Goal: Obtain resource: Obtain resource

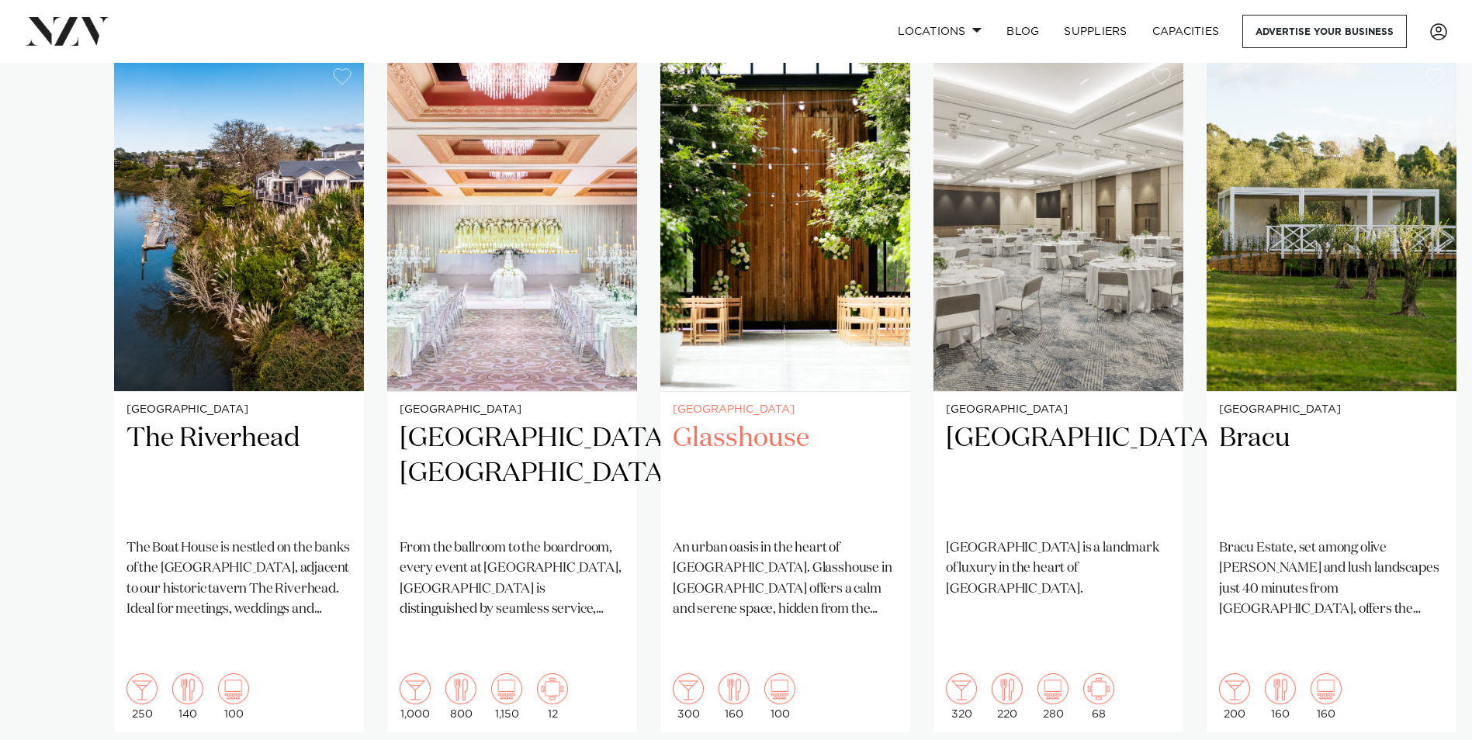
scroll to position [1086, 0]
click at [785, 434] on h2 "Glasshouse" at bounding box center [785, 473] width 225 height 105
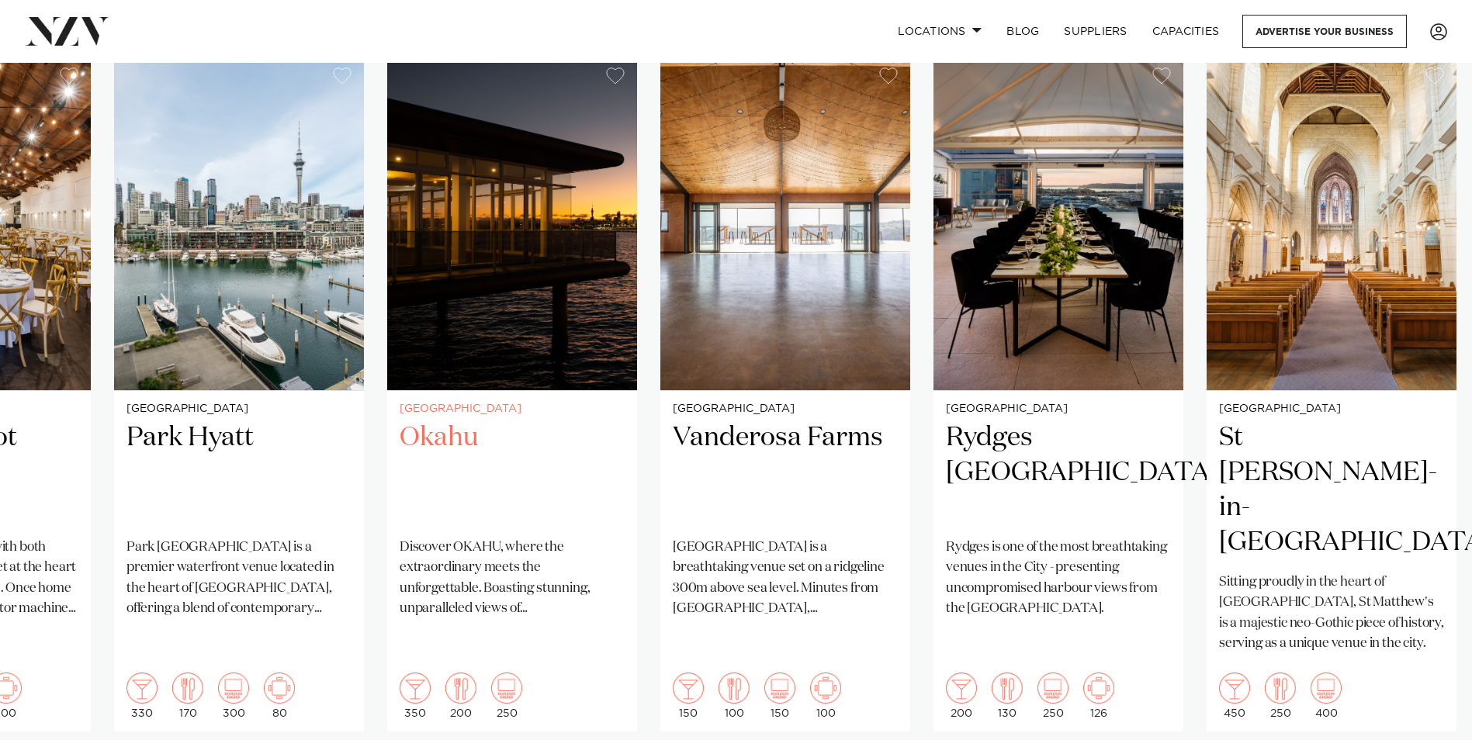
click at [437, 424] on h2 "Okahu" at bounding box center [512, 473] width 225 height 105
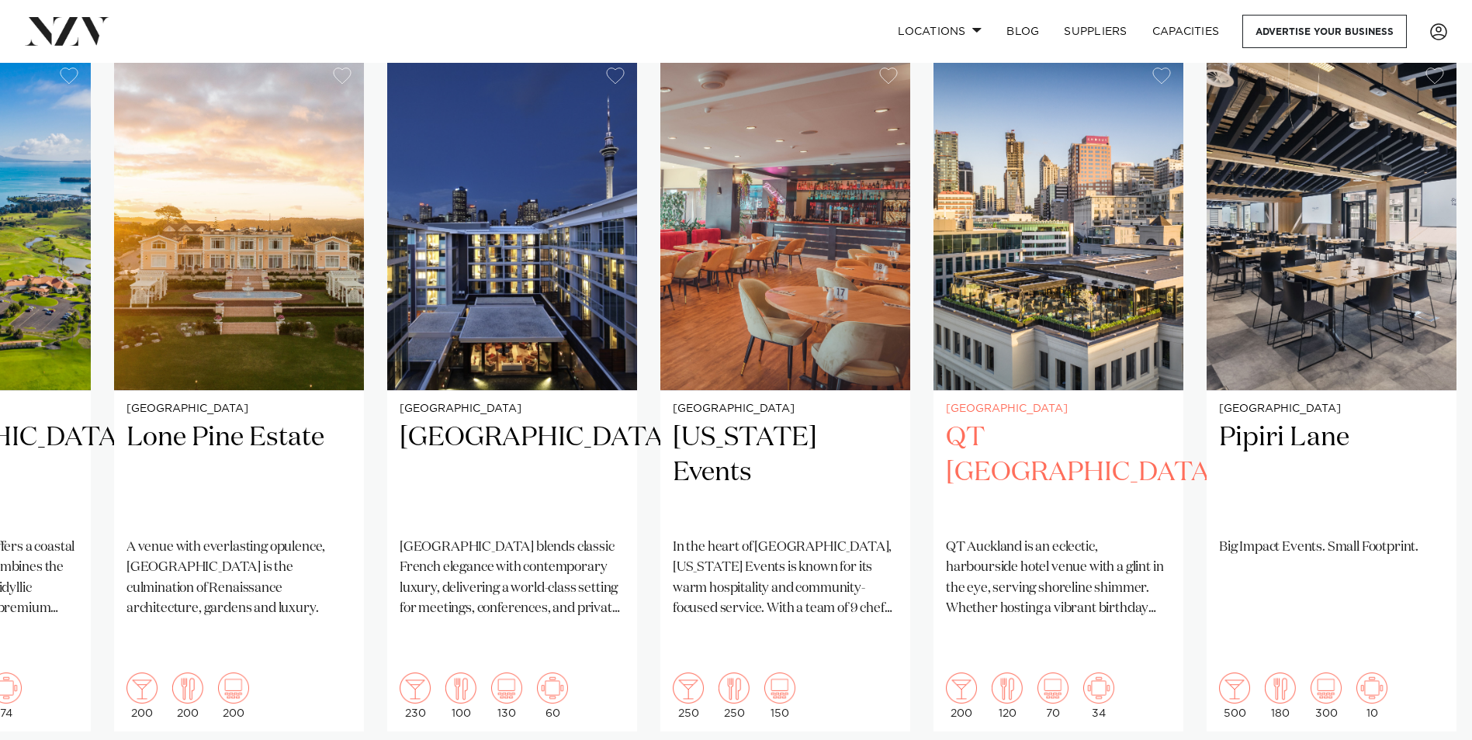
click at [1031, 421] on h2 "QT Auckland" at bounding box center [1058, 473] width 225 height 105
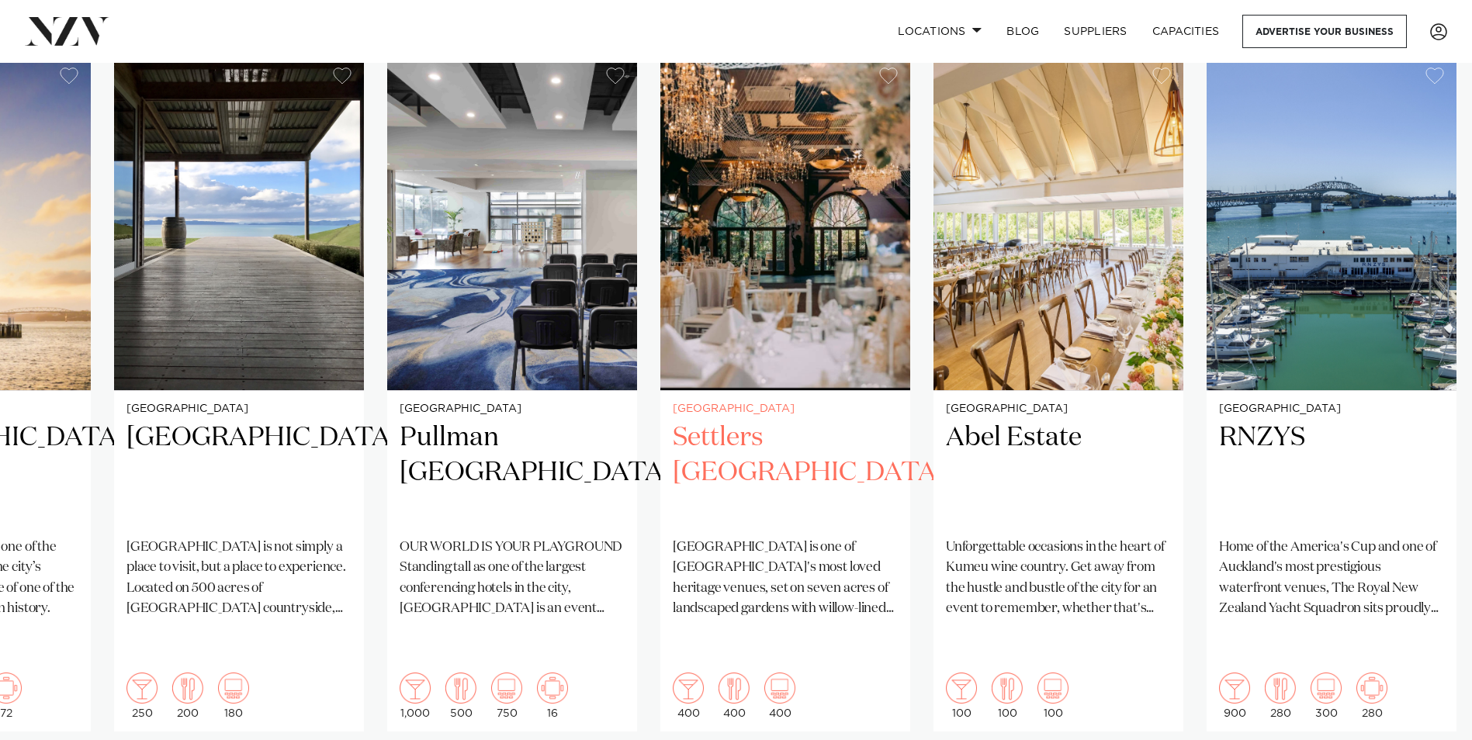
click at [736, 428] on h2 "Settlers [GEOGRAPHIC_DATA]" at bounding box center [785, 473] width 225 height 105
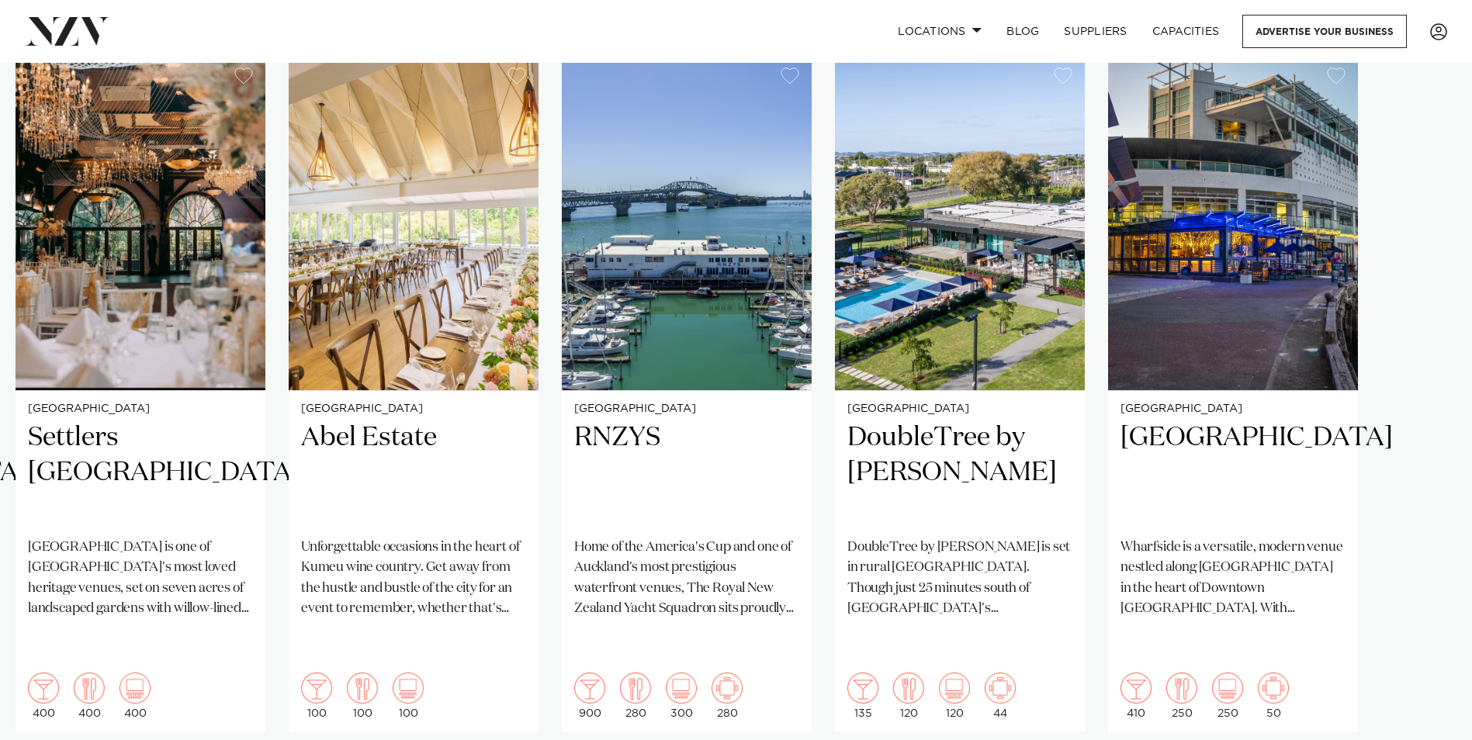
click at [1429, 718] on swiper-container "Auckland The Riverhead The Boat House is nestled on the banks of the upper Wait…" at bounding box center [736, 430] width 1472 height 751
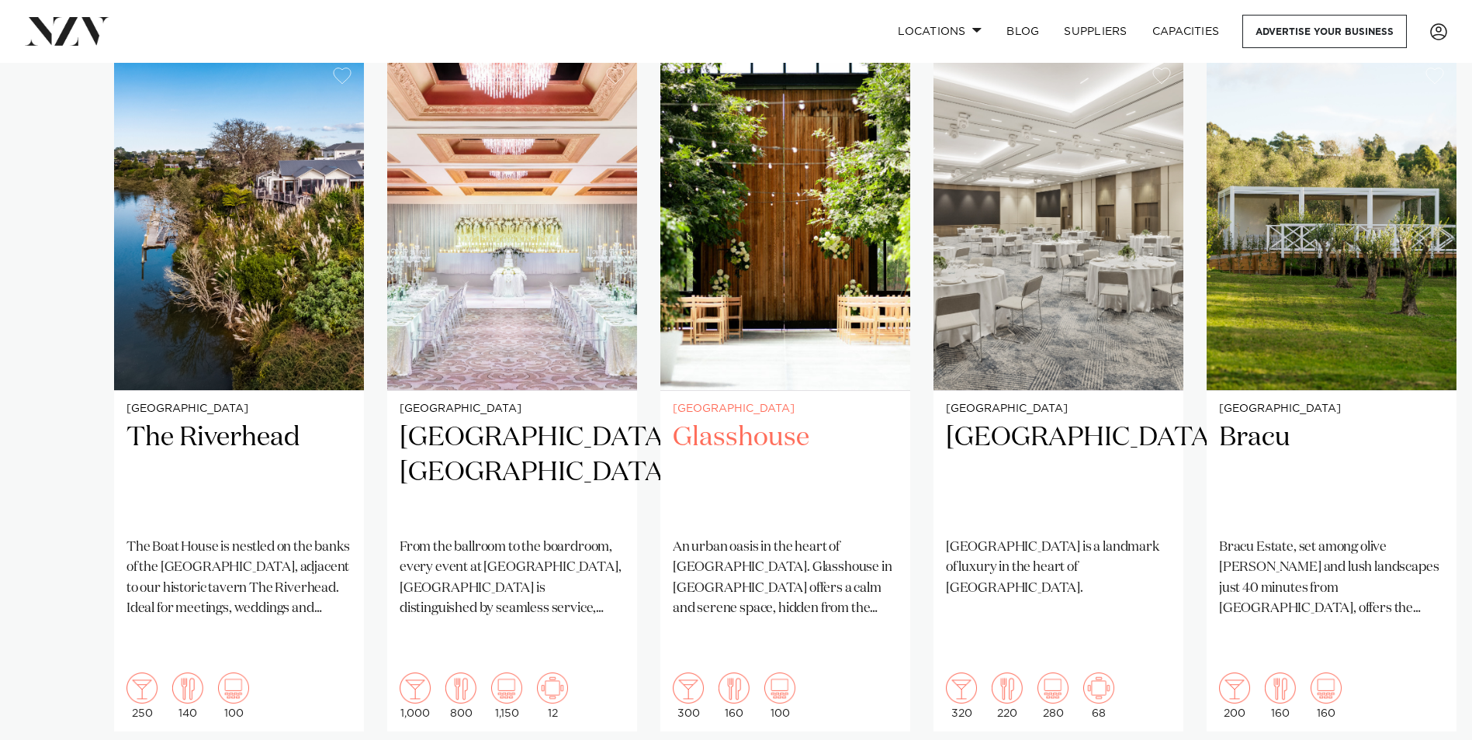
click at [728, 430] on h2 "Glasshouse" at bounding box center [785, 473] width 225 height 105
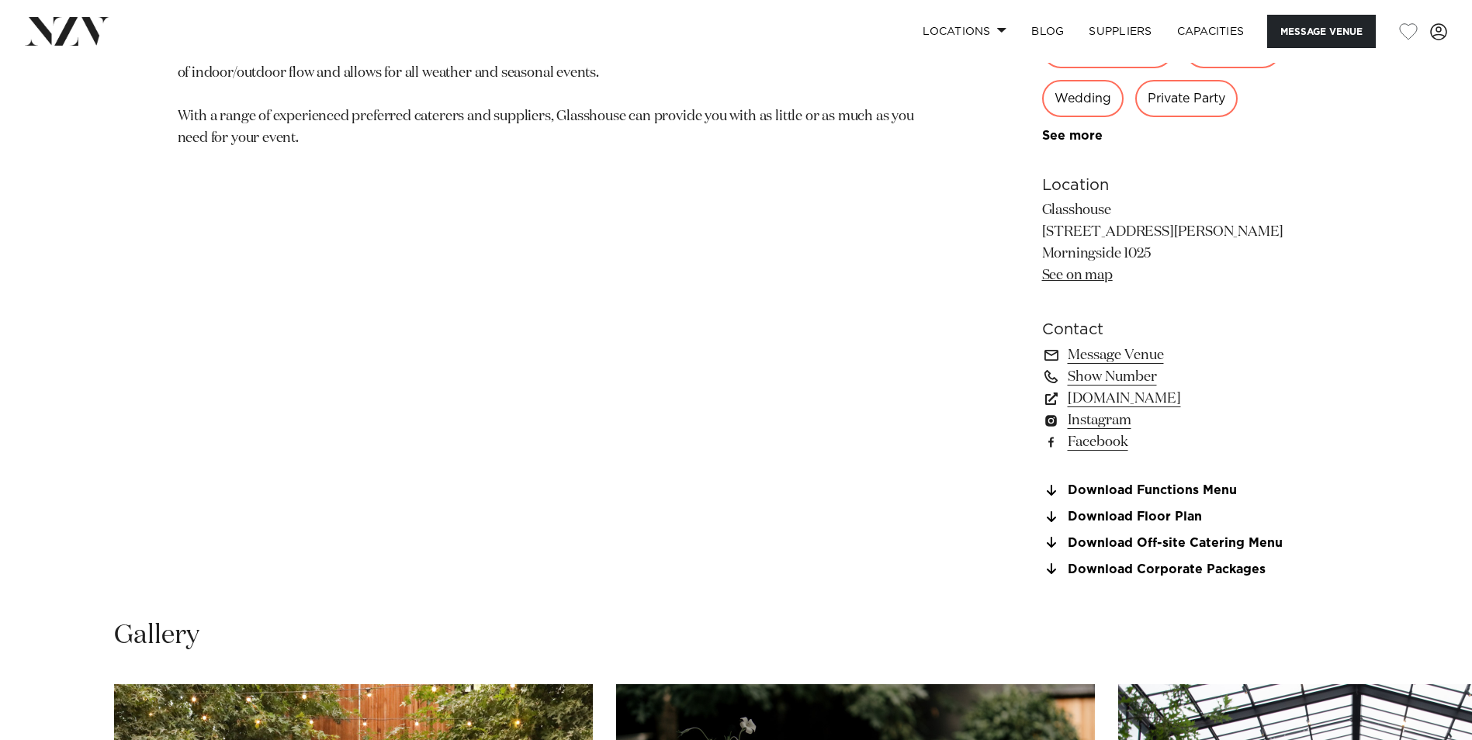
scroll to position [853, 0]
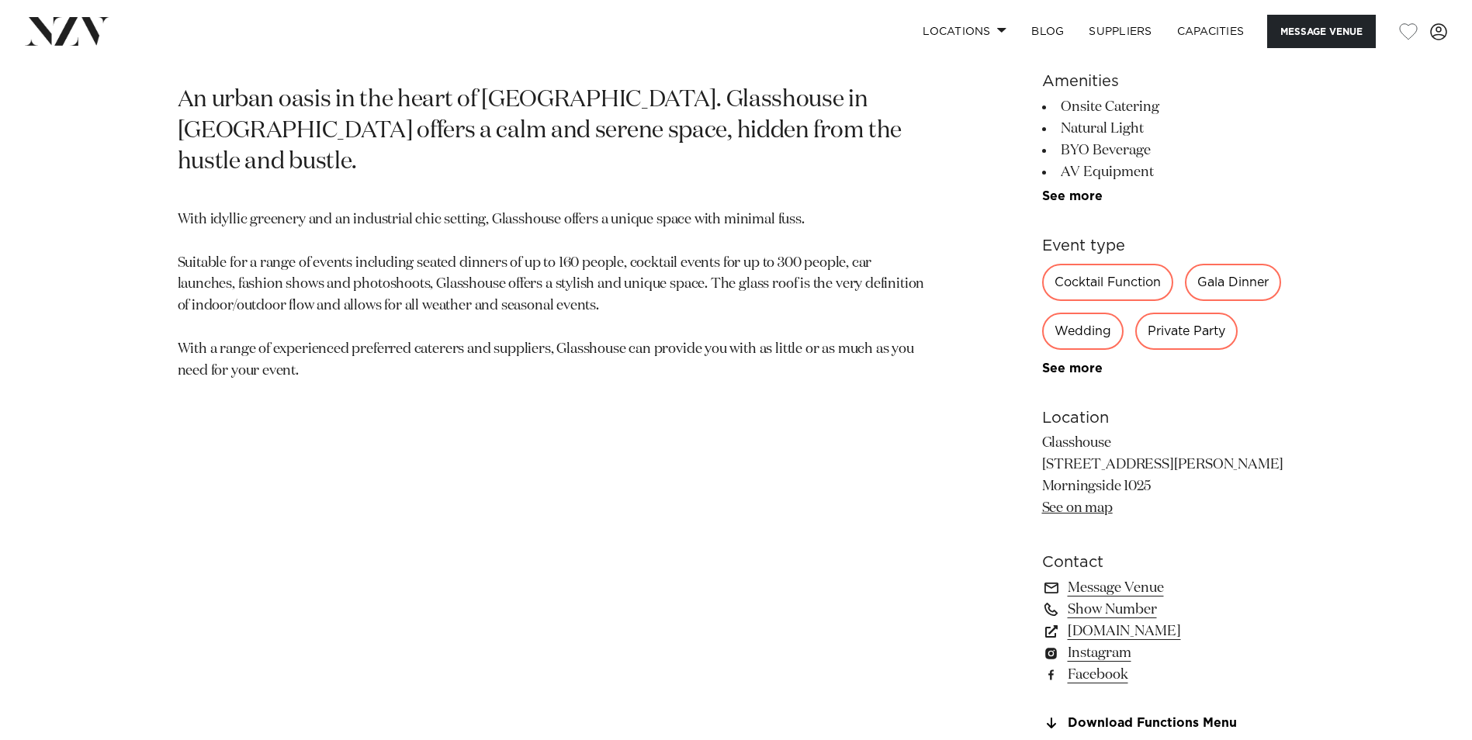
click at [1082, 337] on div "Wedding" at bounding box center [1082, 331] width 81 height 37
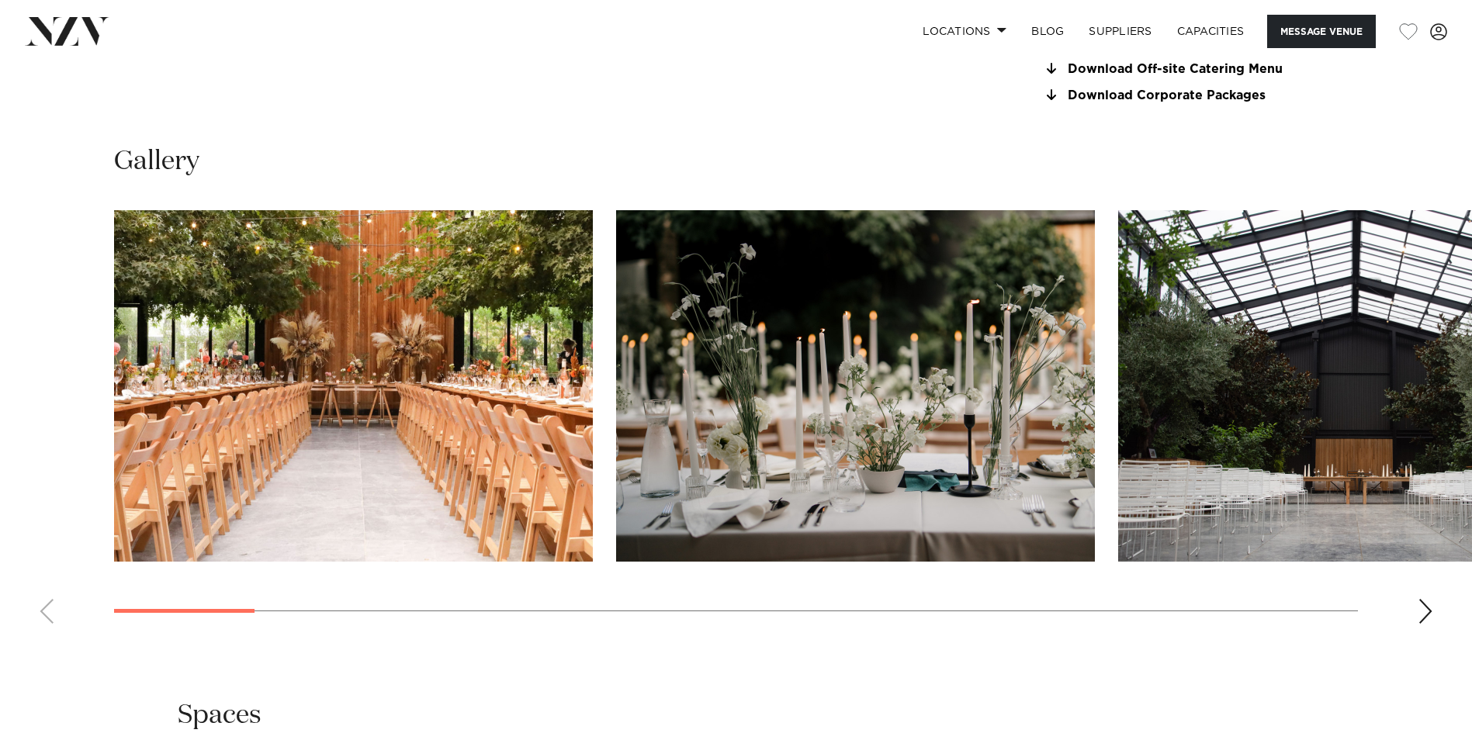
scroll to position [1552, 0]
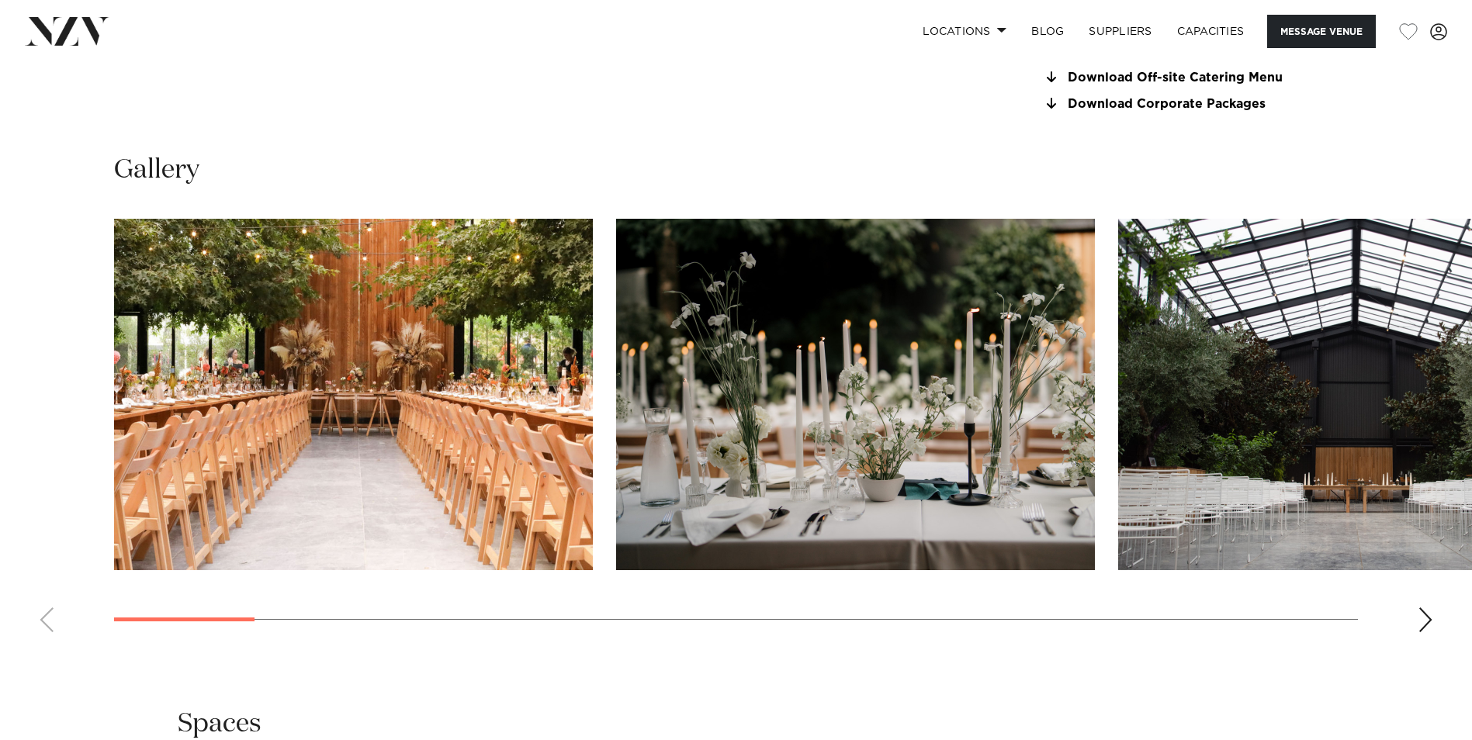
click at [1421, 619] on div "Next slide" at bounding box center [1426, 620] width 16 height 25
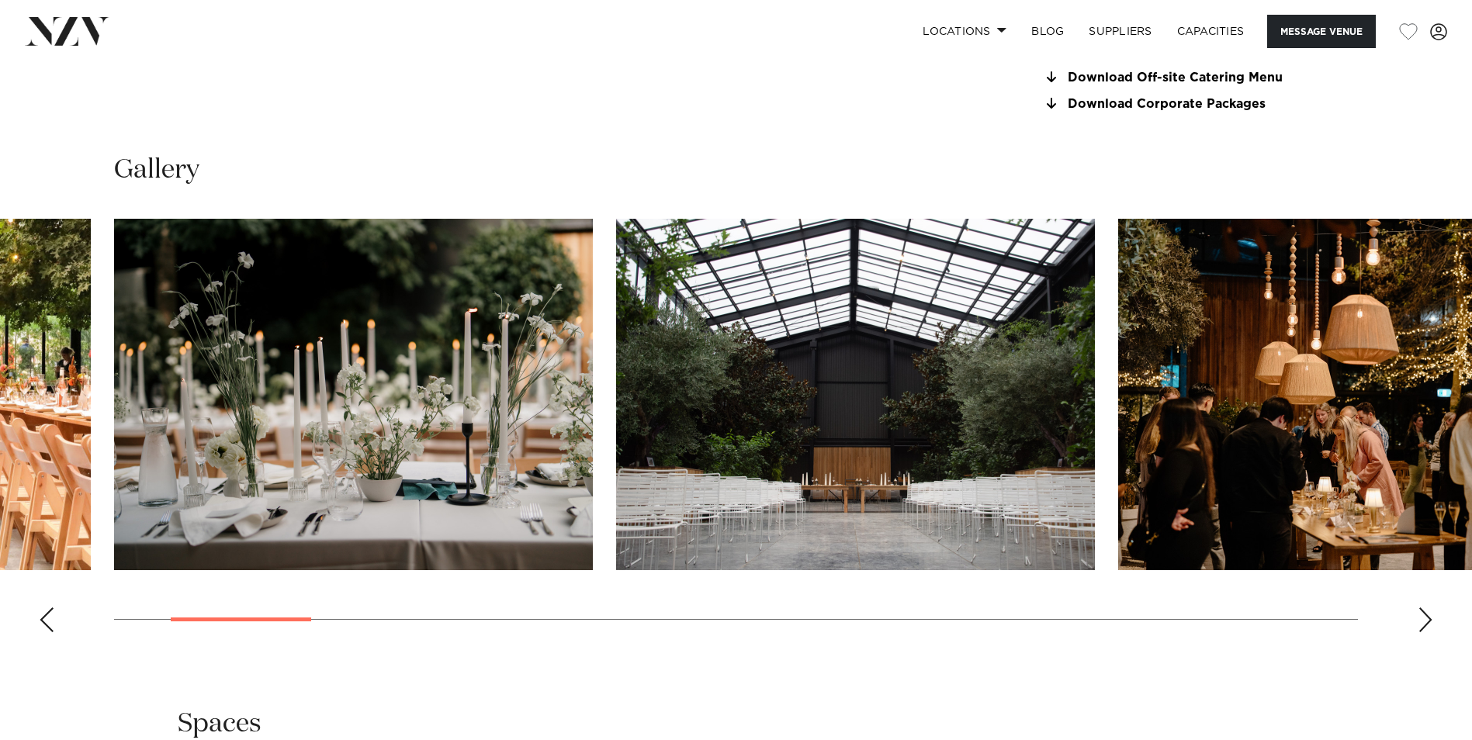
click at [1421, 619] on div "Next slide" at bounding box center [1426, 620] width 16 height 25
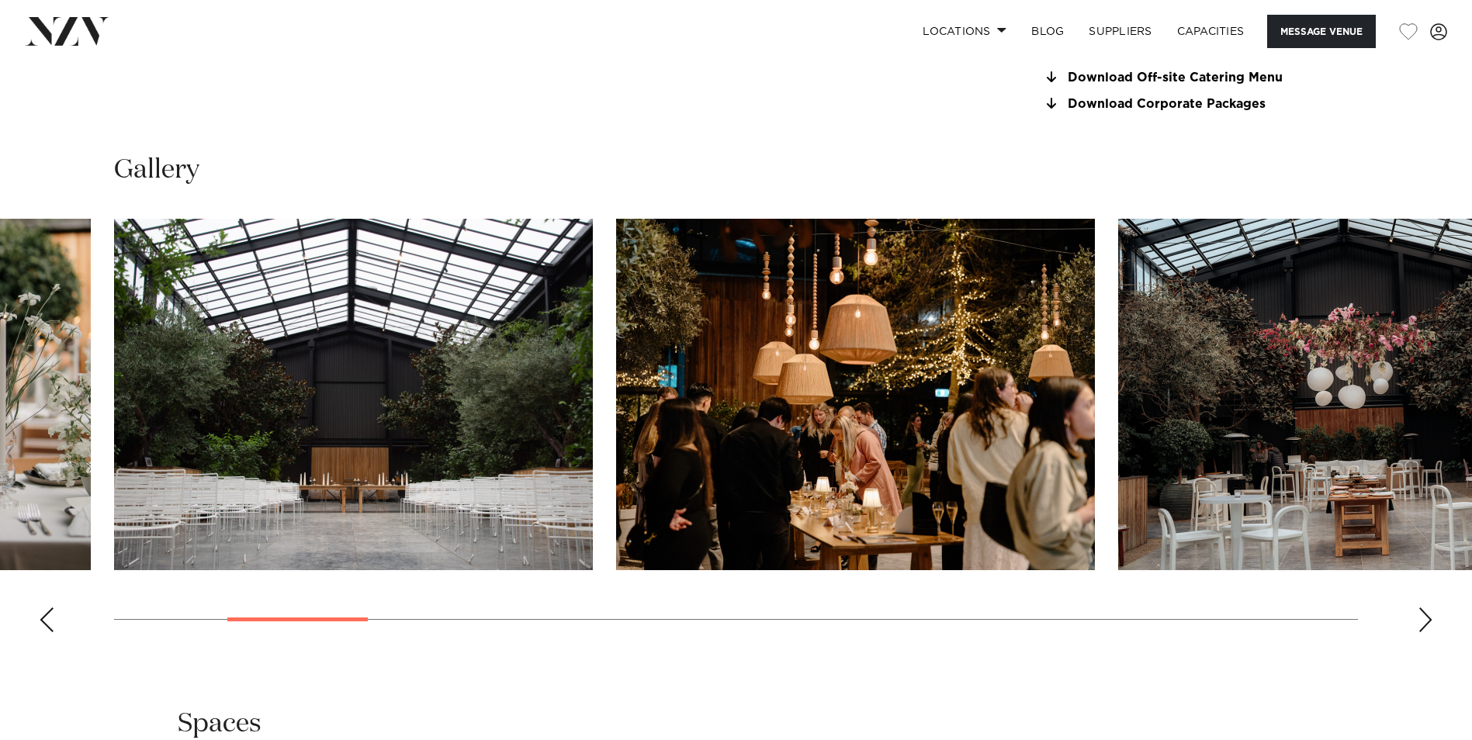
click at [1421, 619] on div "Next slide" at bounding box center [1426, 620] width 16 height 25
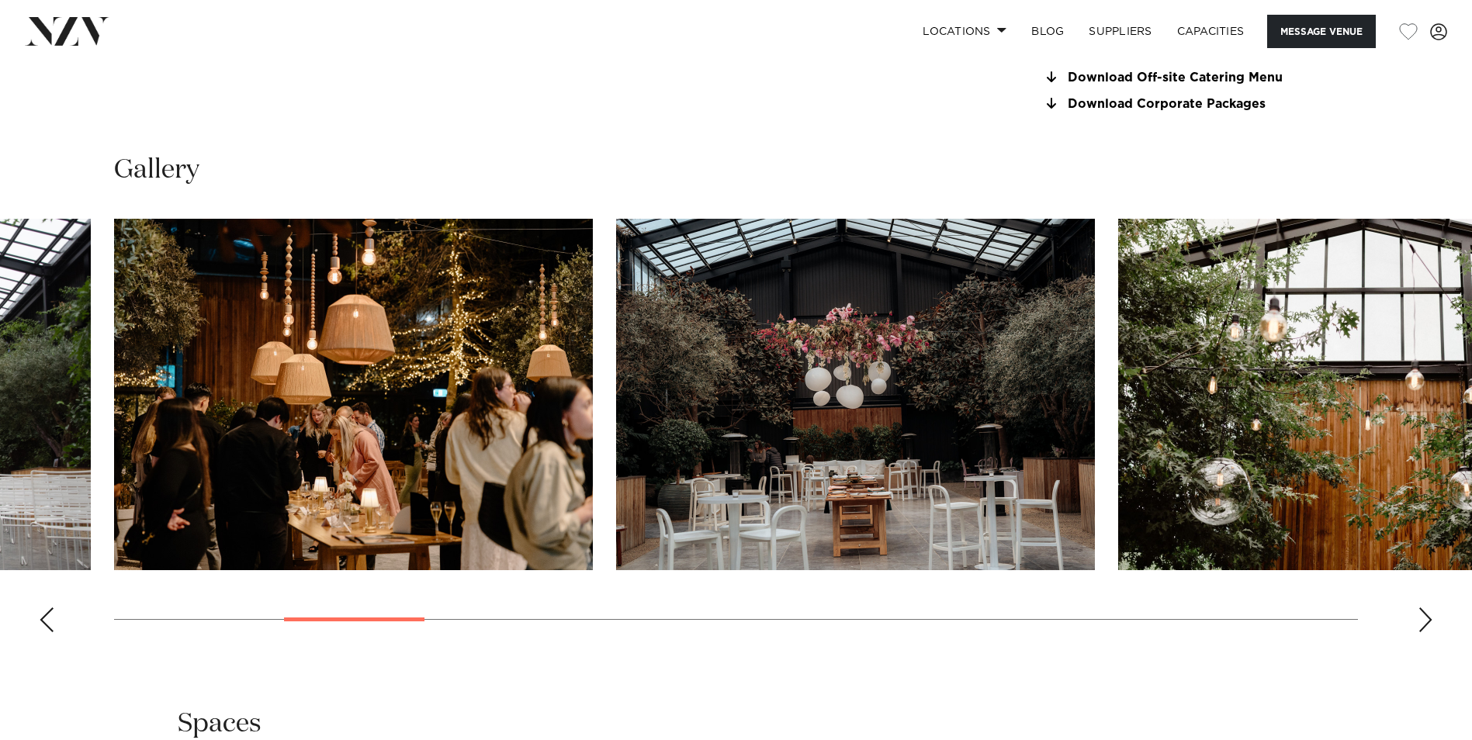
click at [1421, 619] on div "Next slide" at bounding box center [1426, 620] width 16 height 25
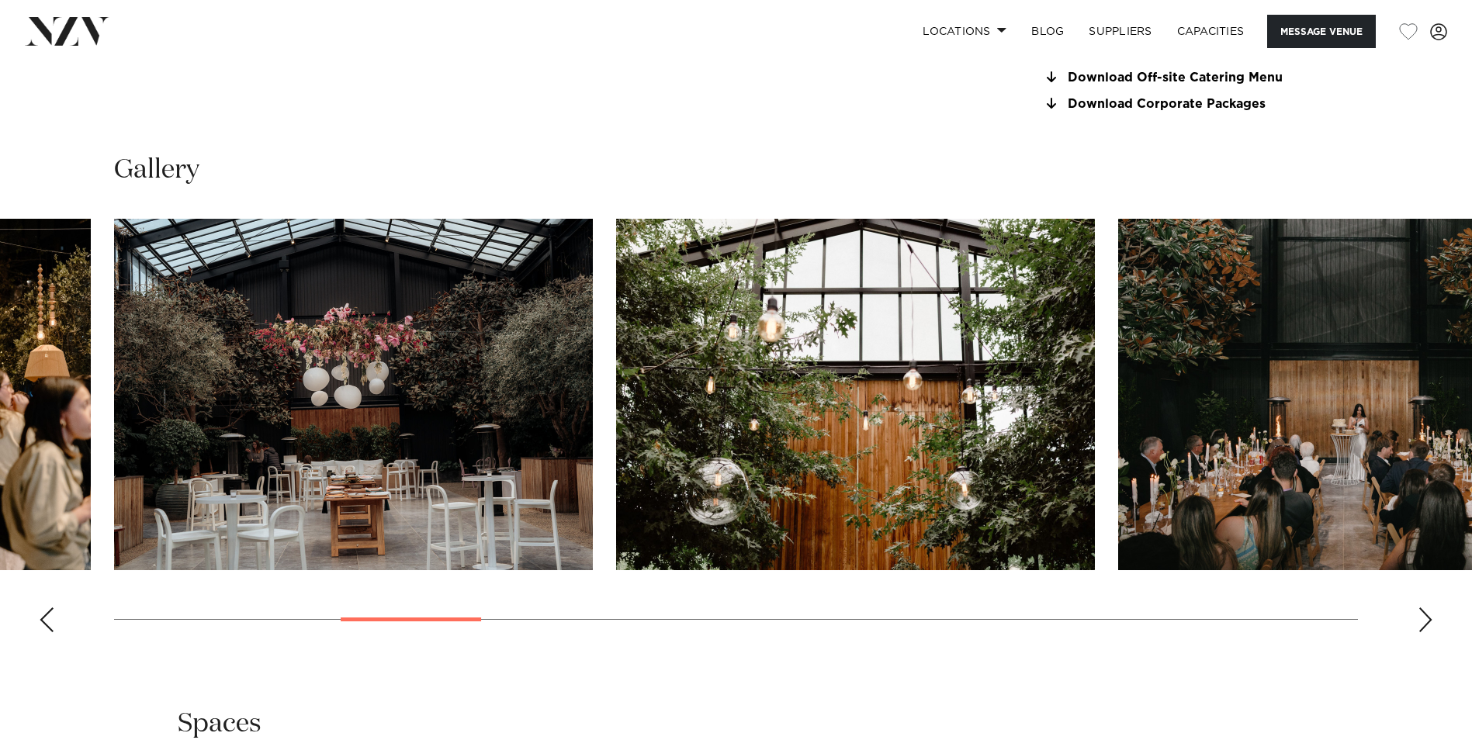
click at [1421, 619] on div "Next slide" at bounding box center [1426, 620] width 16 height 25
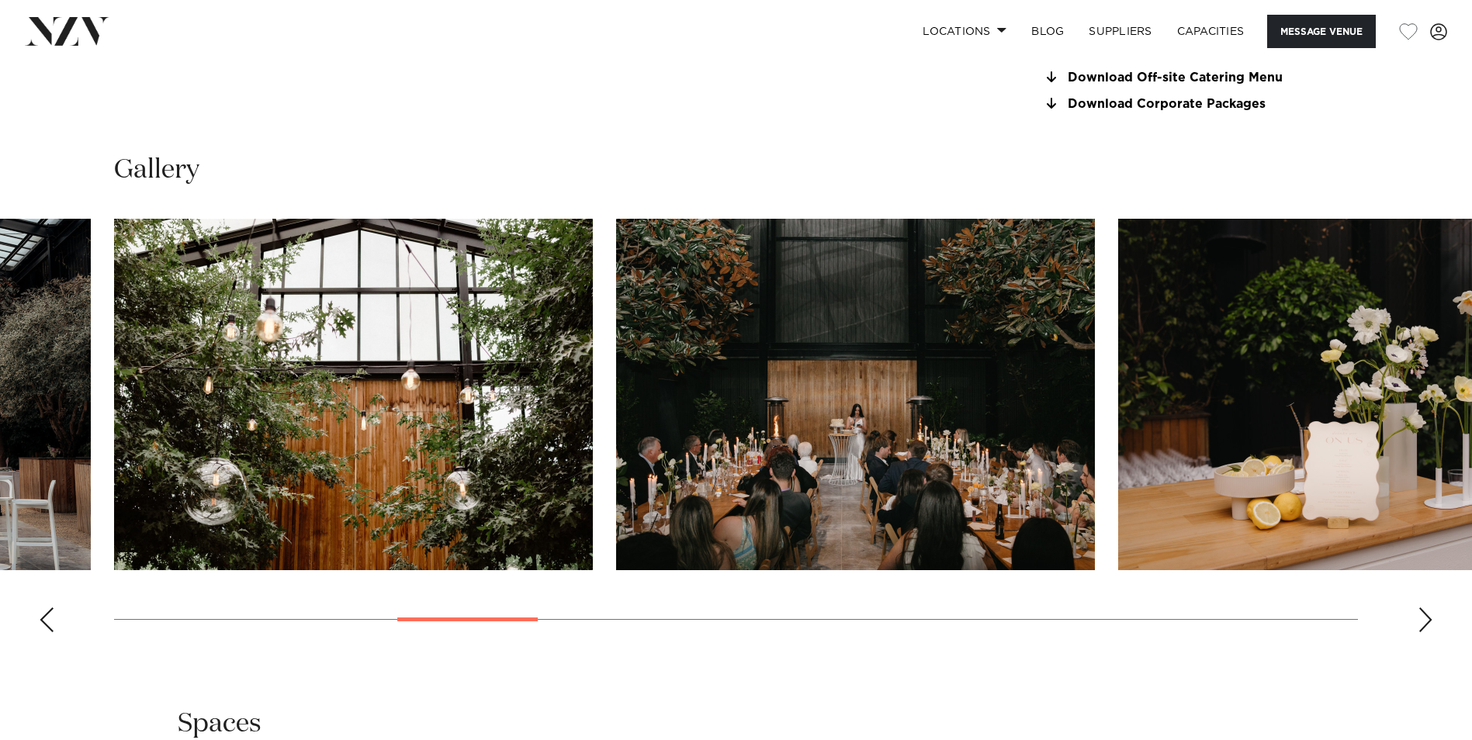
click at [1421, 618] on div "Next slide" at bounding box center [1426, 620] width 16 height 25
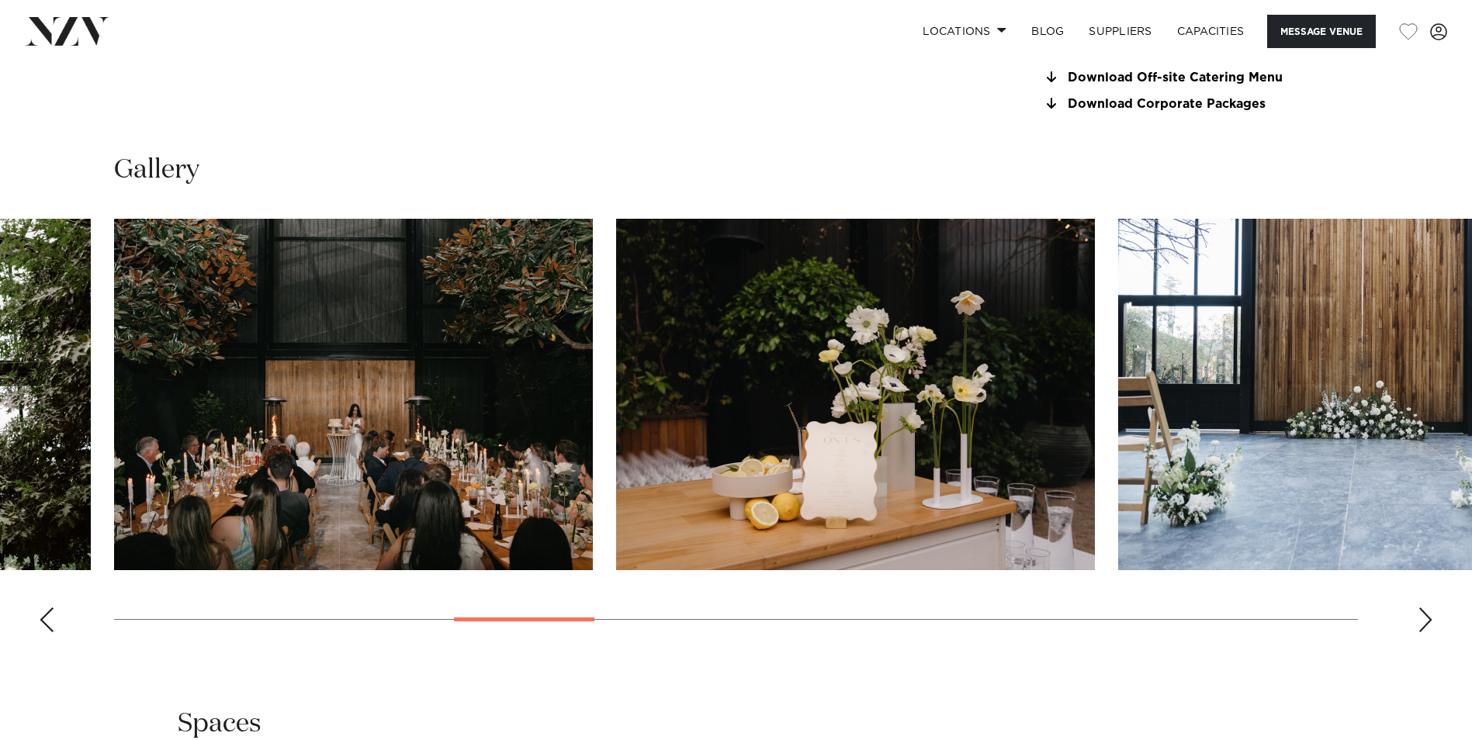
click at [1421, 618] on div "Next slide" at bounding box center [1426, 620] width 16 height 25
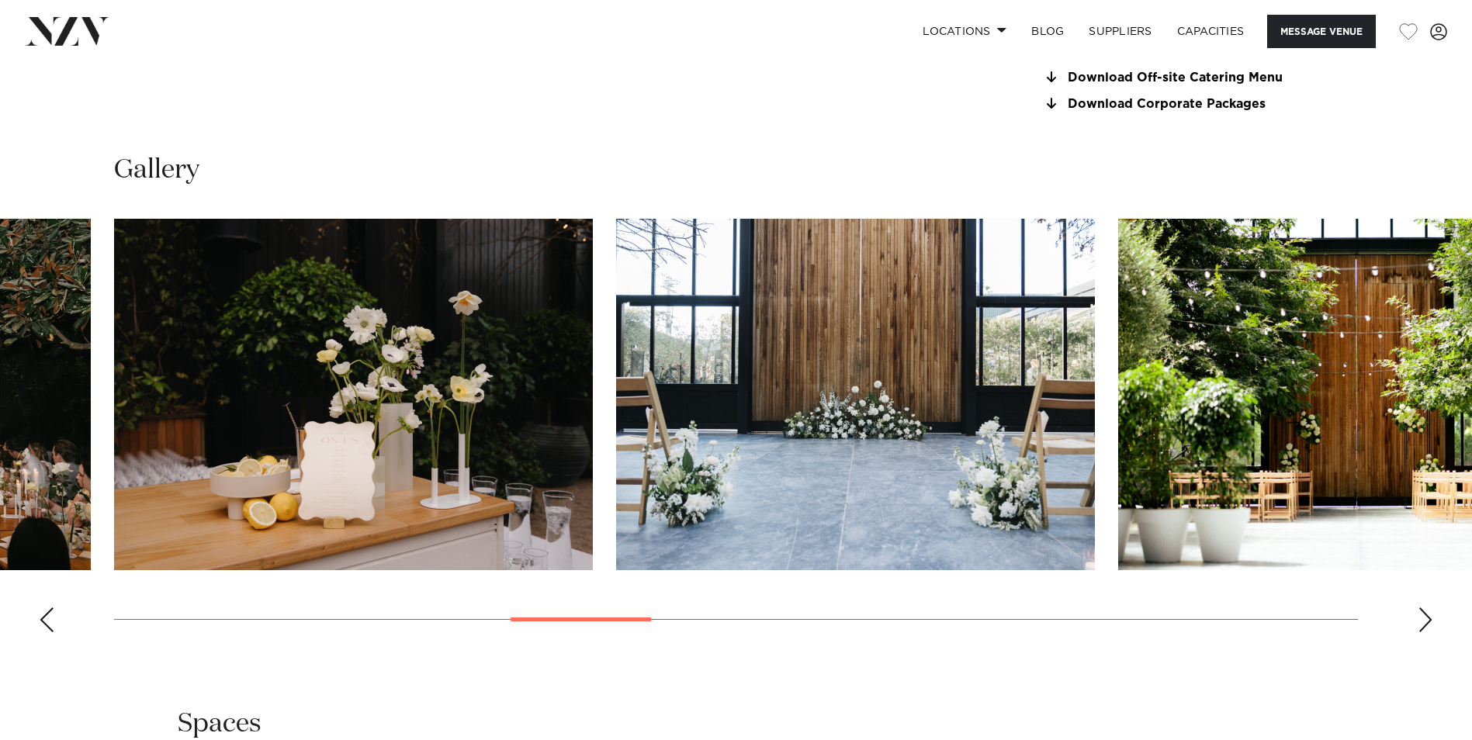
click at [1421, 618] on div "Next slide" at bounding box center [1426, 620] width 16 height 25
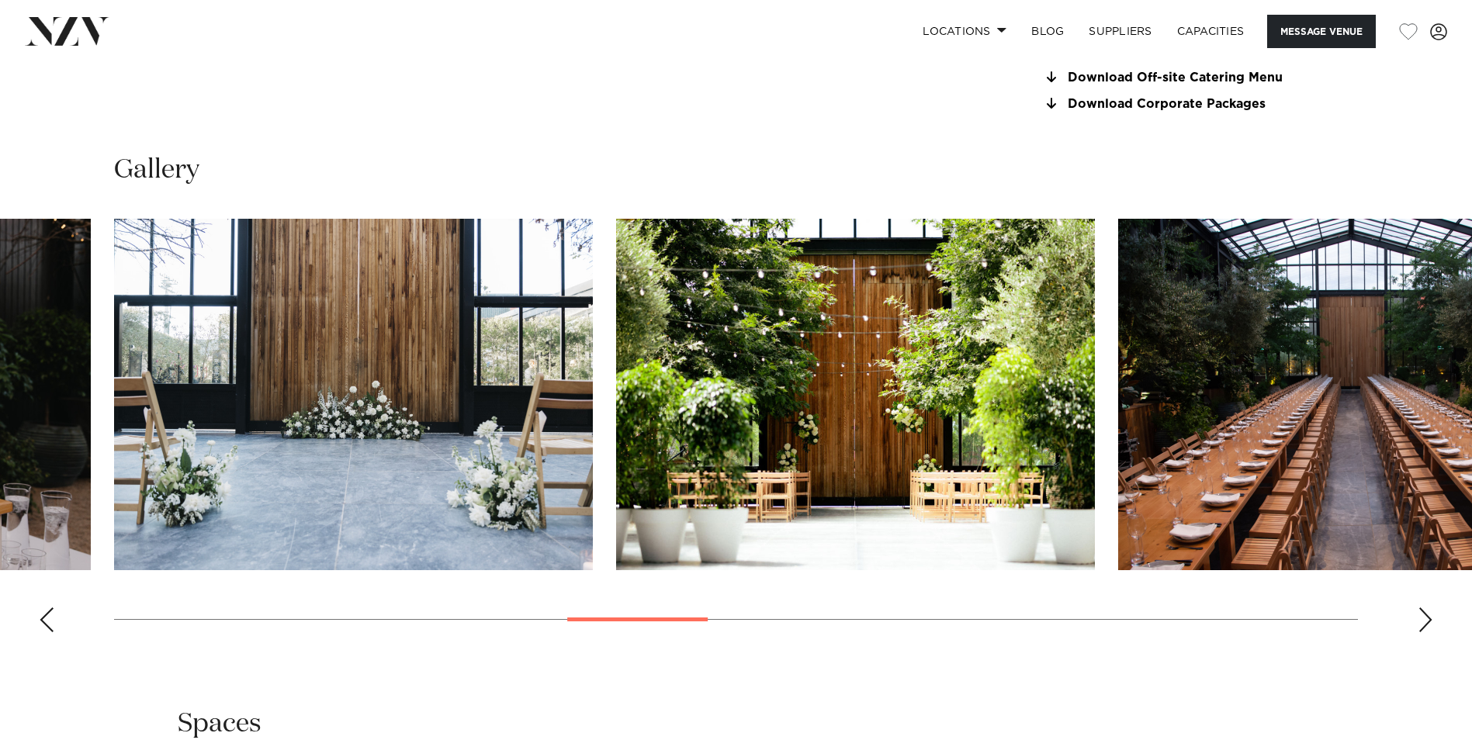
click at [1421, 618] on div "Next slide" at bounding box center [1426, 620] width 16 height 25
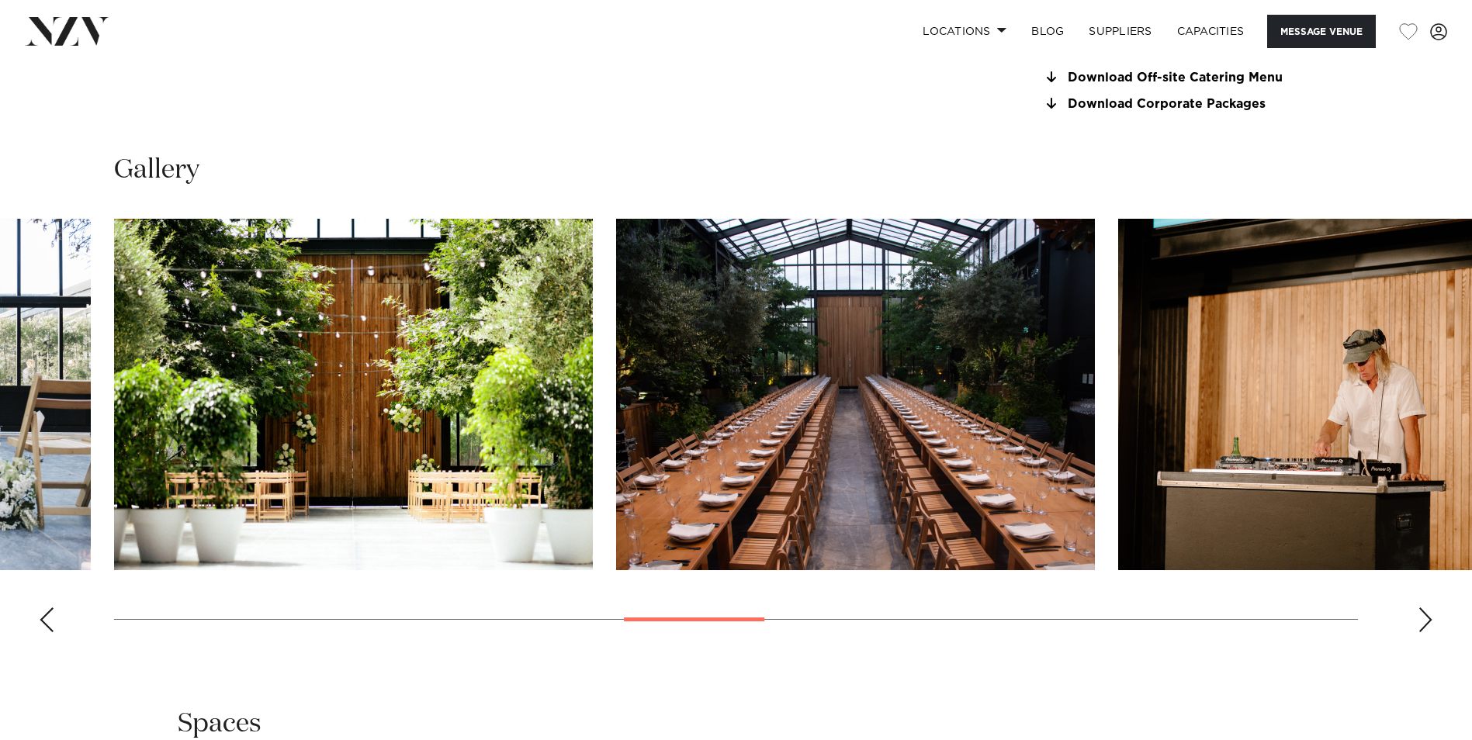
click at [1421, 618] on div "Next slide" at bounding box center [1426, 620] width 16 height 25
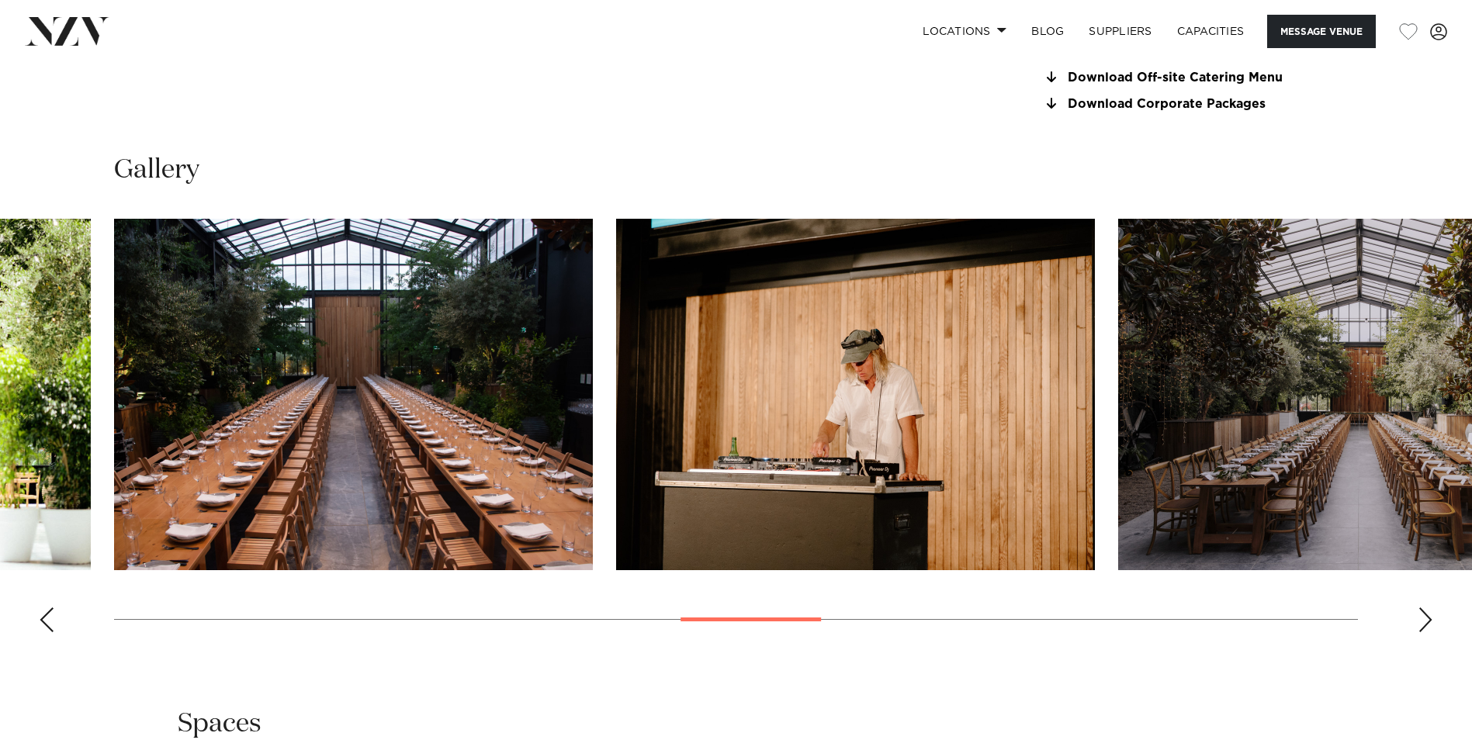
click at [1421, 618] on div "Next slide" at bounding box center [1426, 620] width 16 height 25
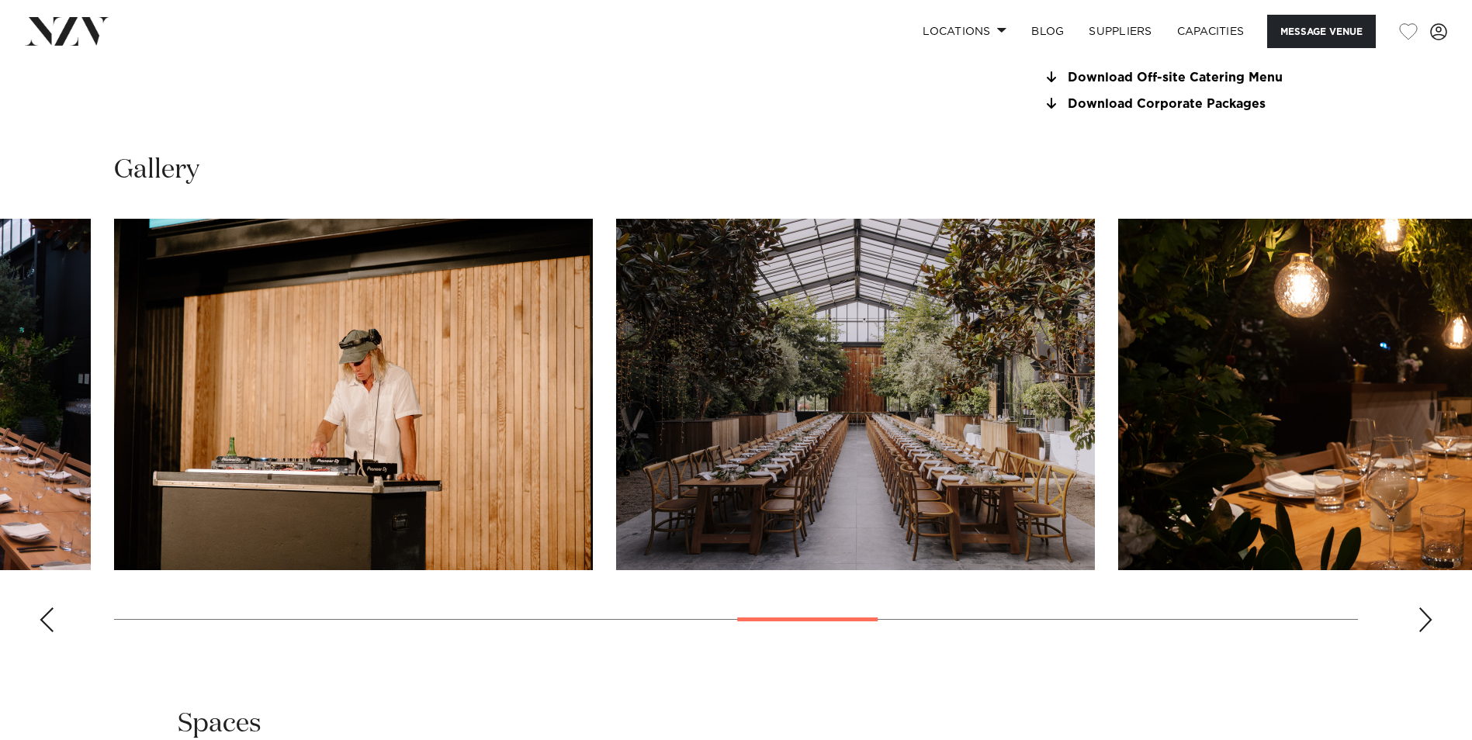
click at [1421, 618] on div "Next slide" at bounding box center [1426, 620] width 16 height 25
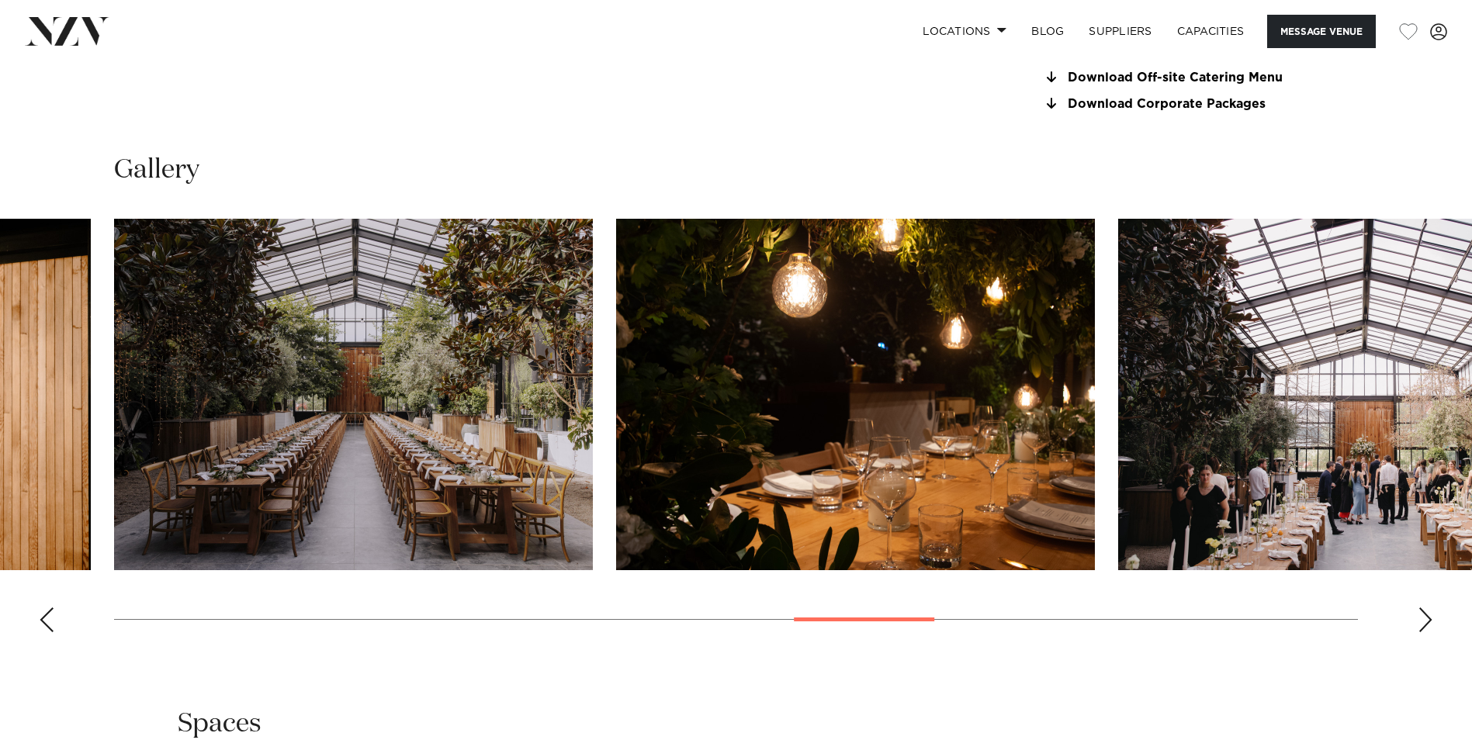
click at [1421, 618] on div "Next slide" at bounding box center [1426, 620] width 16 height 25
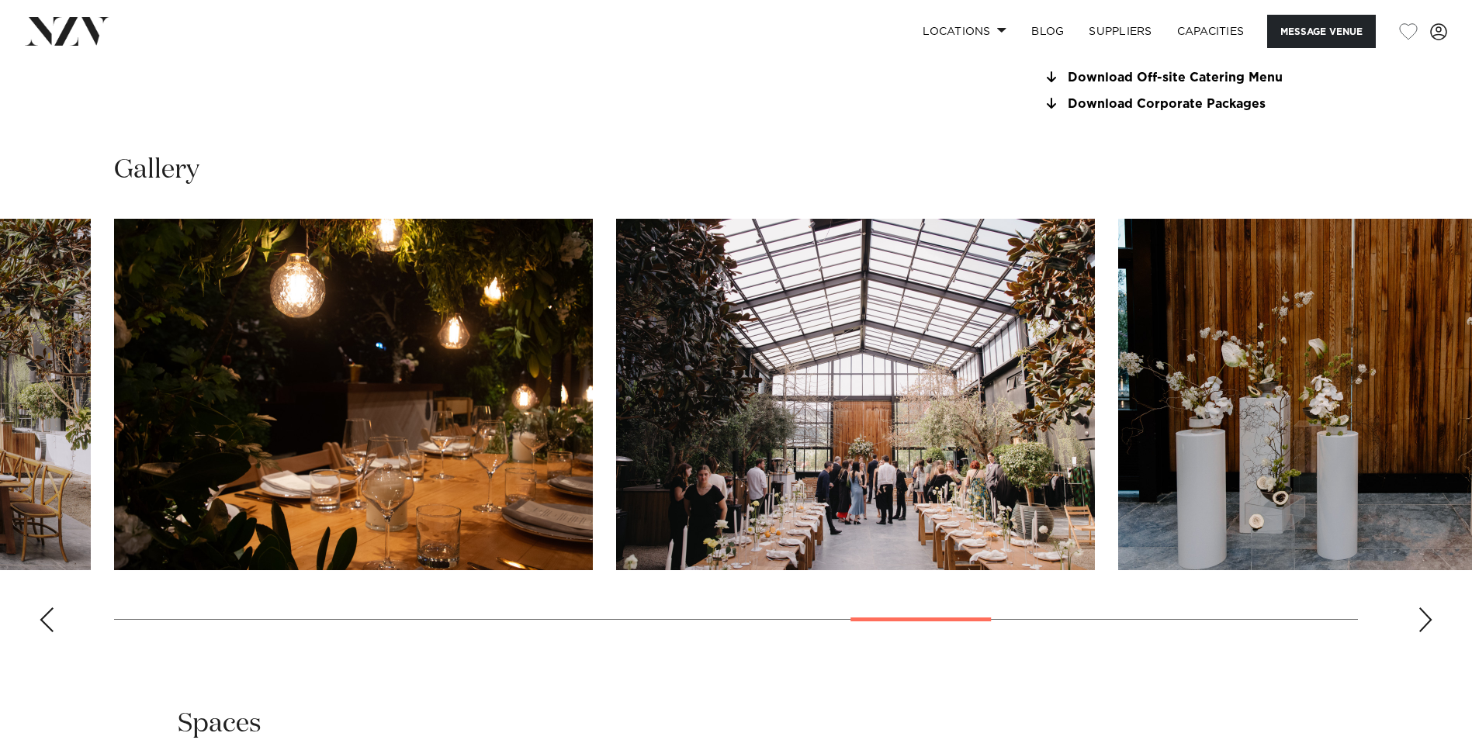
click at [1421, 618] on div "Next slide" at bounding box center [1426, 620] width 16 height 25
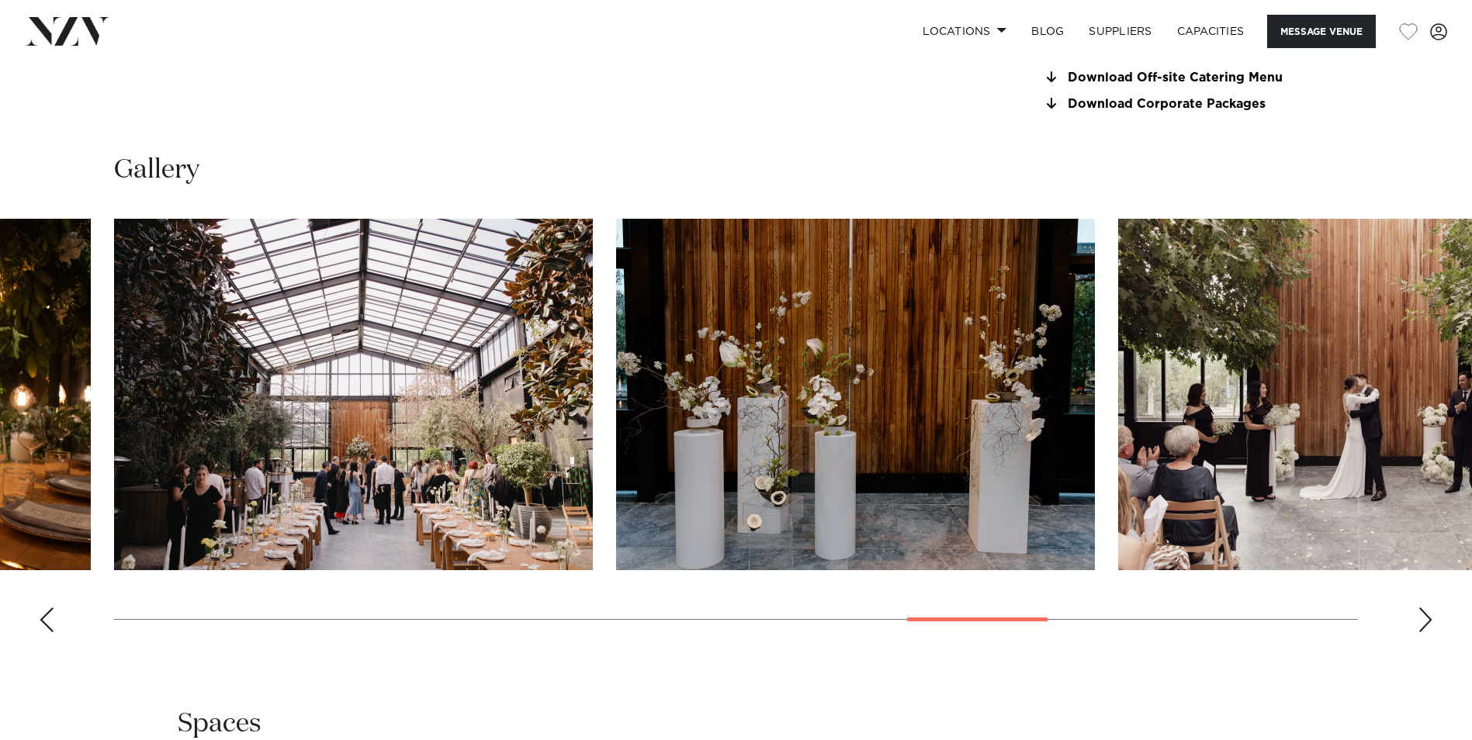
click at [1421, 618] on div "Next slide" at bounding box center [1426, 620] width 16 height 25
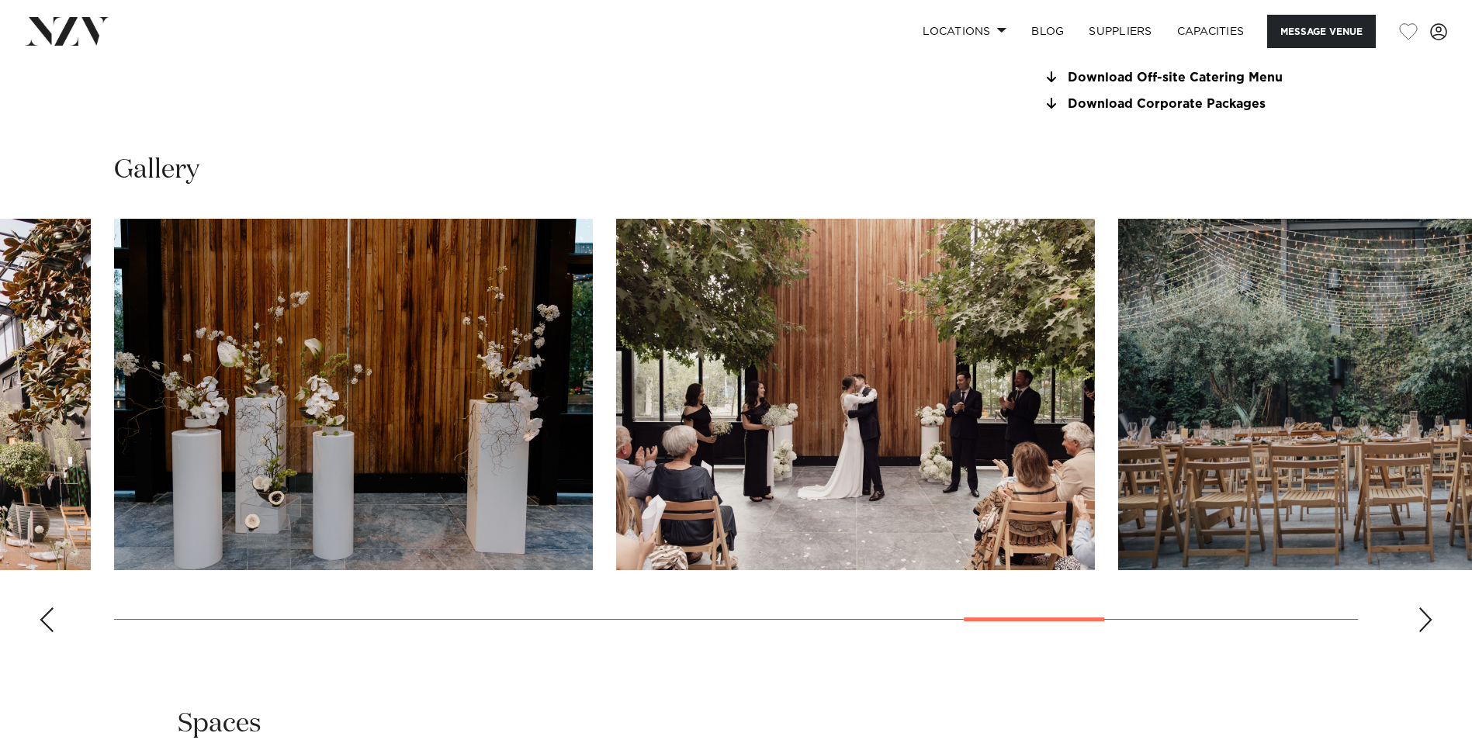
click at [1421, 618] on div "Next slide" at bounding box center [1426, 620] width 16 height 25
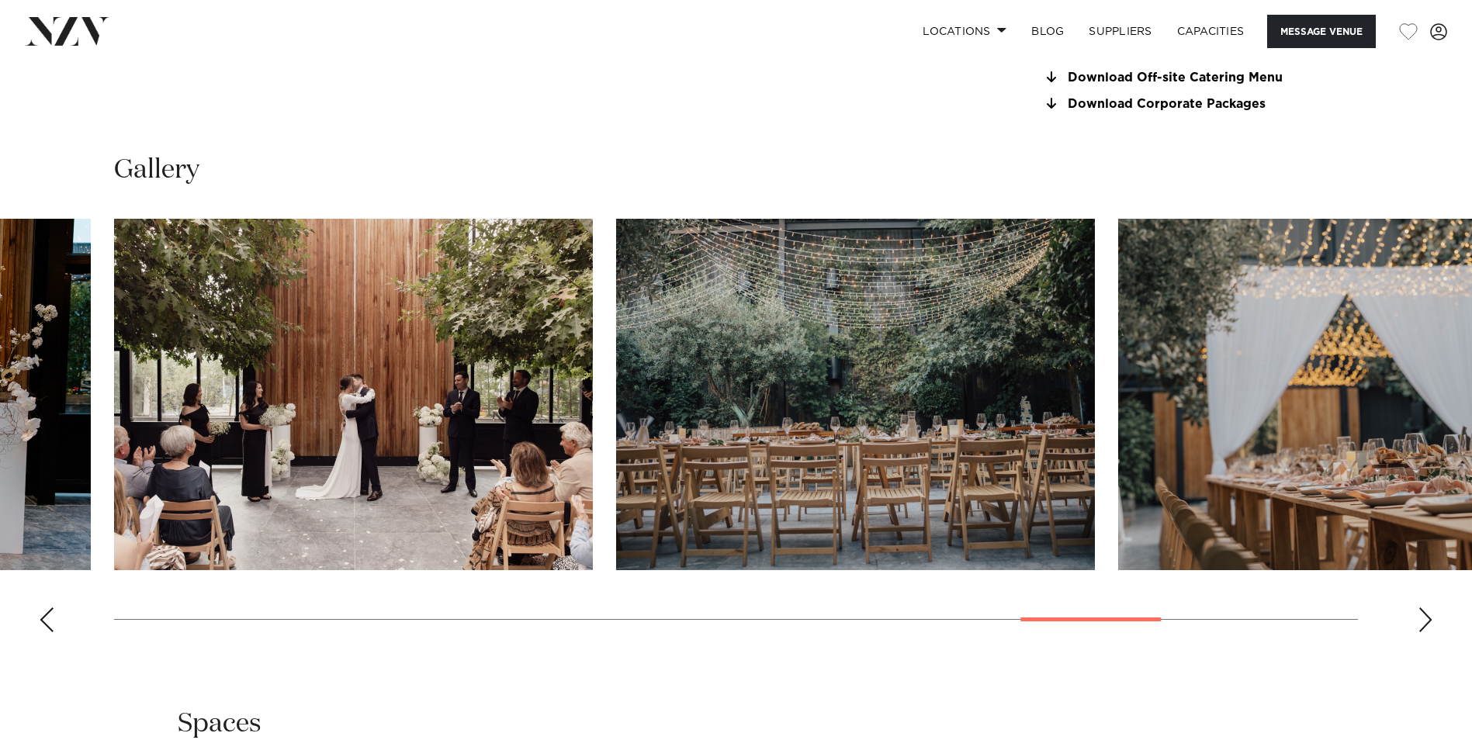
click at [1421, 618] on div "Next slide" at bounding box center [1426, 620] width 16 height 25
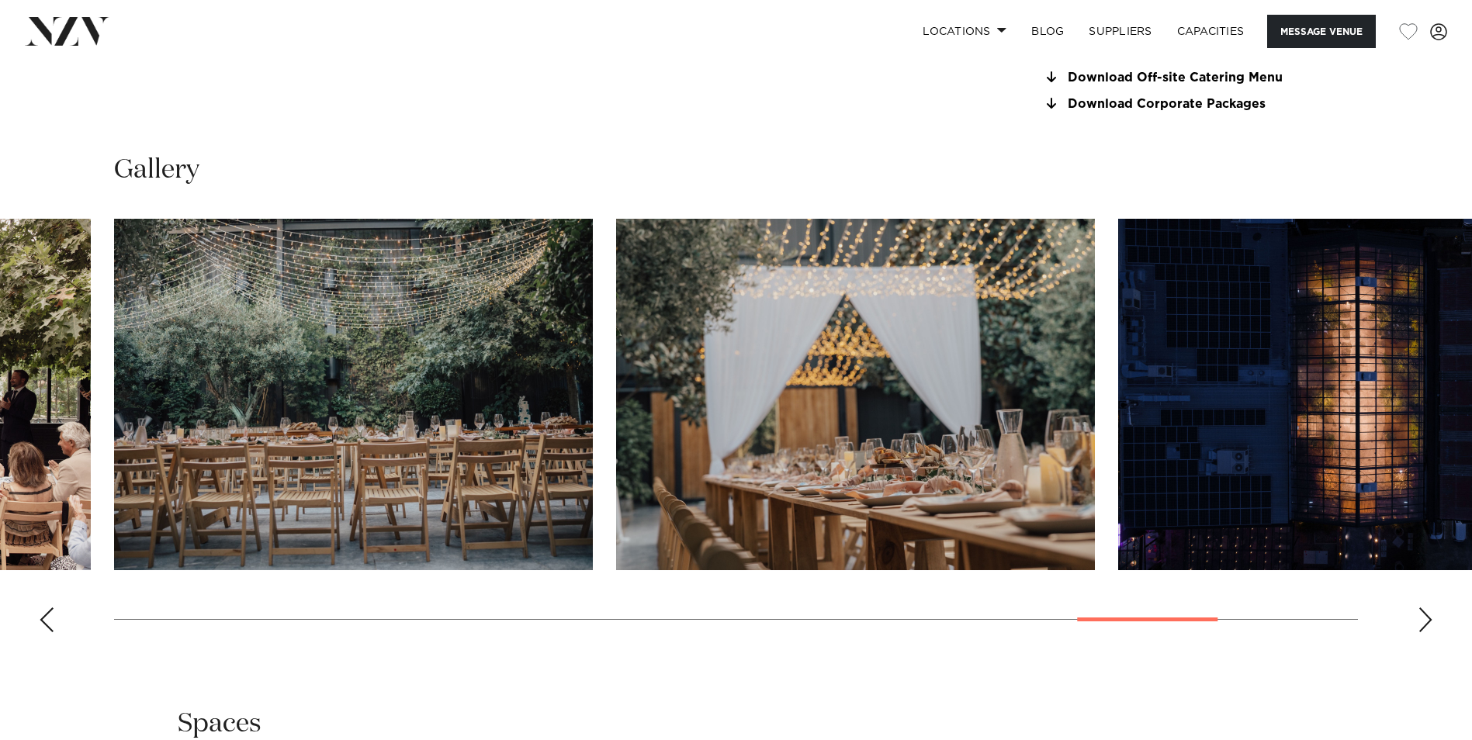
click at [1421, 618] on div "Next slide" at bounding box center [1426, 620] width 16 height 25
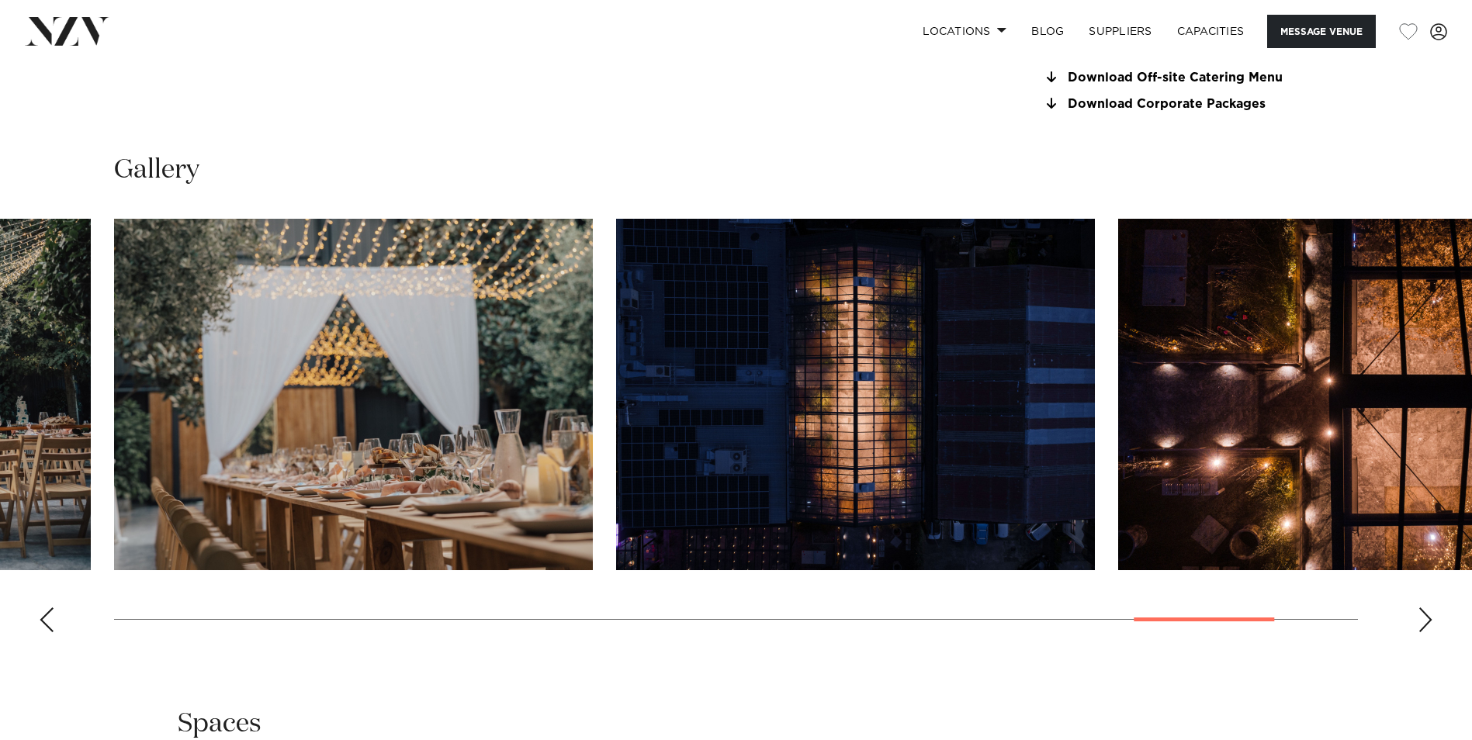
click at [1421, 618] on div "Next slide" at bounding box center [1426, 620] width 16 height 25
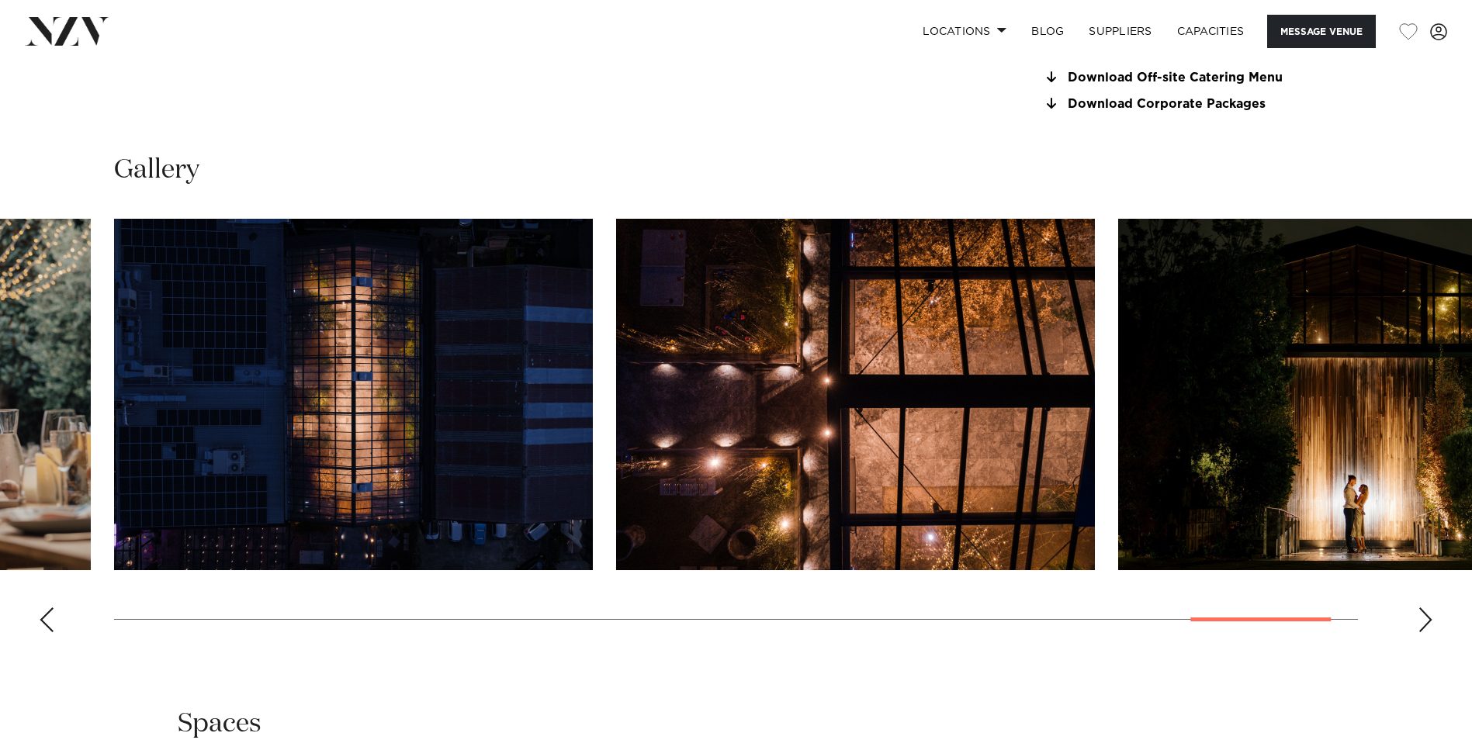
click at [1421, 618] on div "Next slide" at bounding box center [1426, 620] width 16 height 25
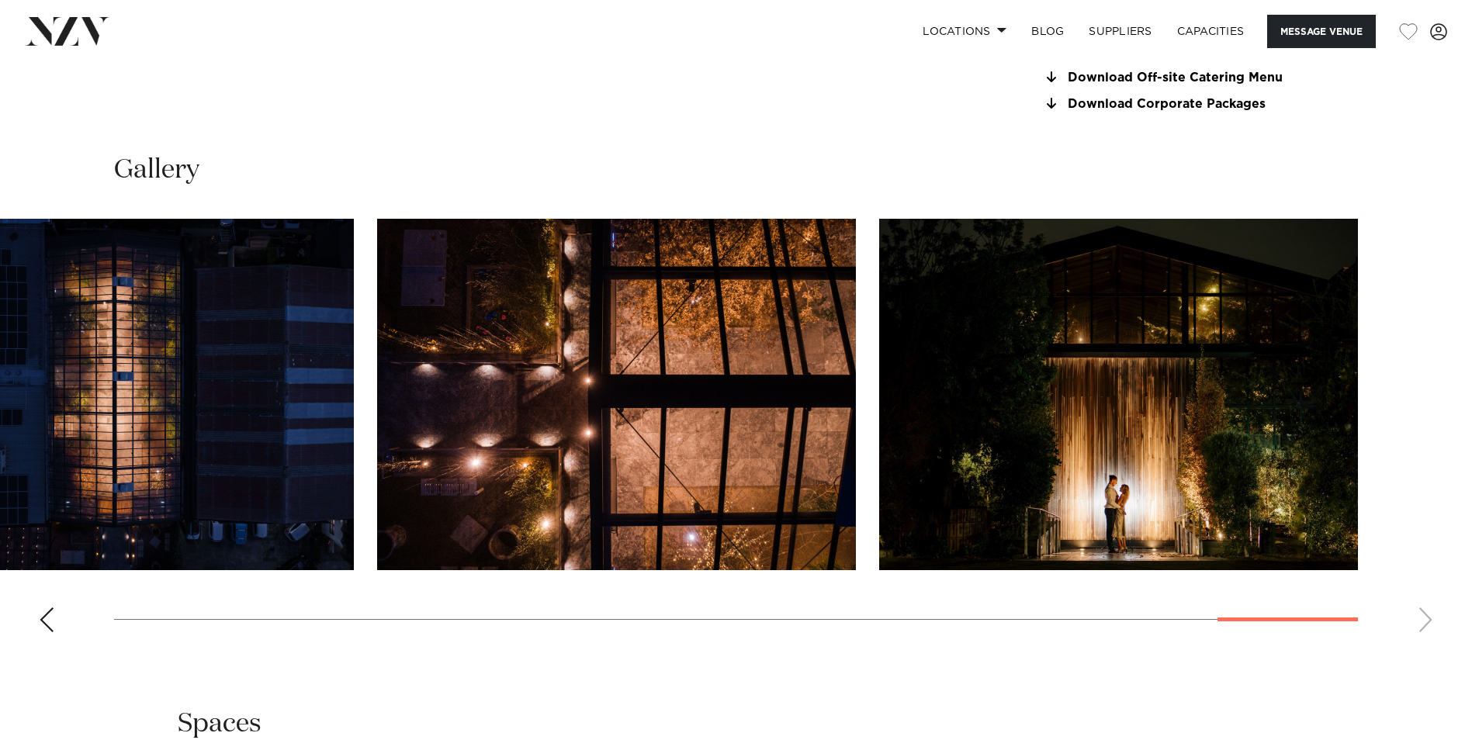
click at [1421, 618] on swiper-container at bounding box center [736, 432] width 1472 height 426
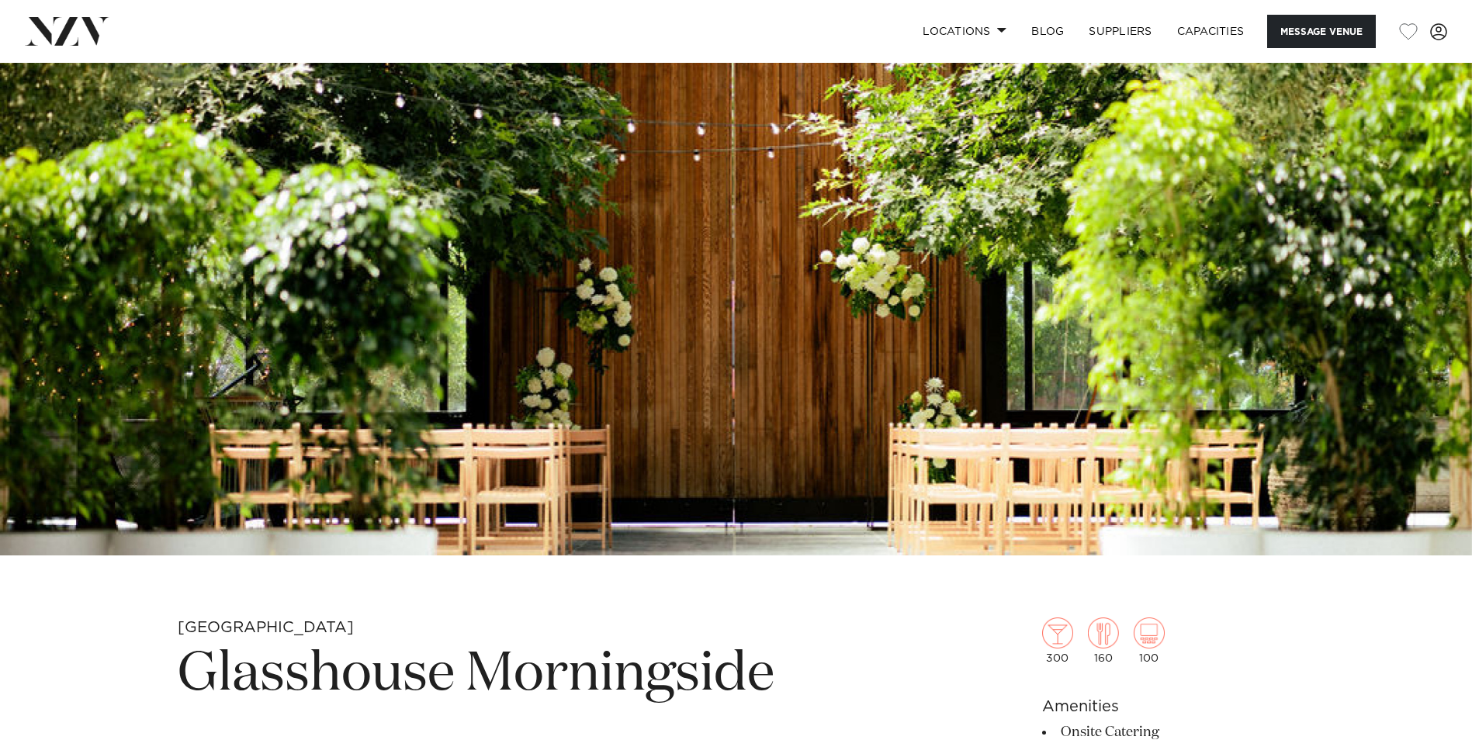
scroll to position [0, 0]
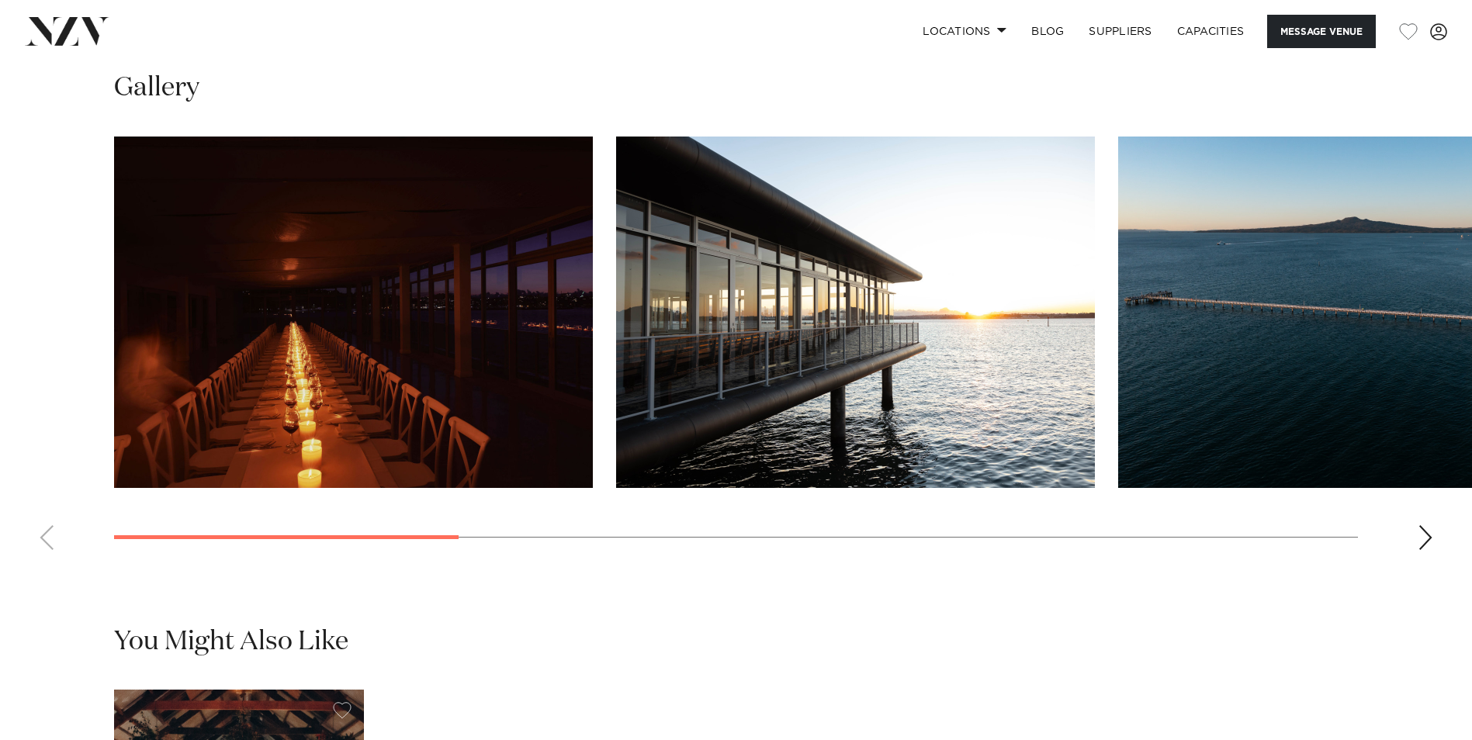
scroll to position [1552, 0]
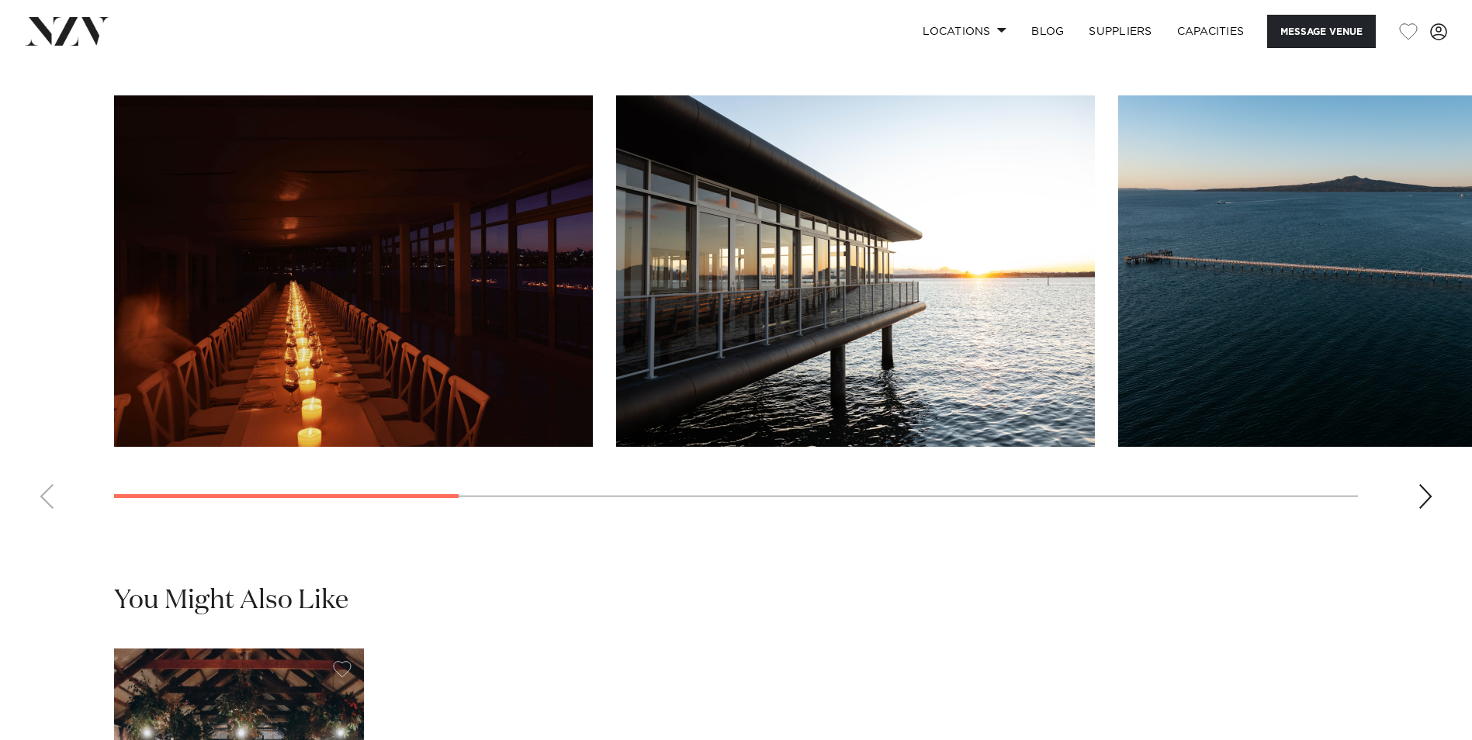
click at [1423, 509] on div "Next slide" at bounding box center [1426, 496] width 16 height 25
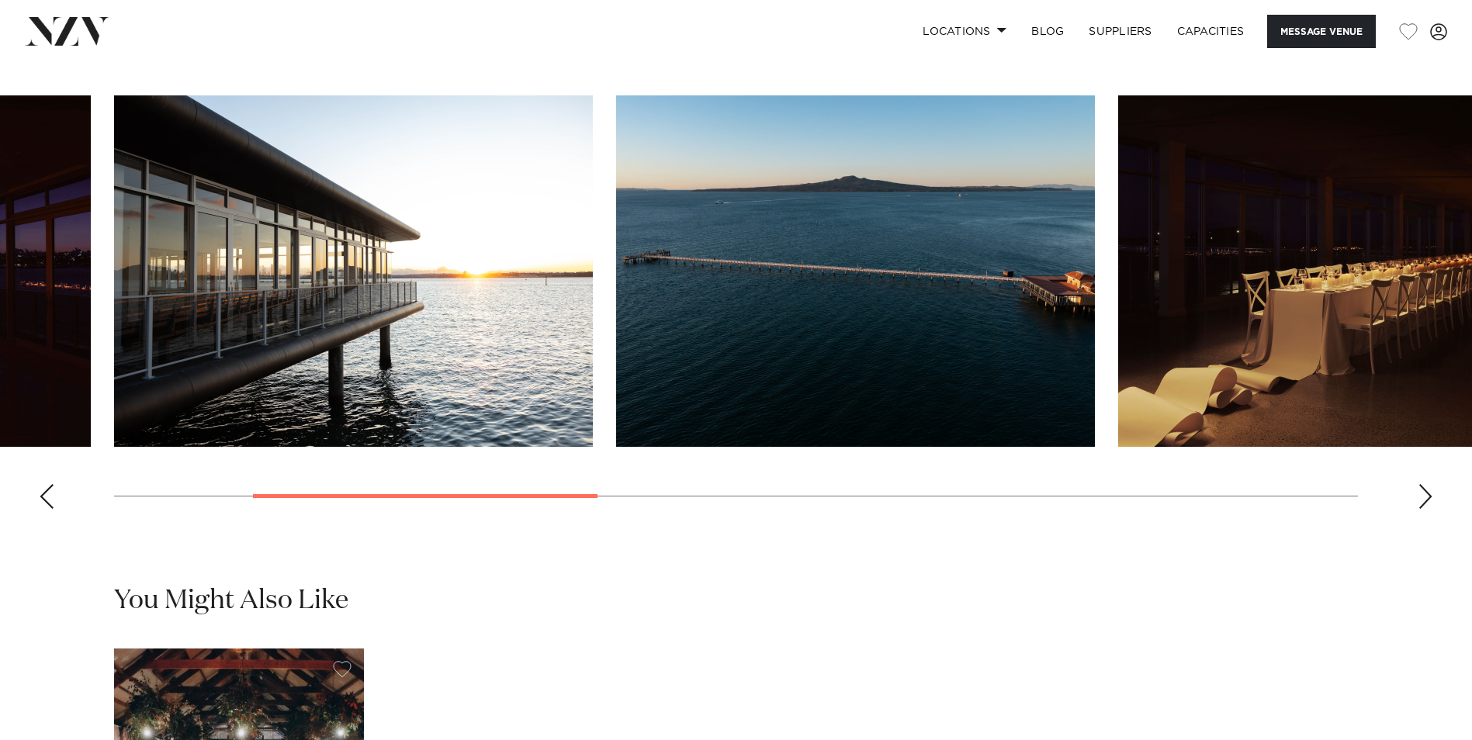
click at [1423, 509] on div "Next slide" at bounding box center [1426, 496] width 16 height 25
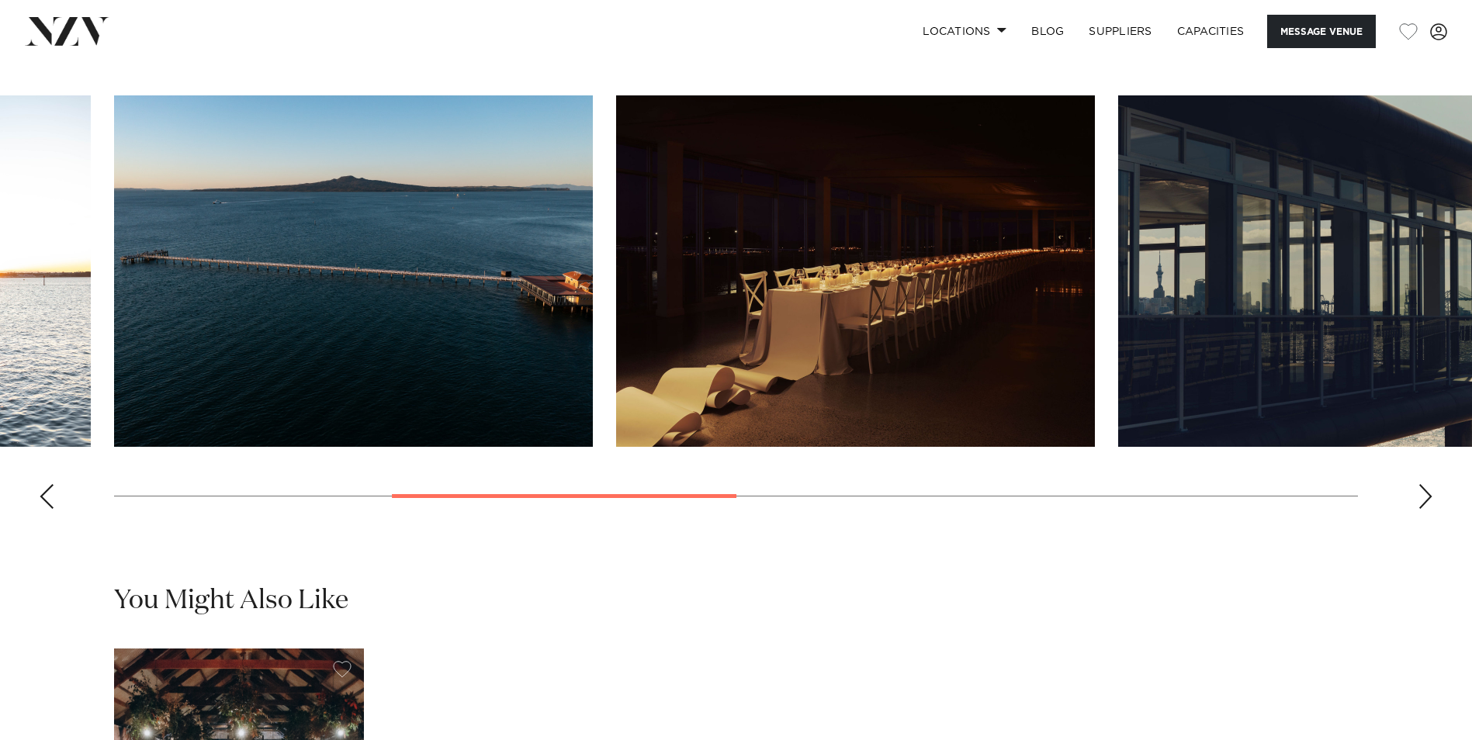
click at [1423, 509] on div "Next slide" at bounding box center [1426, 496] width 16 height 25
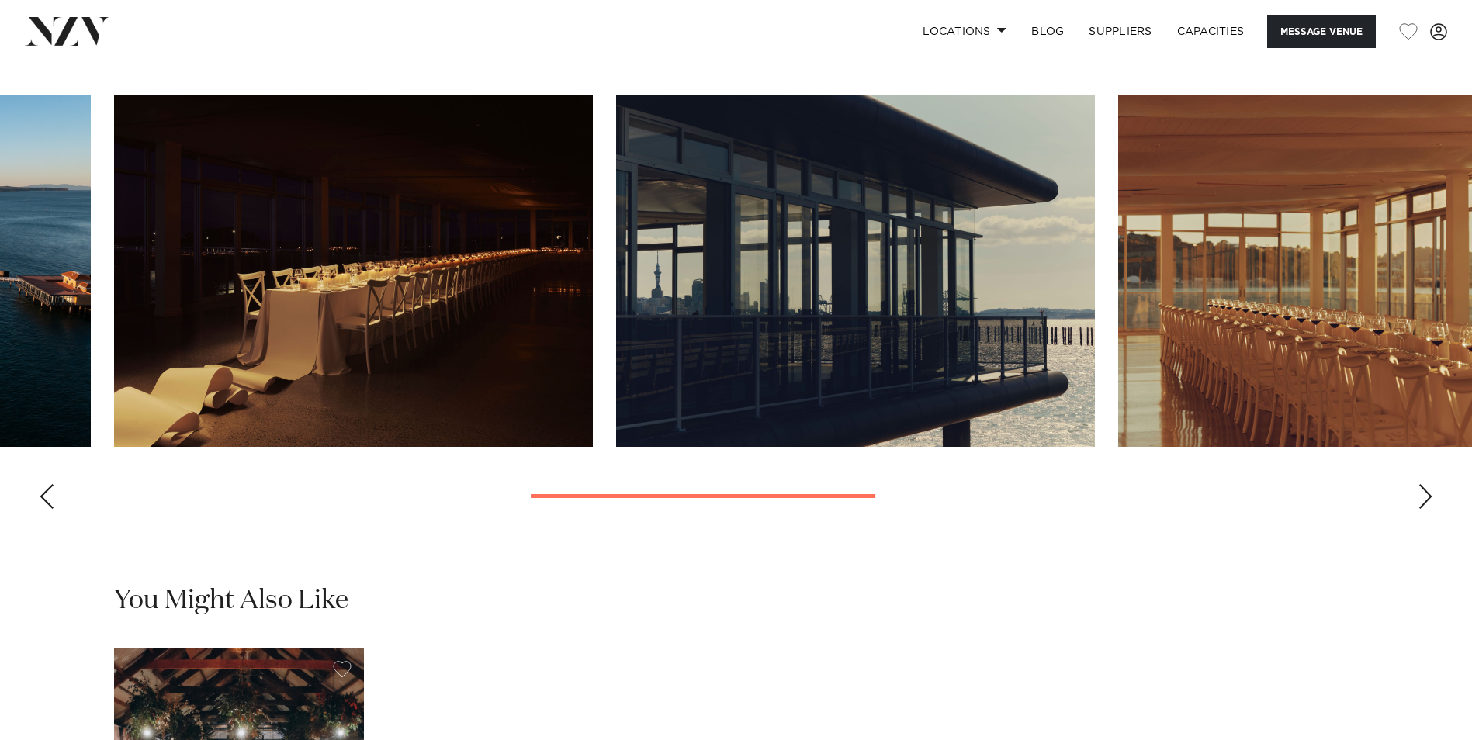
click at [1423, 509] on div "Next slide" at bounding box center [1426, 496] width 16 height 25
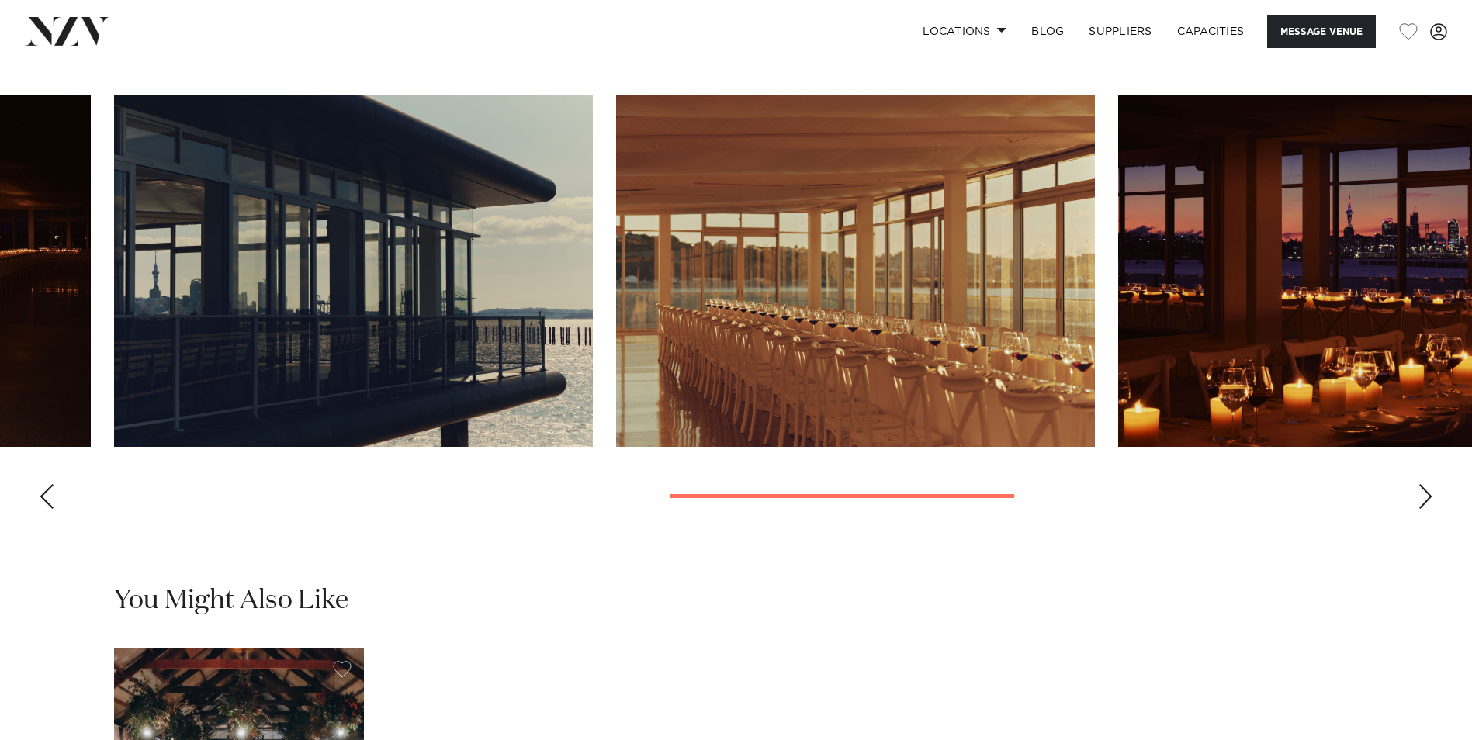
click at [1423, 509] on div "Next slide" at bounding box center [1426, 496] width 16 height 25
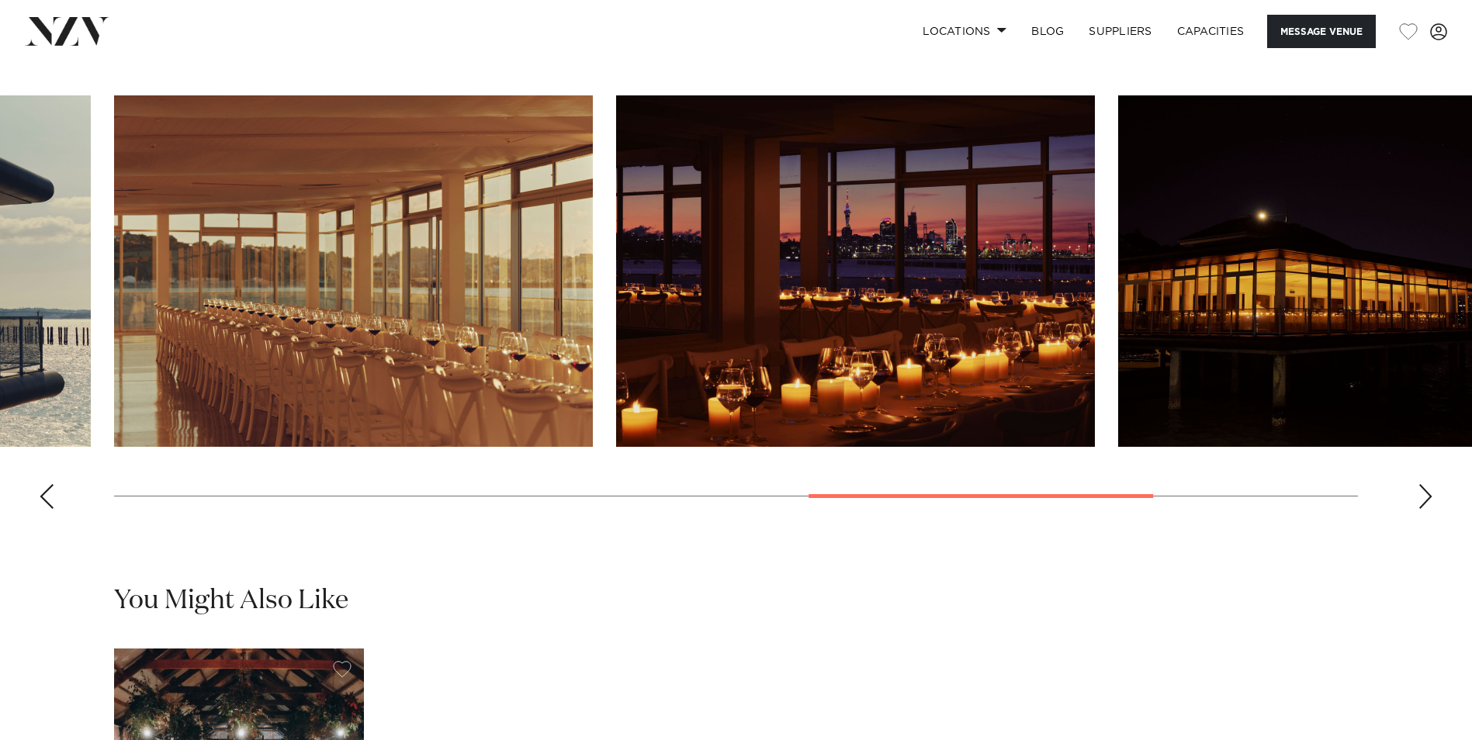
click at [1422, 509] on div "Next slide" at bounding box center [1426, 496] width 16 height 25
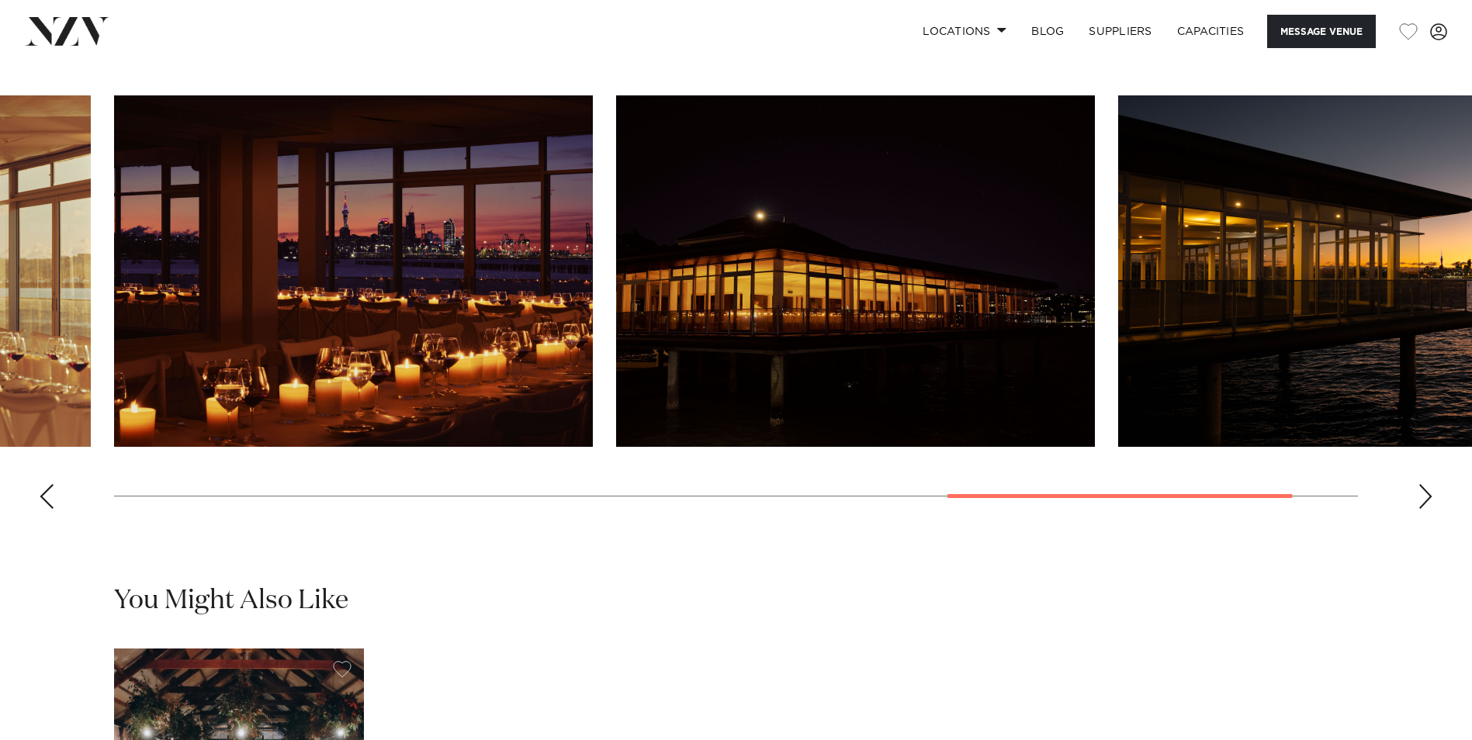
click at [1422, 509] on div "Next slide" at bounding box center [1426, 496] width 16 height 25
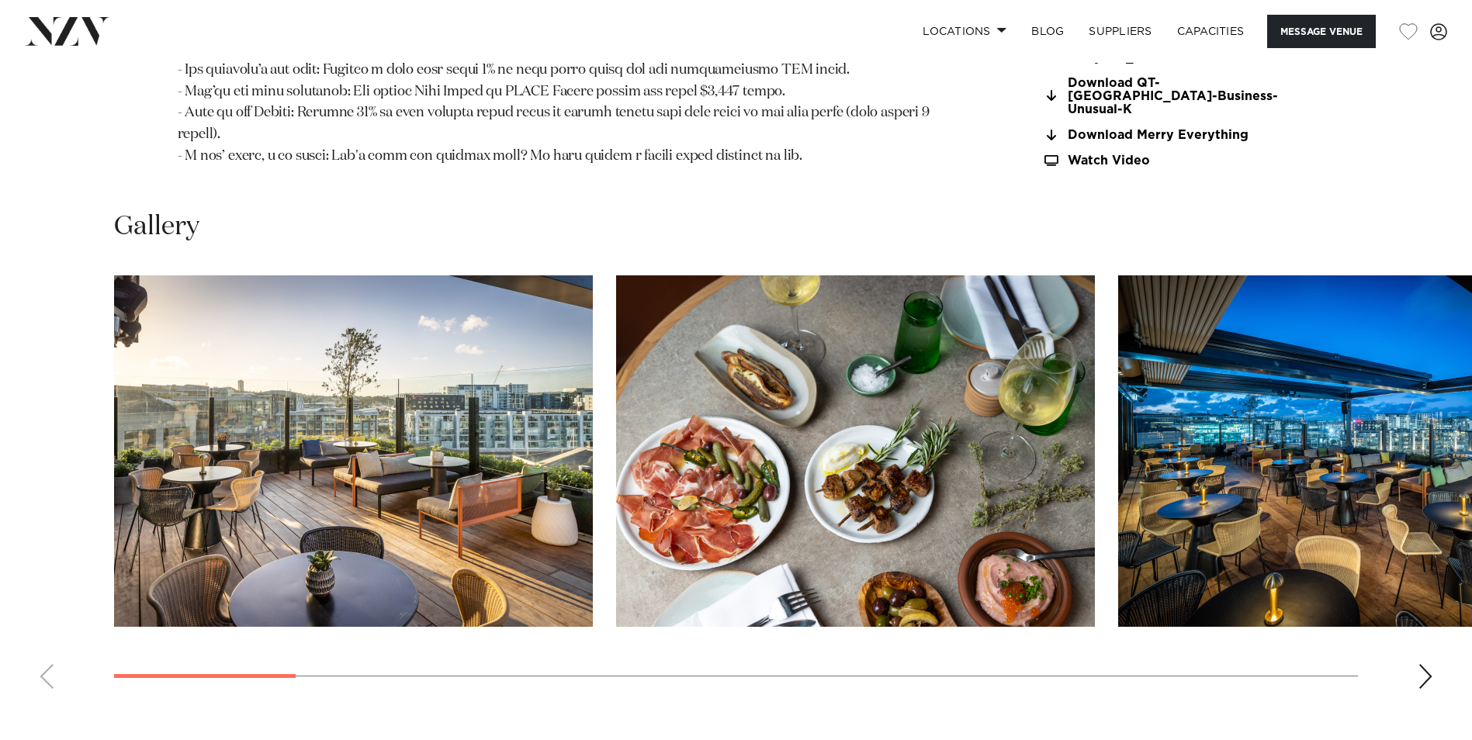
scroll to position [1862, 0]
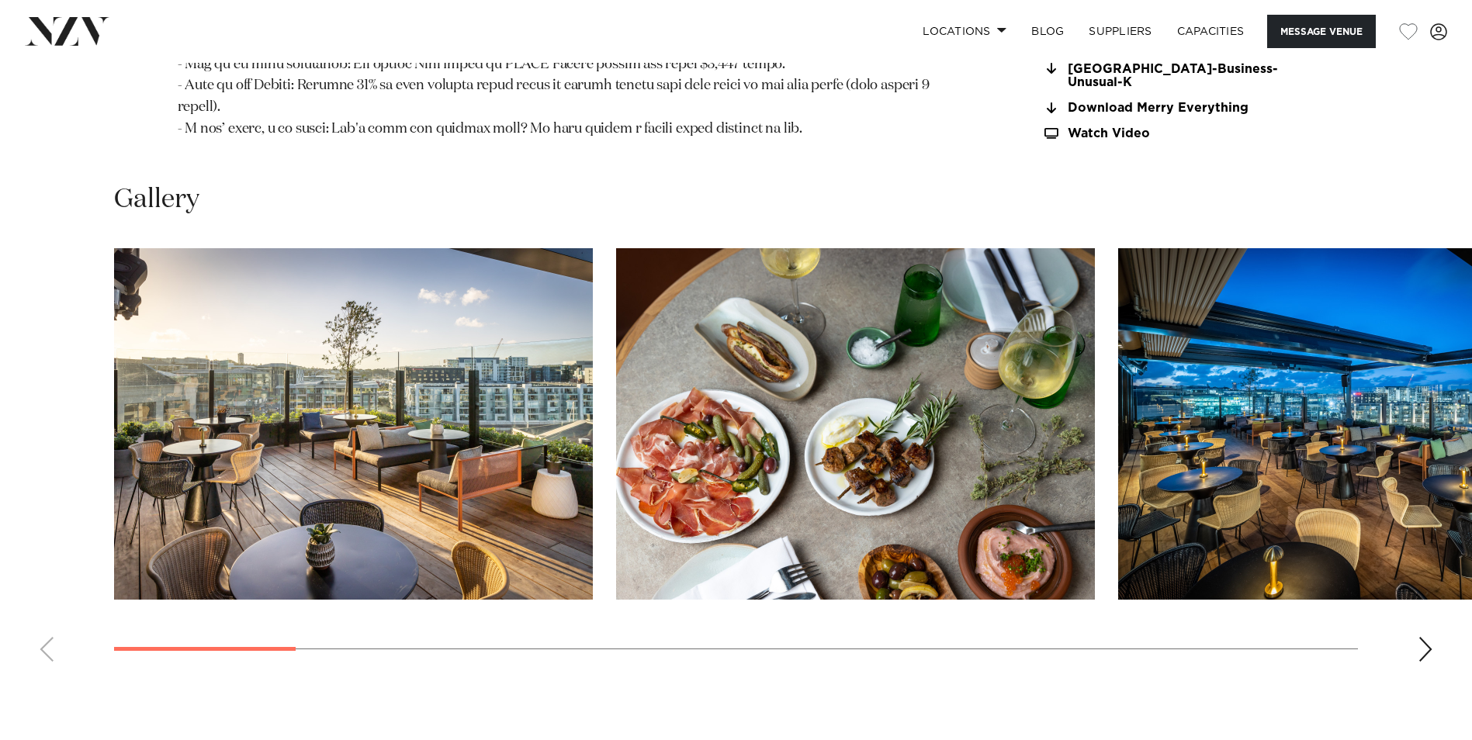
click at [1418, 637] on div "Next slide" at bounding box center [1426, 649] width 16 height 25
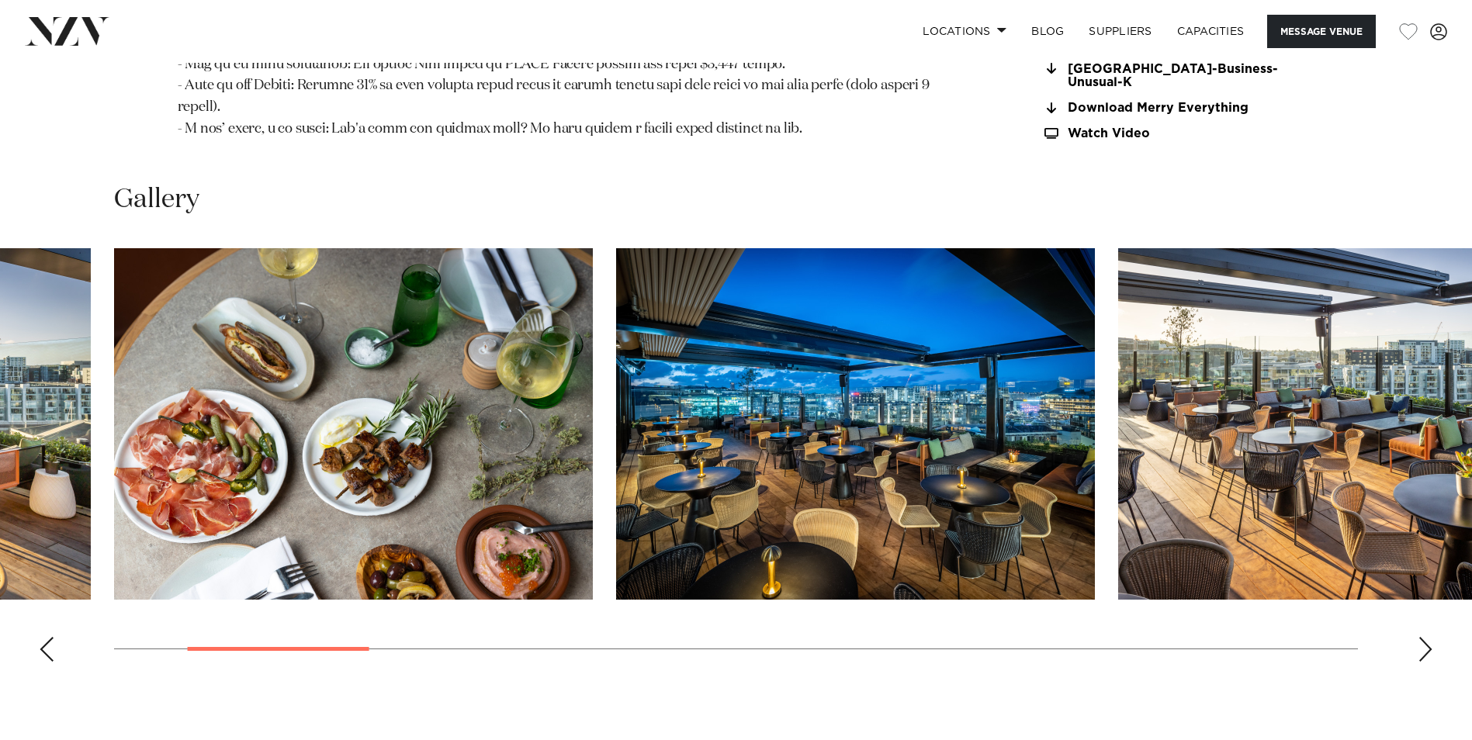
click at [1418, 637] on div "Next slide" at bounding box center [1426, 649] width 16 height 25
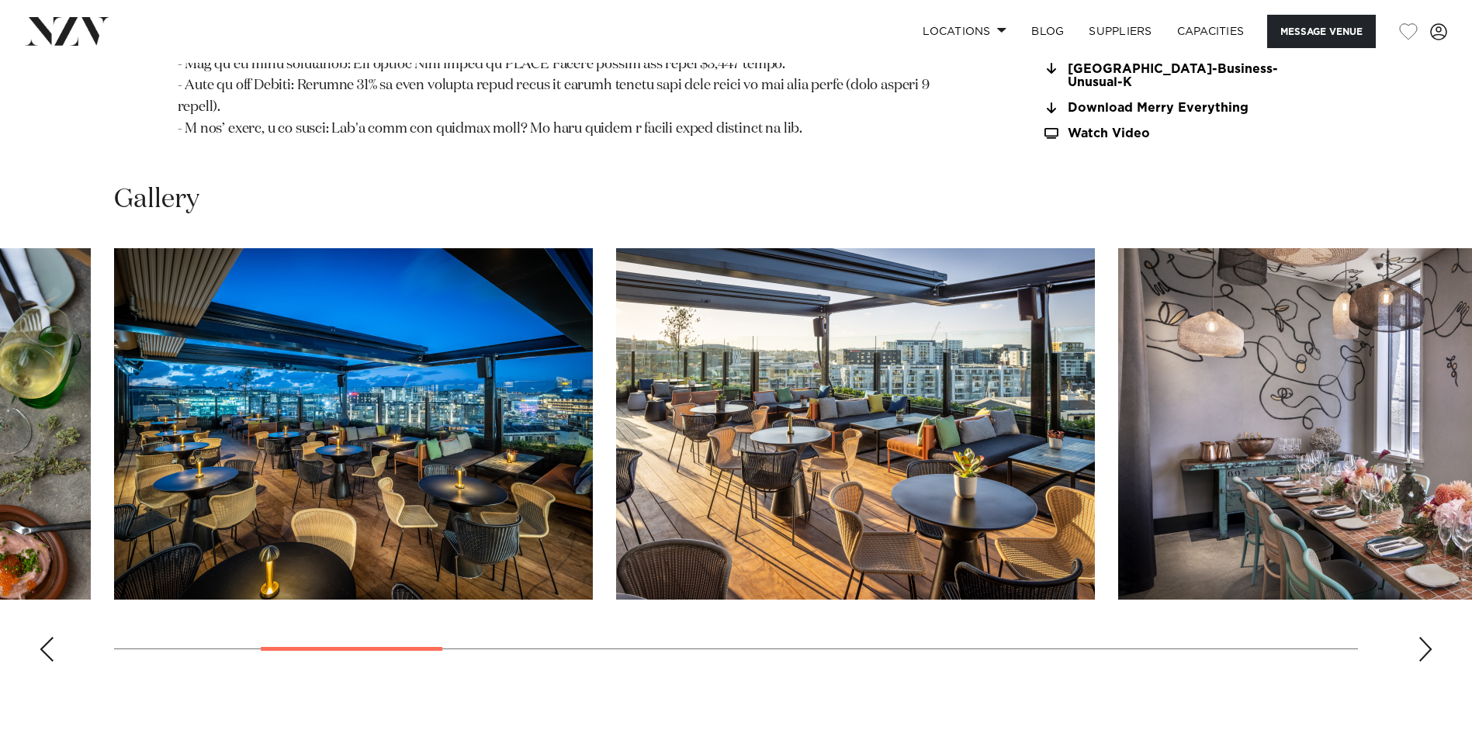
click at [1418, 637] on div "Next slide" at bounding box center [1426, 649] width 16 height 25
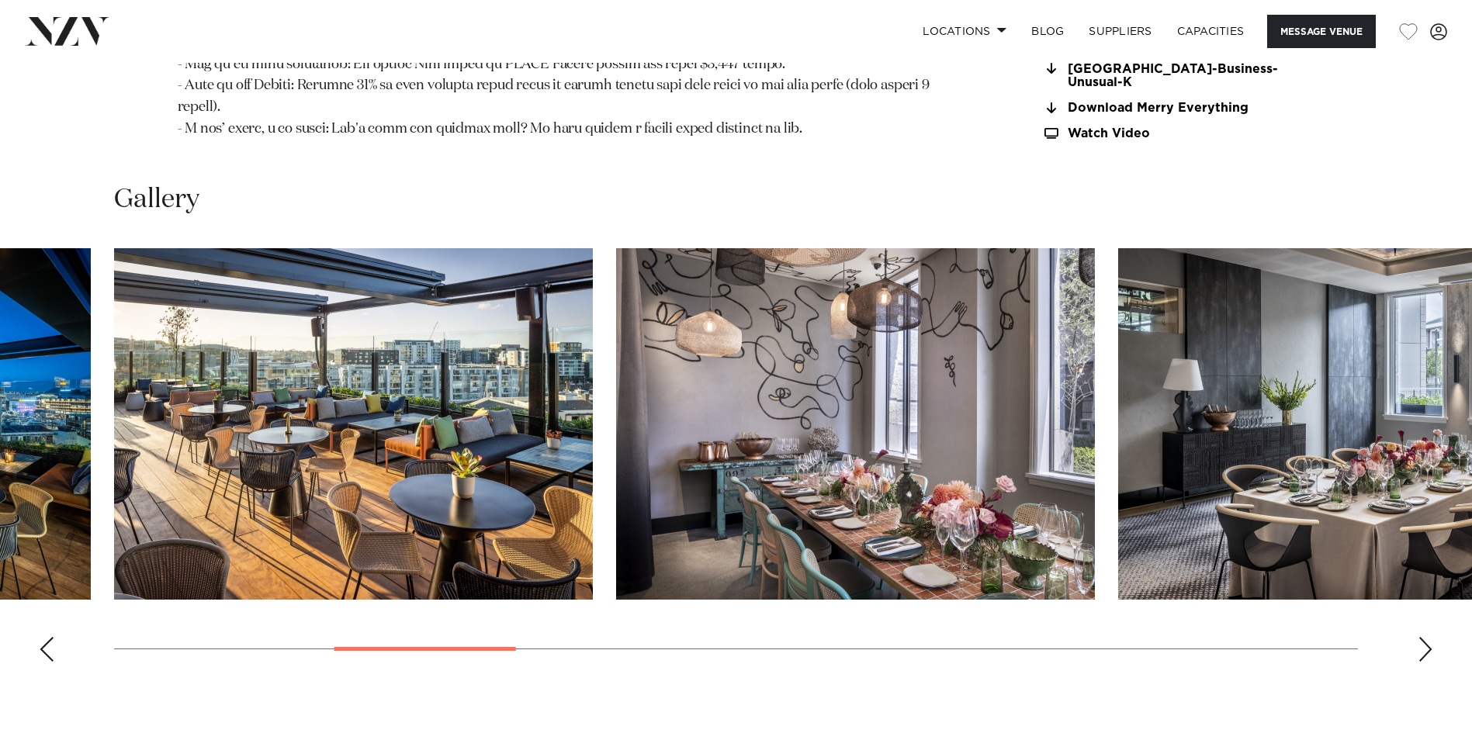
click at [1418, 637] on div "Next slide" at bounding box center [1426, 649] width 16 height 25
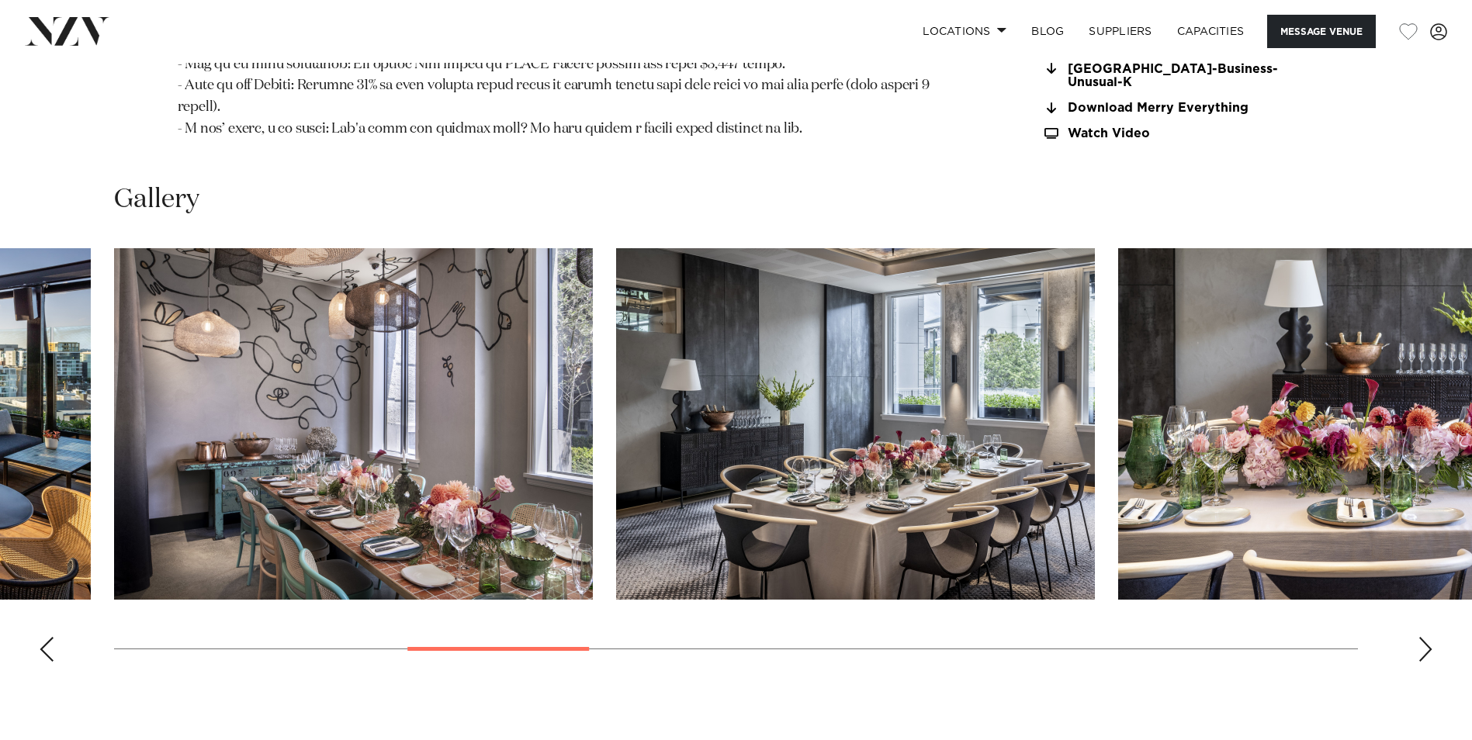
click at [1418, 637] on div "Next slide" at bounding box center [1426, 649] width 16 height 25
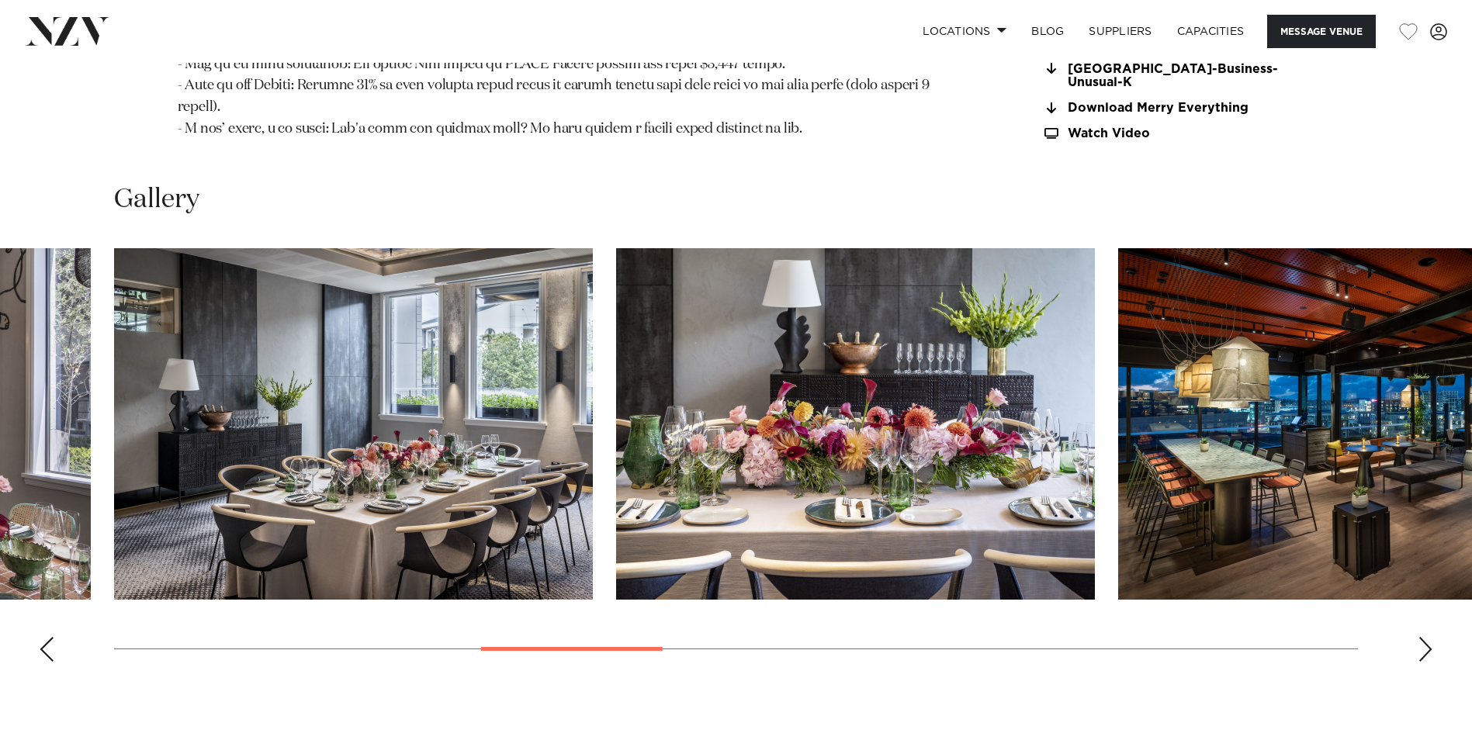
click at [1418, 637] on div "Next slide" at bounding box center [1426, 649] width 16 height 25
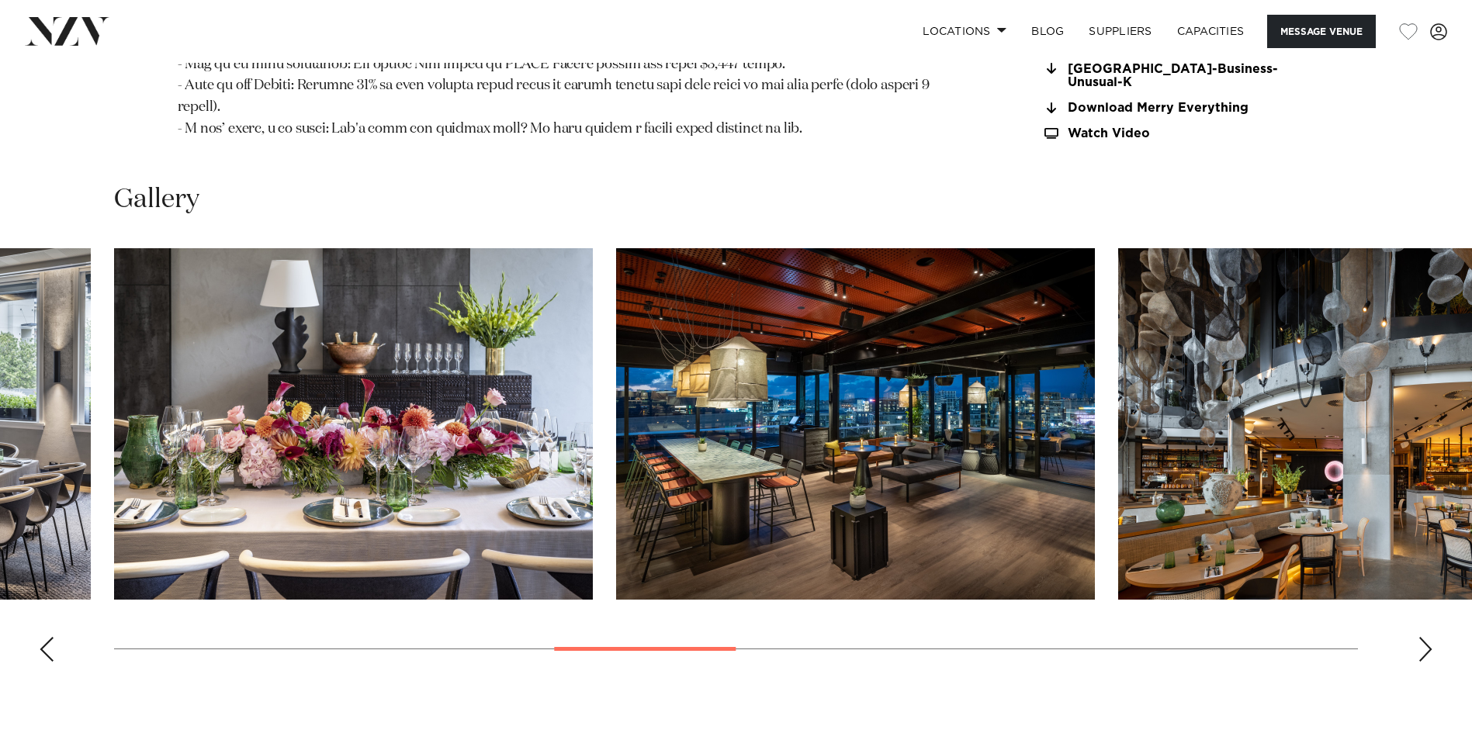
click at [1418, 637] on div "Next slide" at bounding box center [1426, 649] width 16 height 25
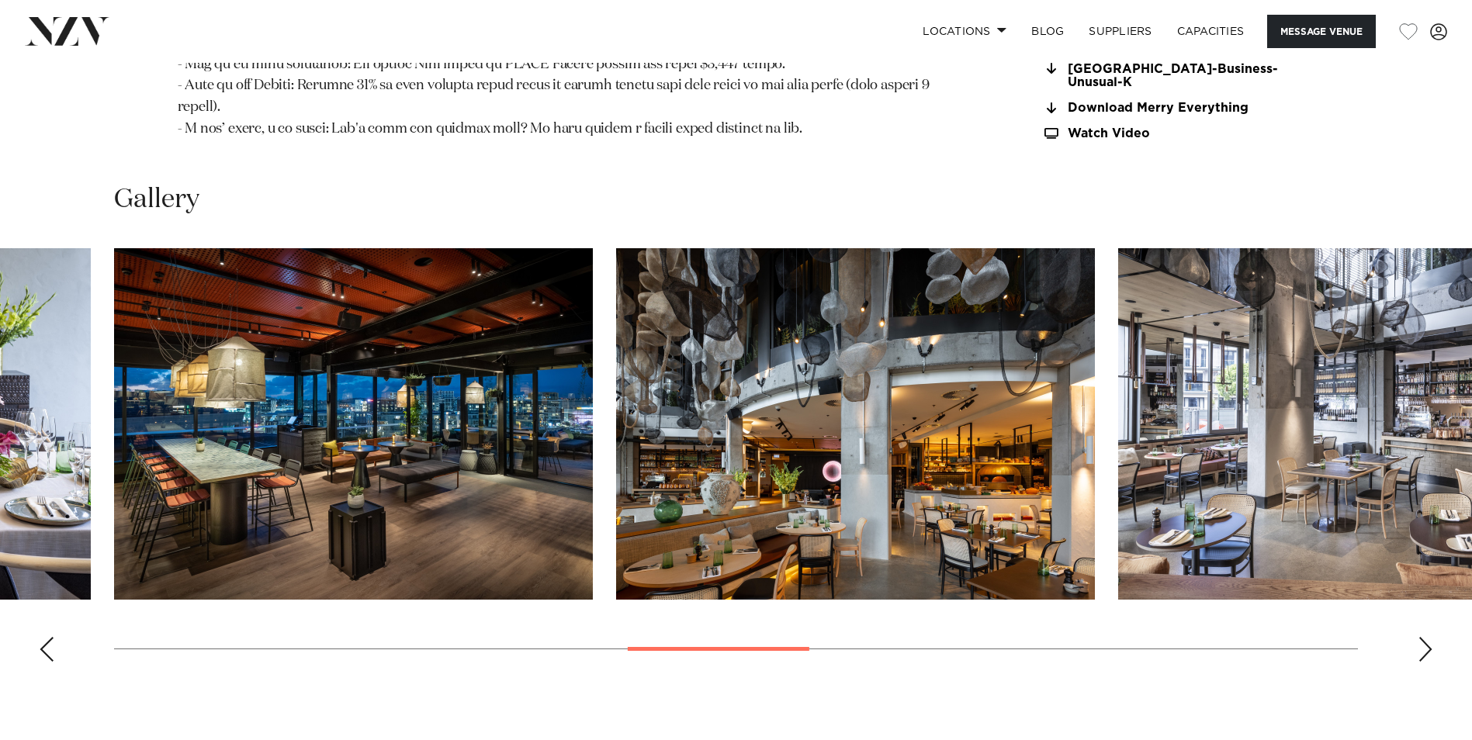
click at [1418, 637] on div "Next slide" at bounding box center [1426, 649] width 16 height 25
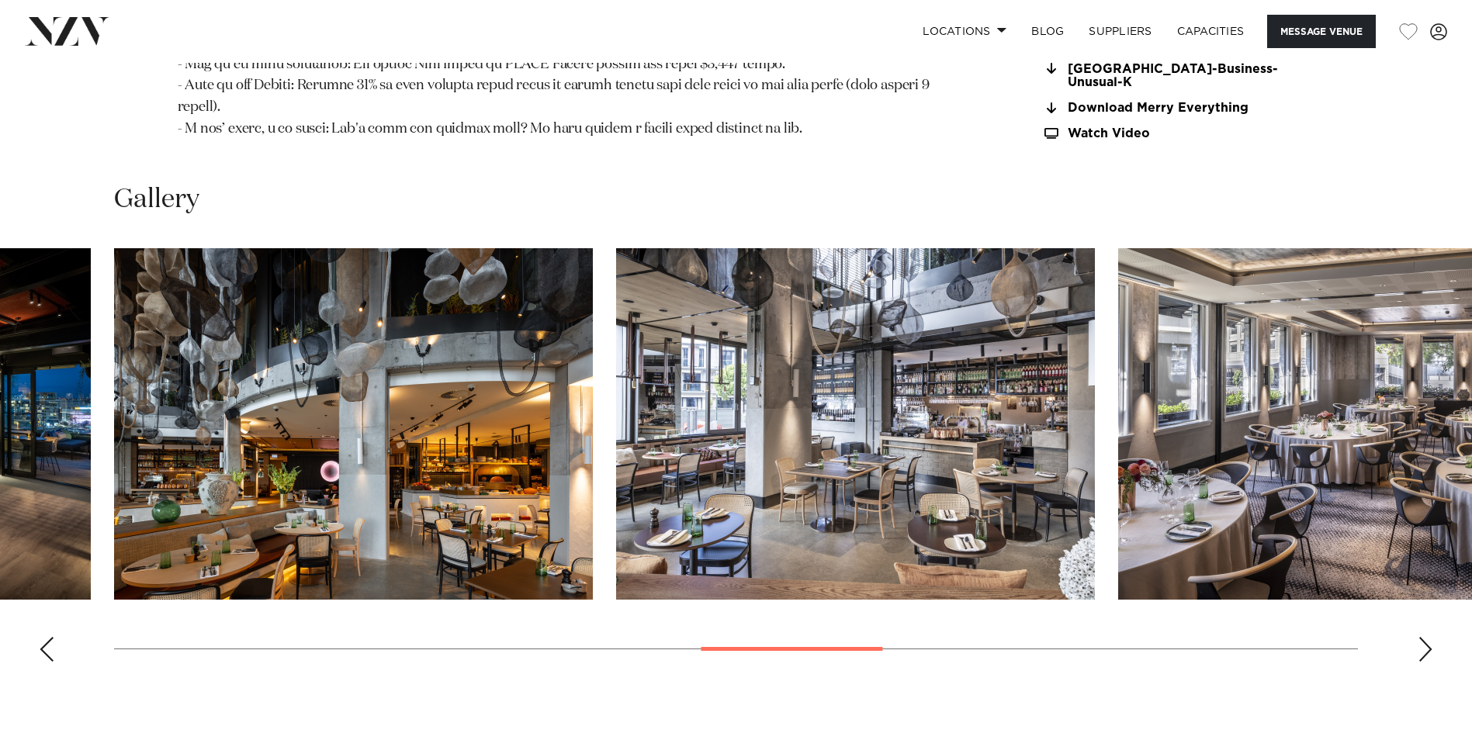
click at [1418, 637] on div "Next slide" at bounding box center [1426, 649] width 16 height 25
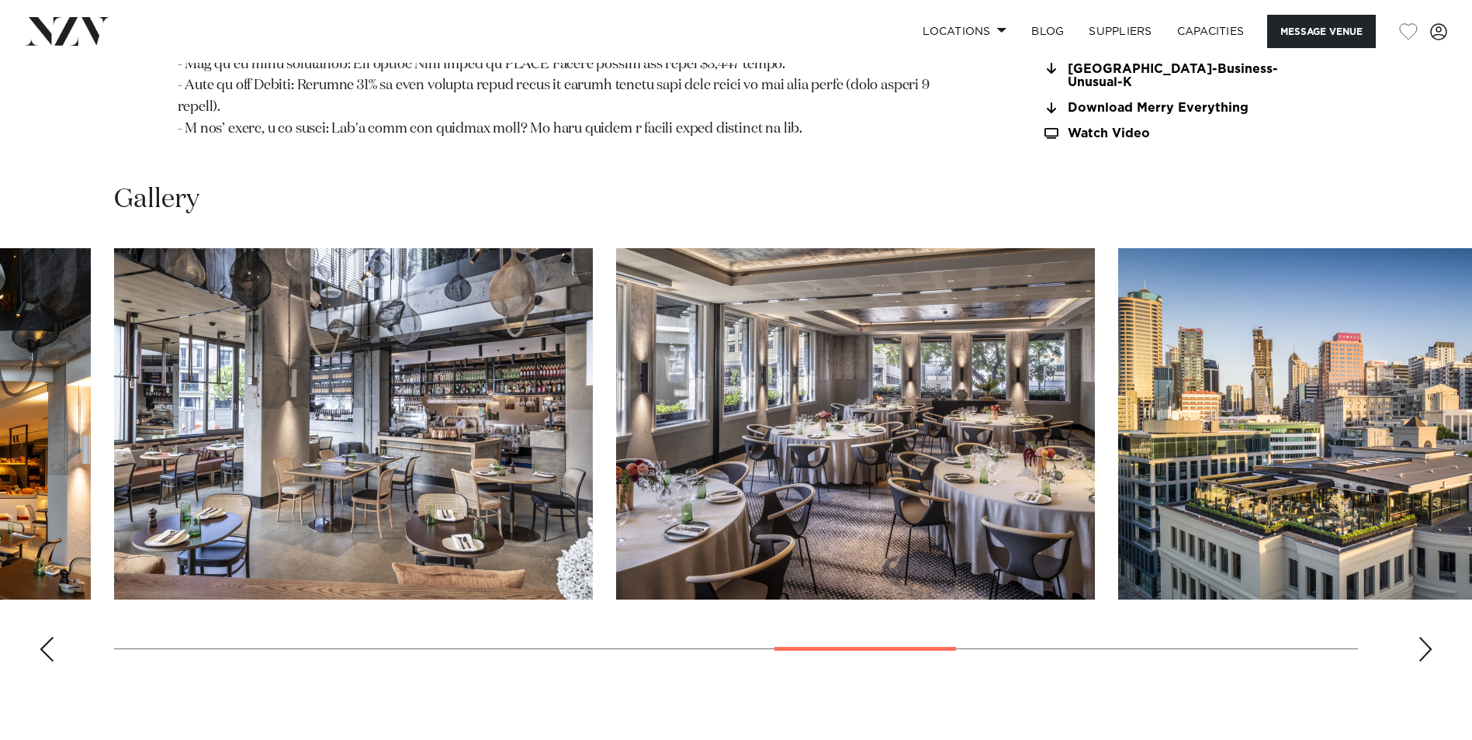
click at [1419, 637] on div "Next slide" at bounding box center [1426, 649] width 16 height 25
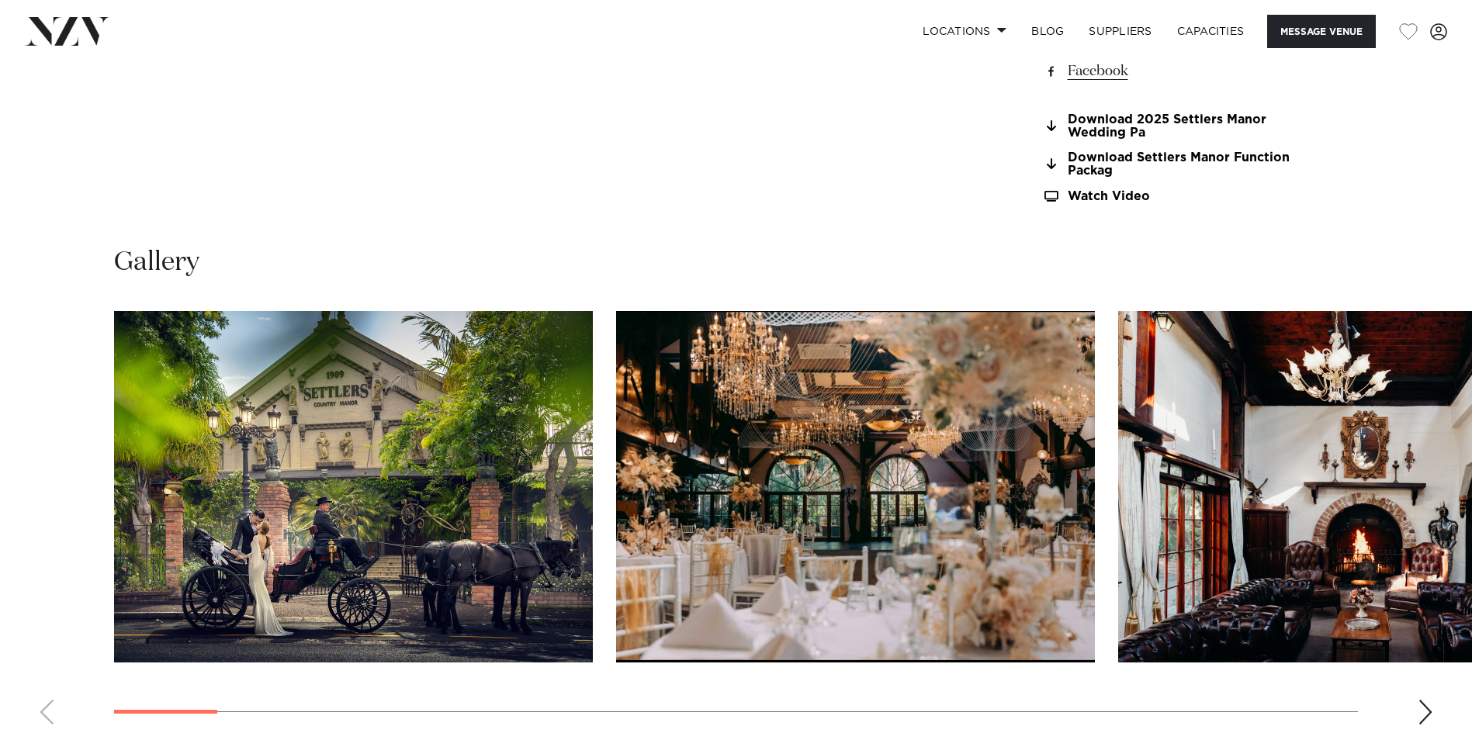
scroll to position [1629, 0]
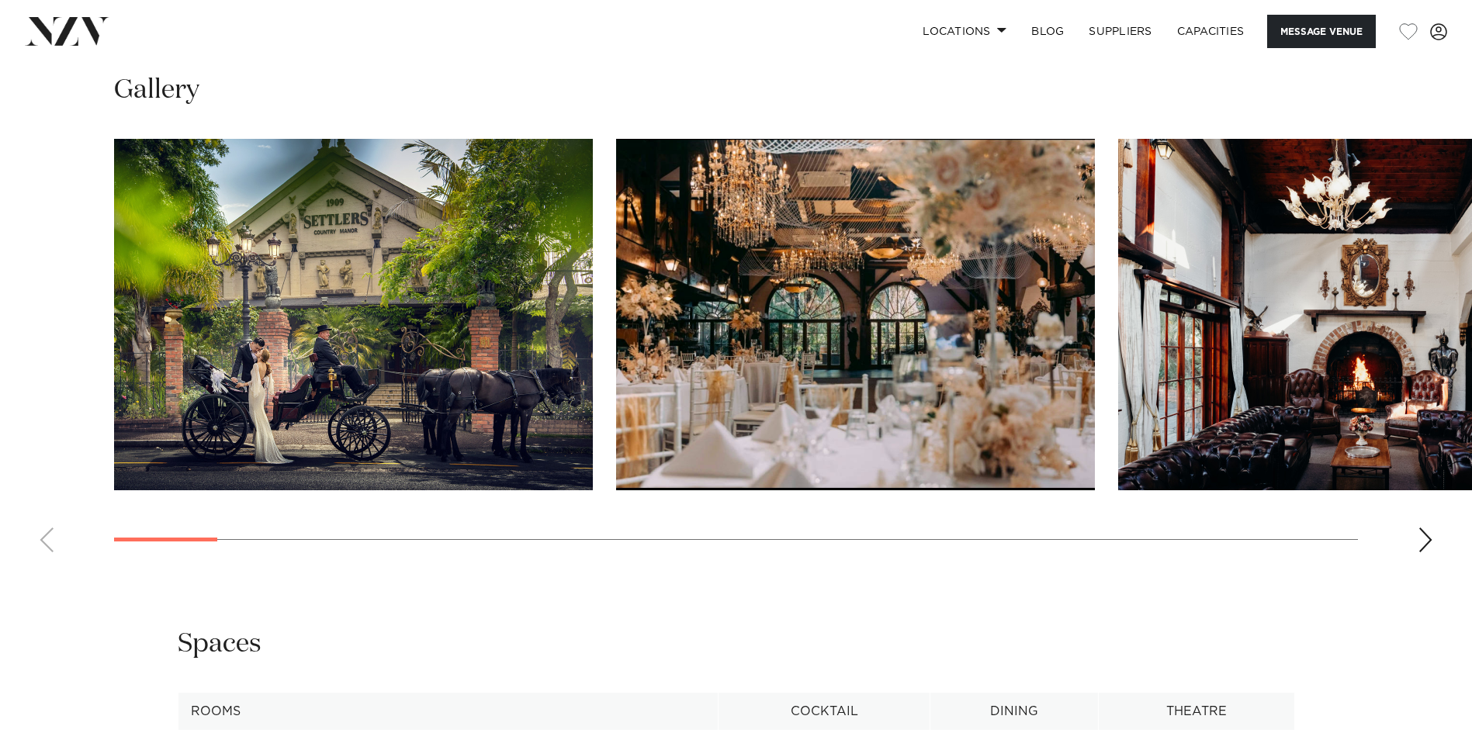
click at [1421, 546] on div "Next slide" at bounding box center [1426, 540] width 16 height 25
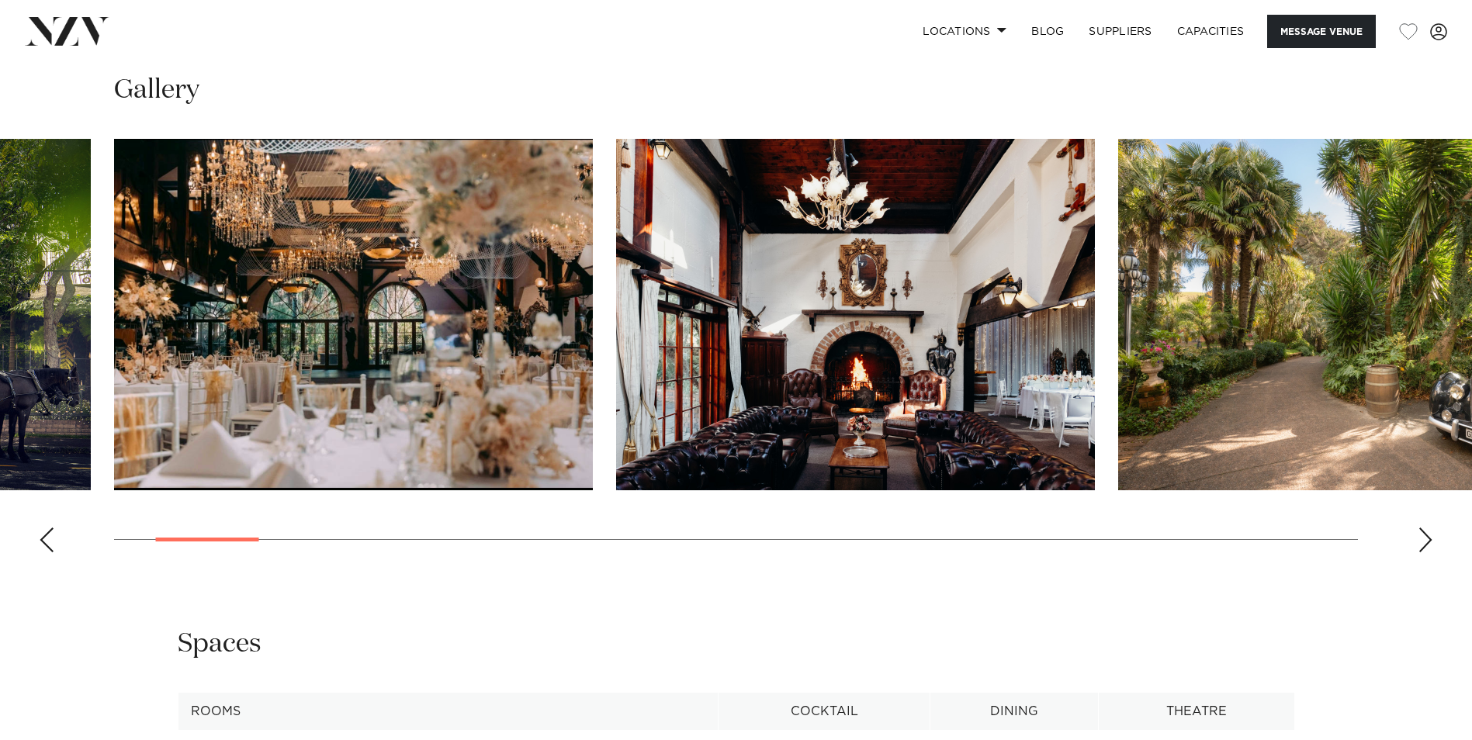
click at [1421, 546] on div "Next slide" at bounding box center [1426, 540] width 16 height 25
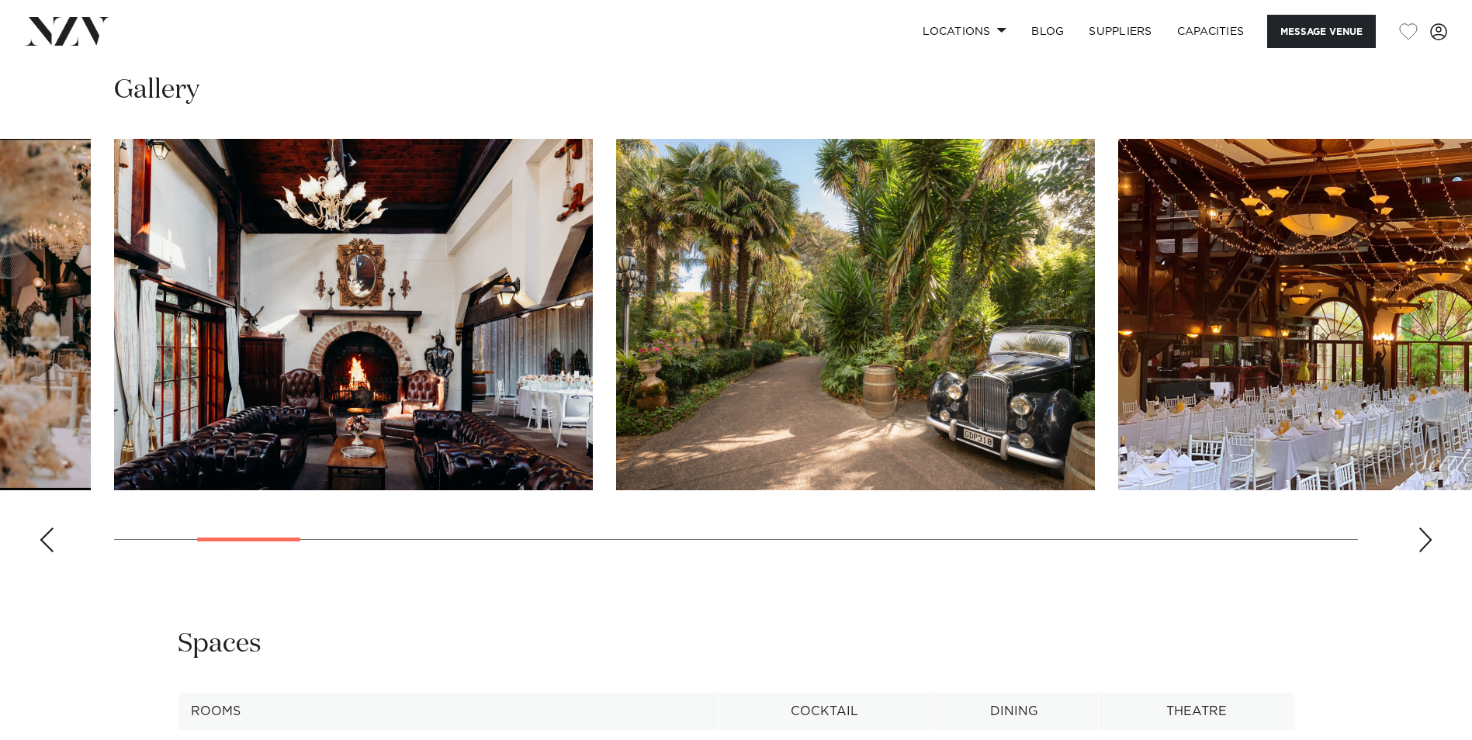
click at [1421, 546] on div "Next slide" at bounding box center [1426, 540] width 16 height 25
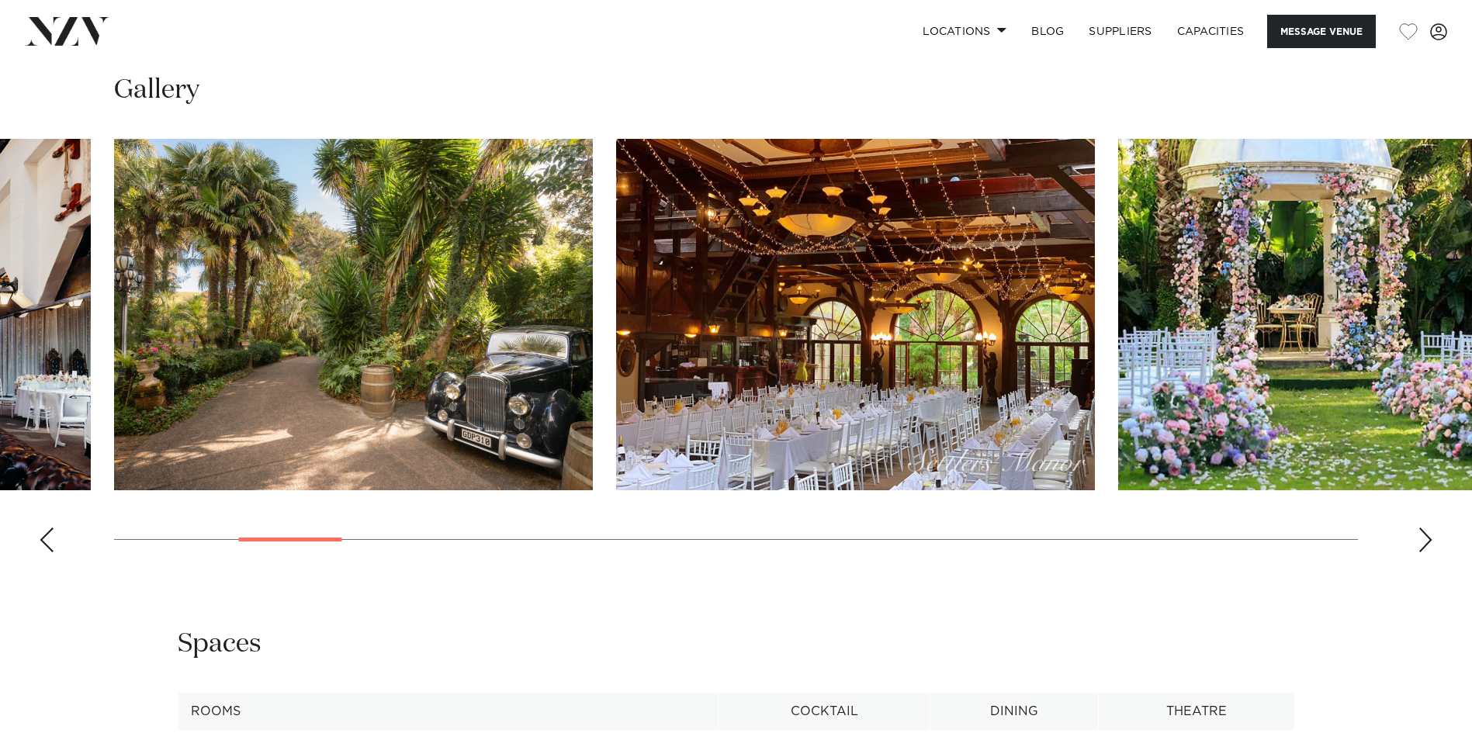
click at [1421, 546] on div "Next slide" at bounding box center [1426, 540] width 16 height 25
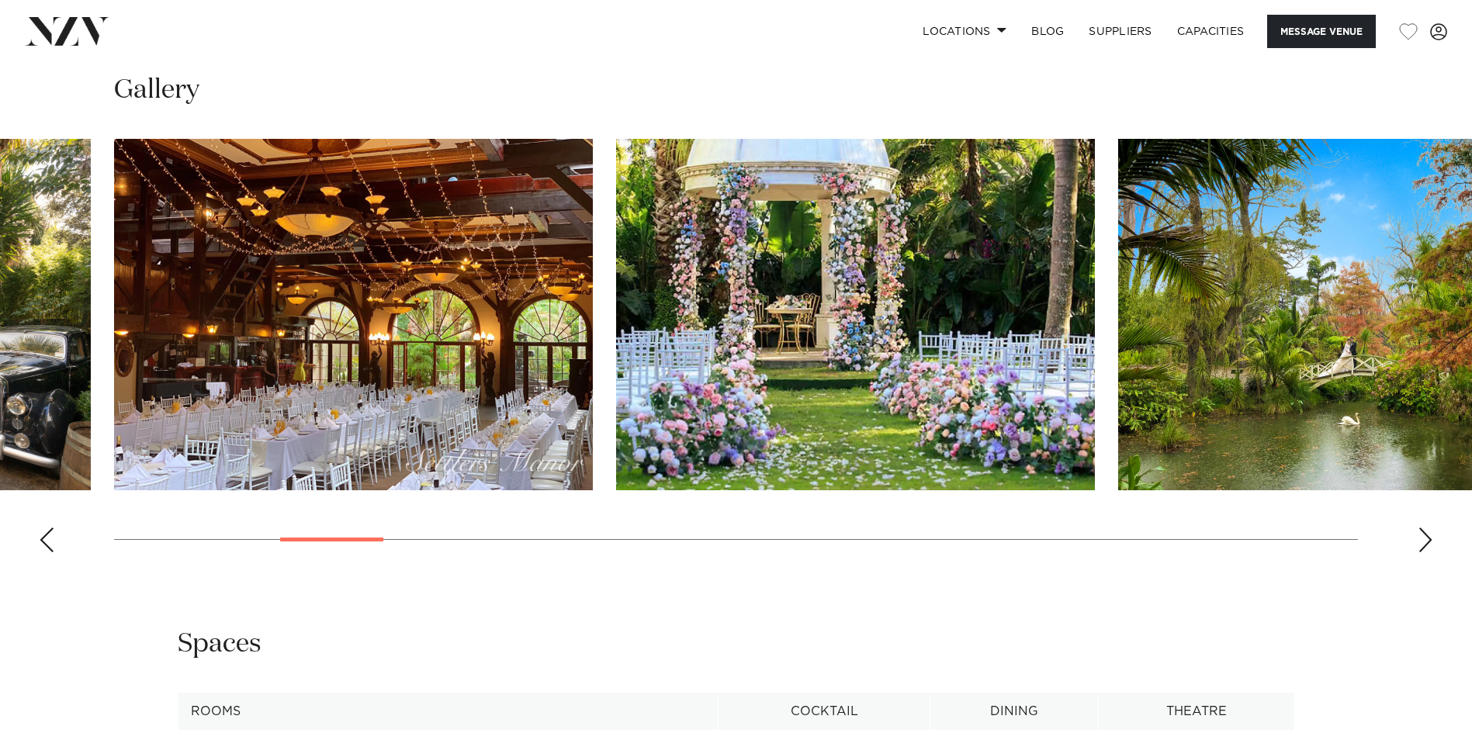
click at [1421, 546] on div "Next slide" at bounding box center [1426, 540] width 16 height 25
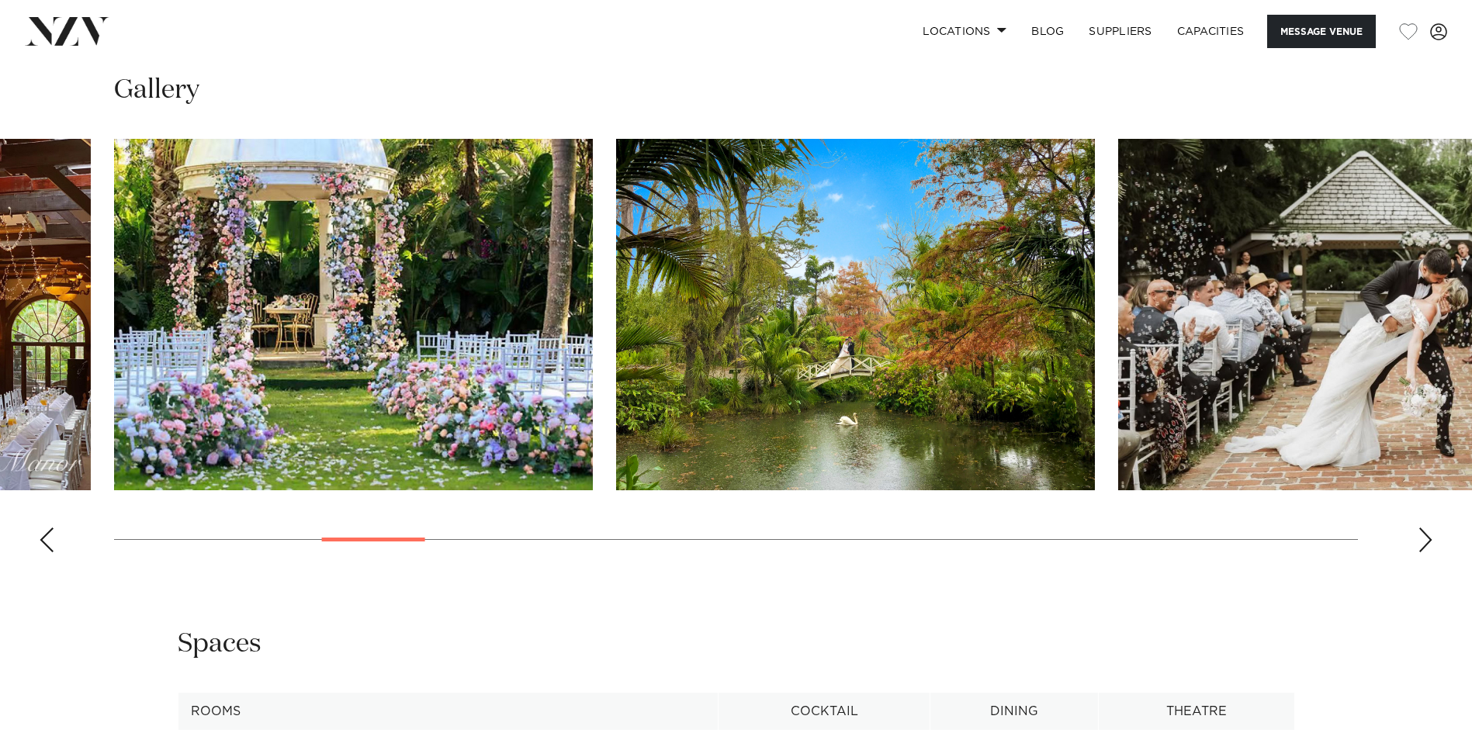
click at [1421, 546] on div "Next slide" at bounding box center [1426, 540] width 16 height 25
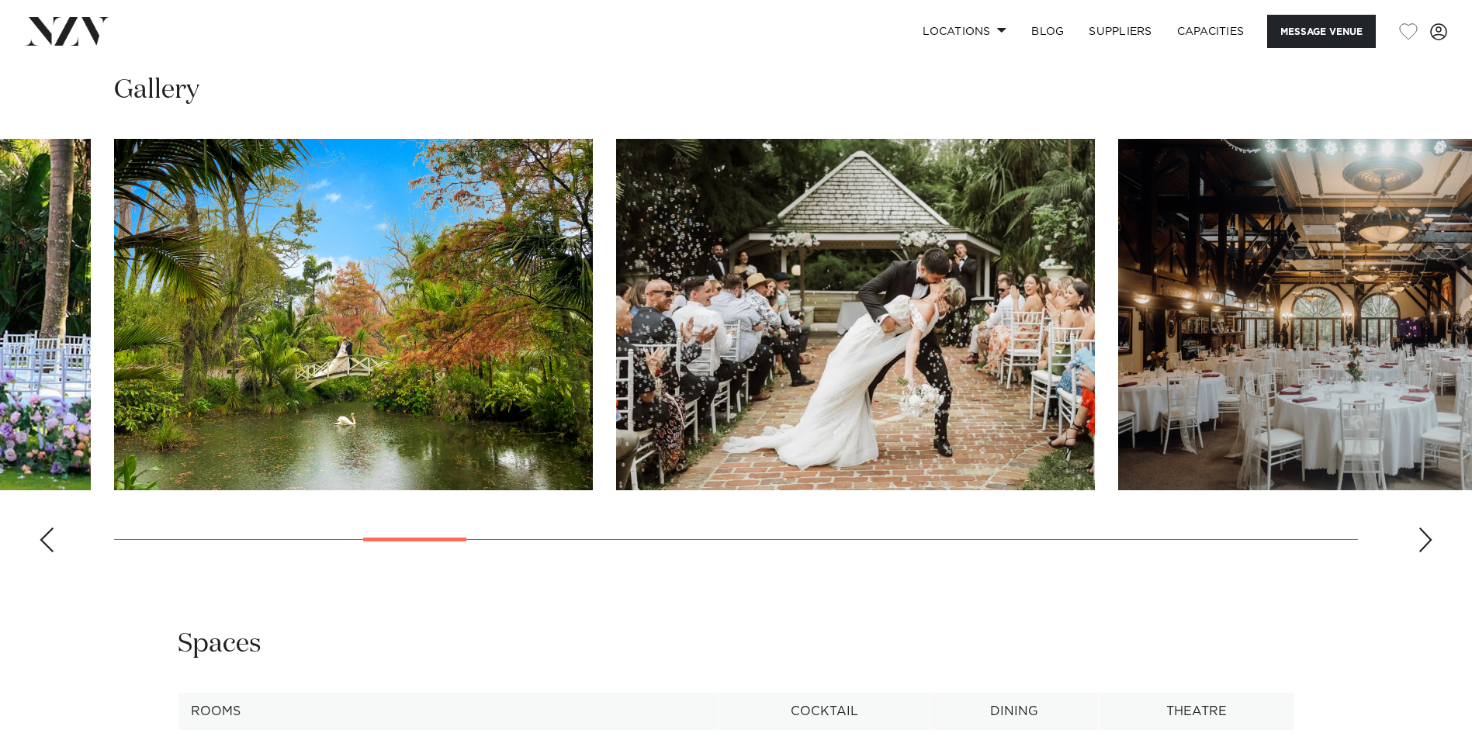
click at [1421, 546] on div "Next slide" at bounding box center [1426, 540] width 16 height 25
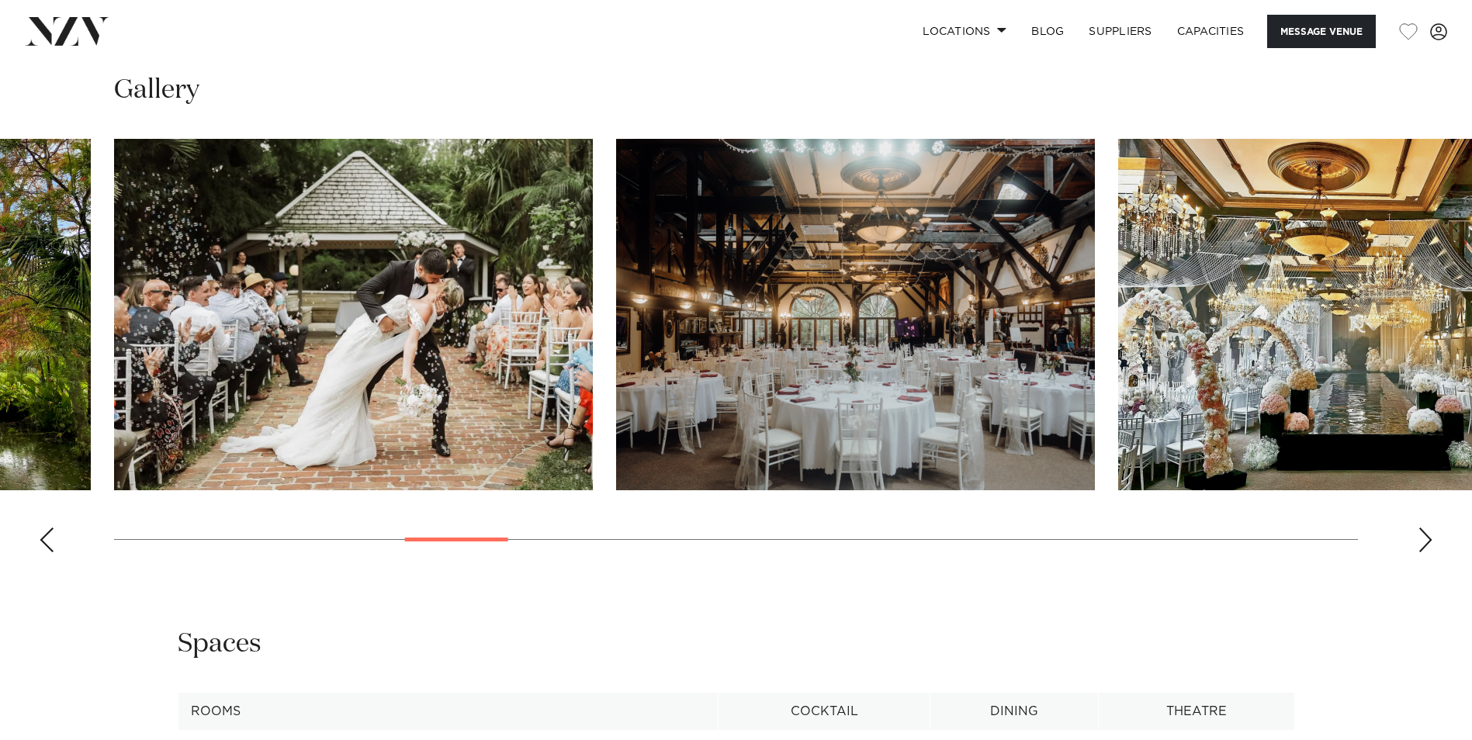
click at [1421, 546] on div "Next slide" at bounding box center [1426, 540] width 16 height 25
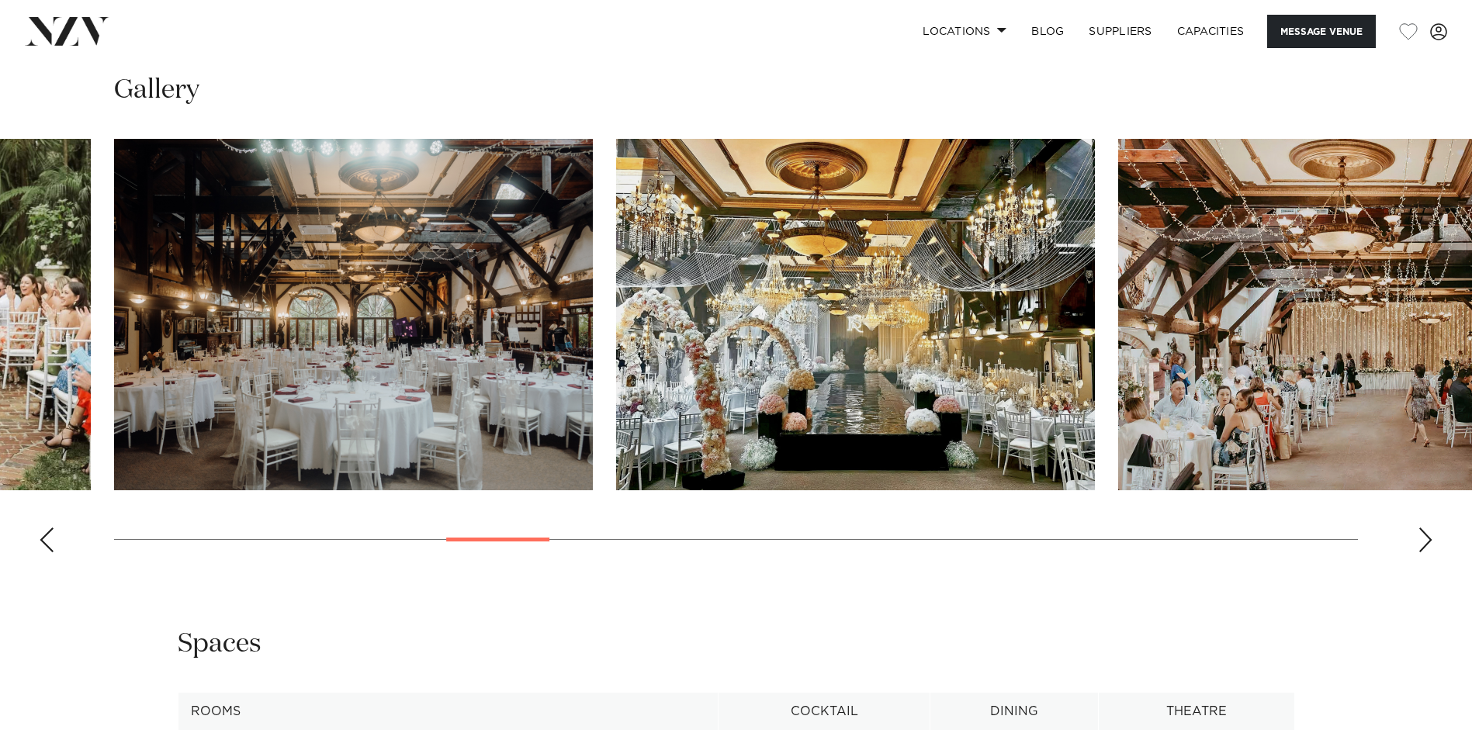
click at [1421, 546] on div "Next slide" at bounding box center [1426, 540] width 16 height 25
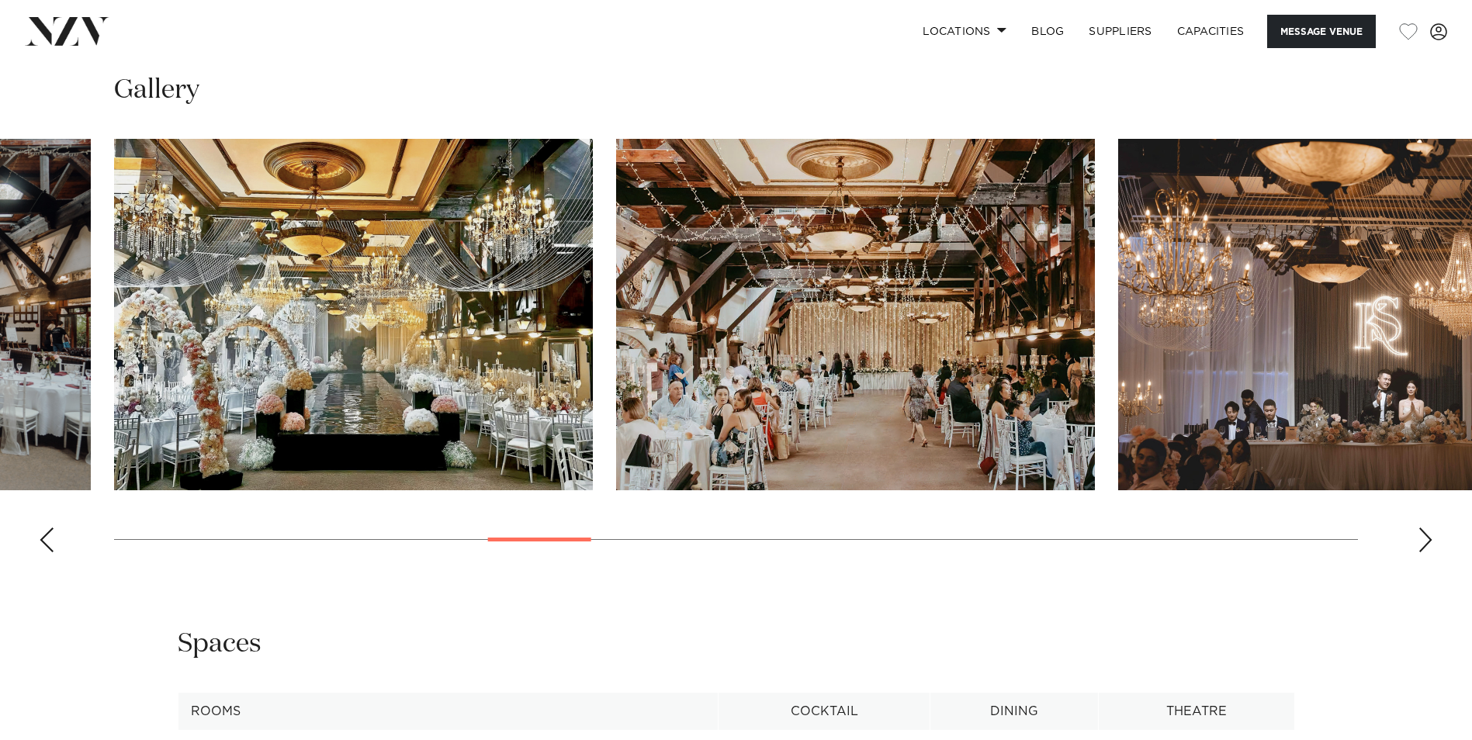
click at [1421, 546] on div "Next slide" at bounding box center [1426, 540] width 16 height 25
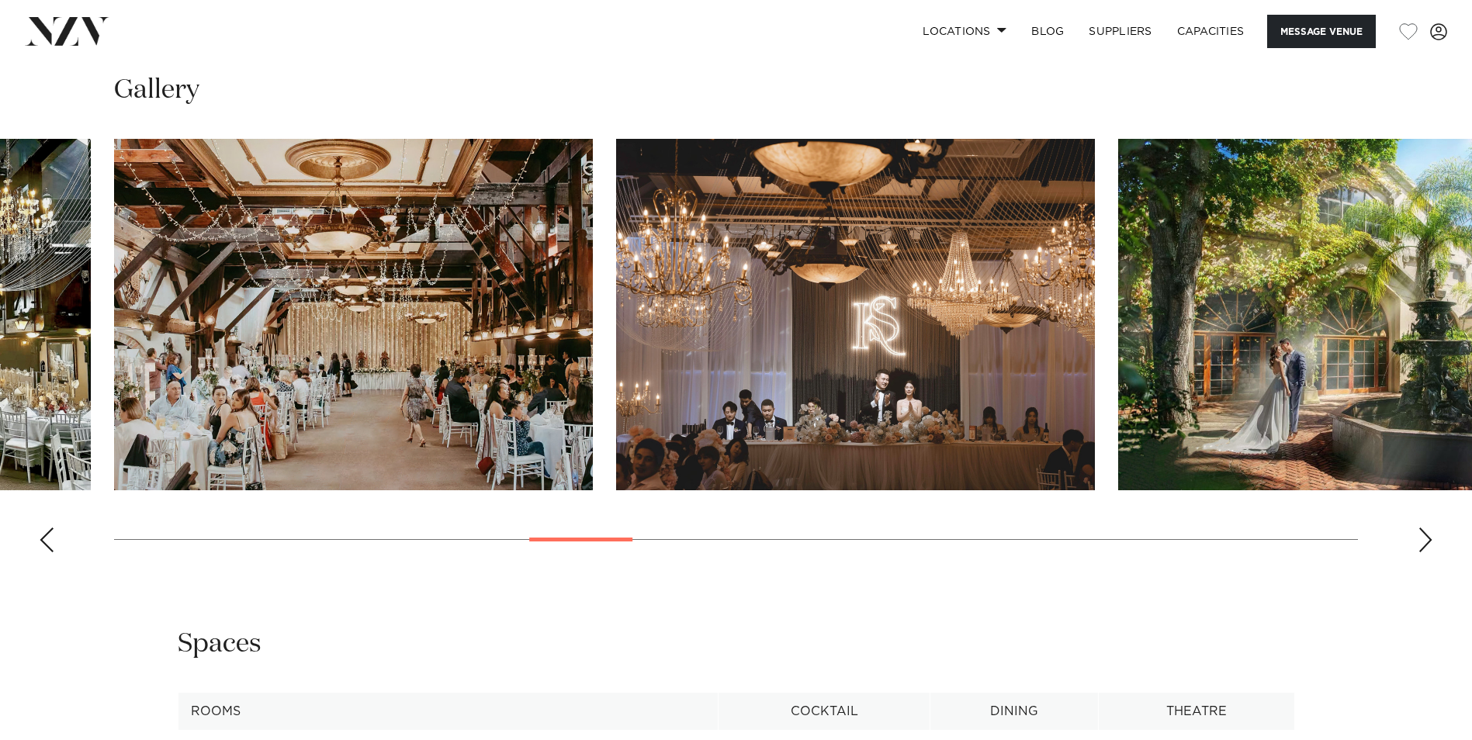
click at [1421, 546] on div "Next slide" at bounding box center [1426, 540] width 16 height 25
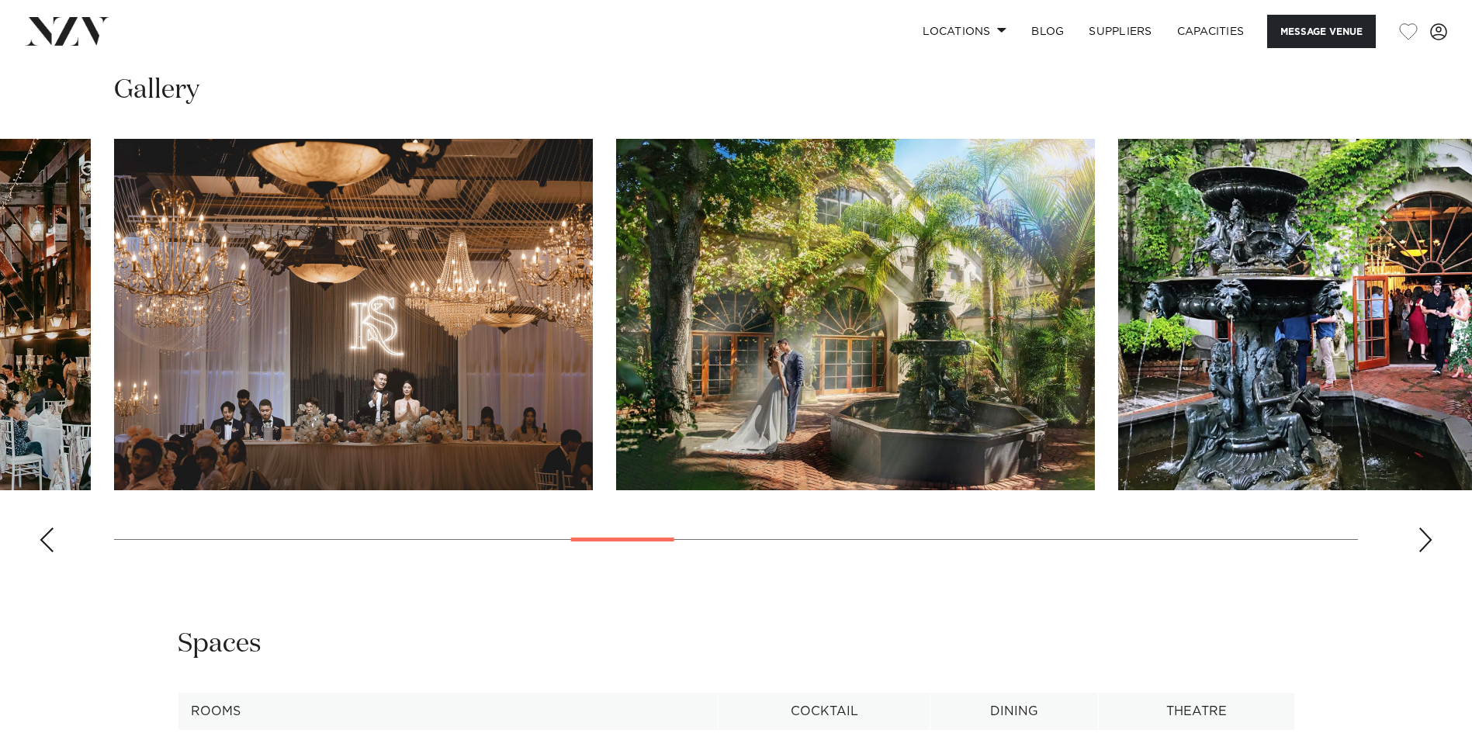
click at [1421, 546] on div "Next slide" at bounding box center [1426, 540] width 16 height 25
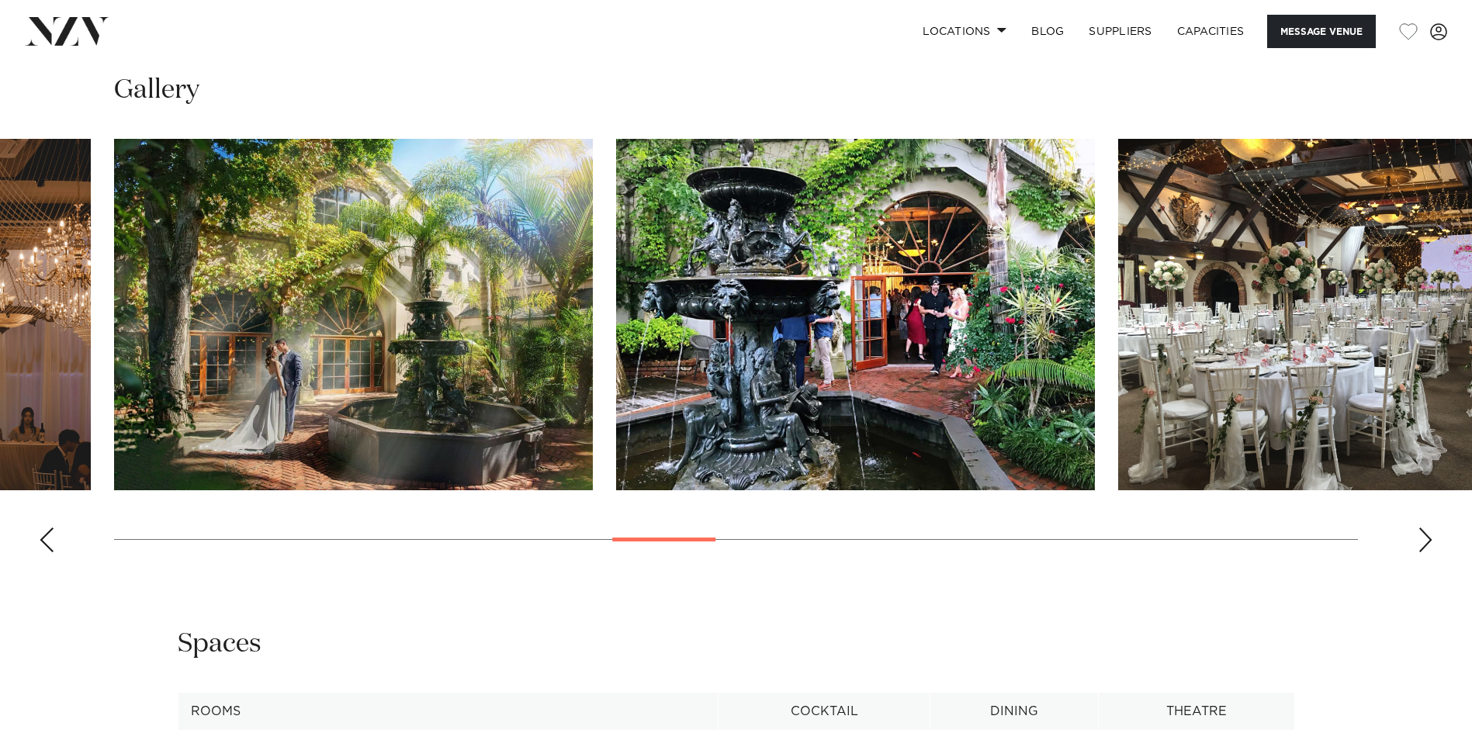
click at [1421, 546] on div "Next slide" at bounding box center [1426, 540] width 16 height 25
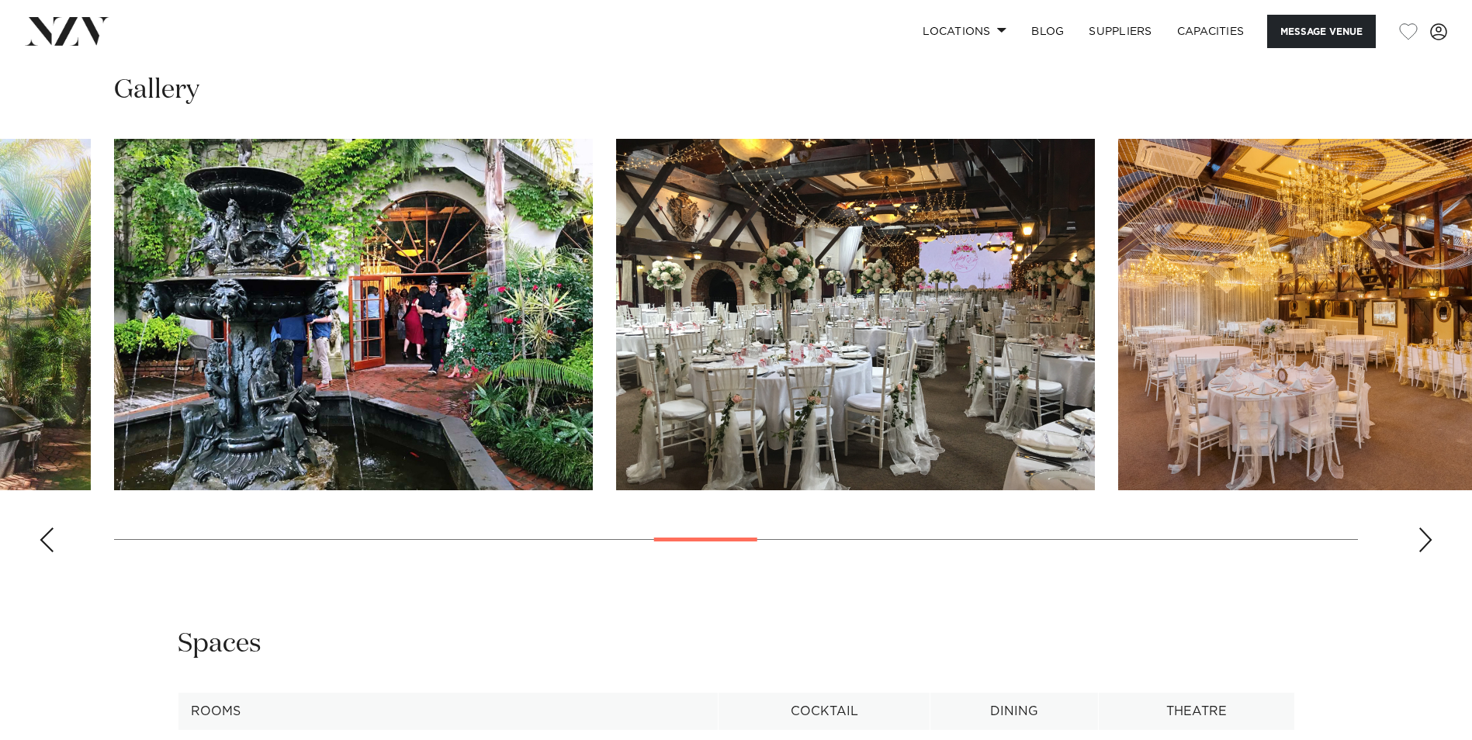
click at [1421, 546] on div "Next slide" at bounding box center [1426, 540] width 16 height 25
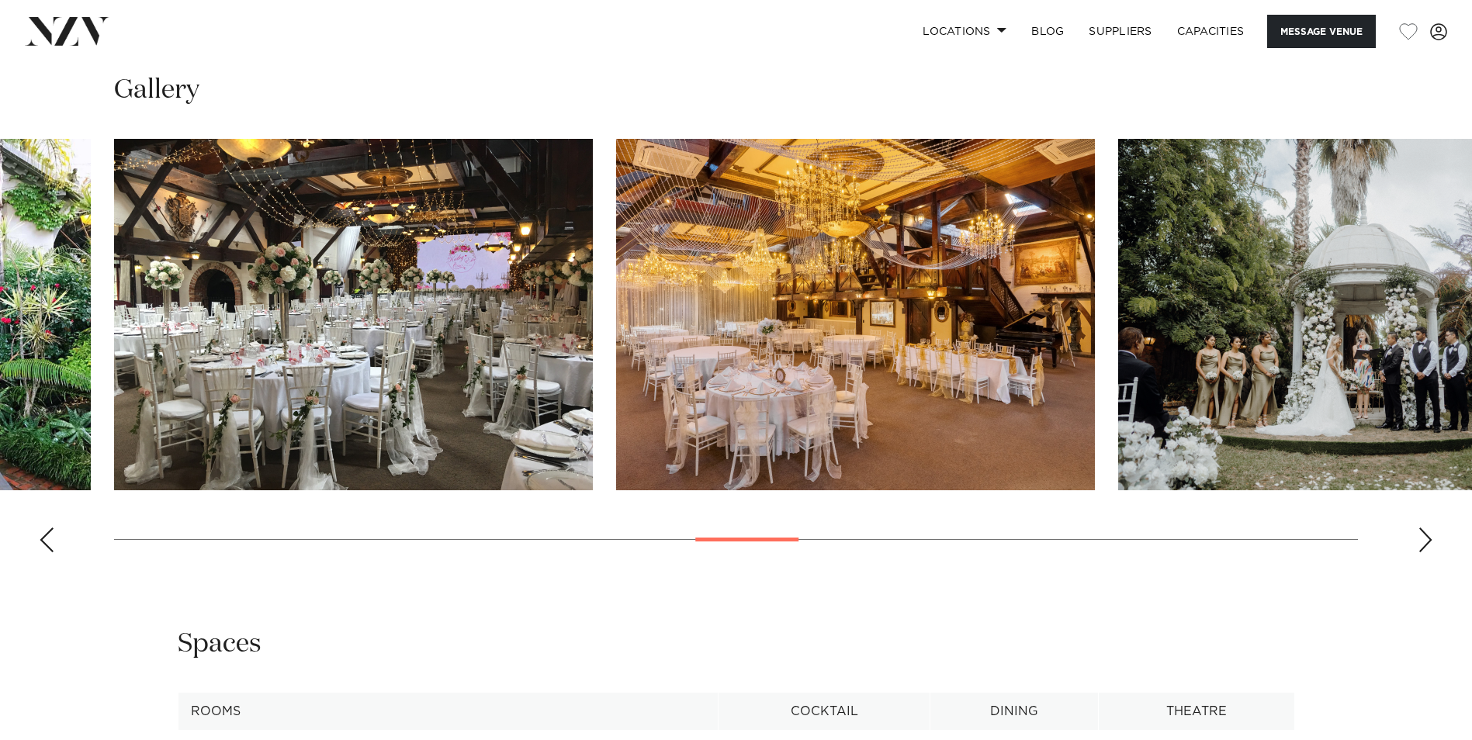
click at [1421, 546] on div "Next slide" at bounding box center [1426, 540] width 16 height 25
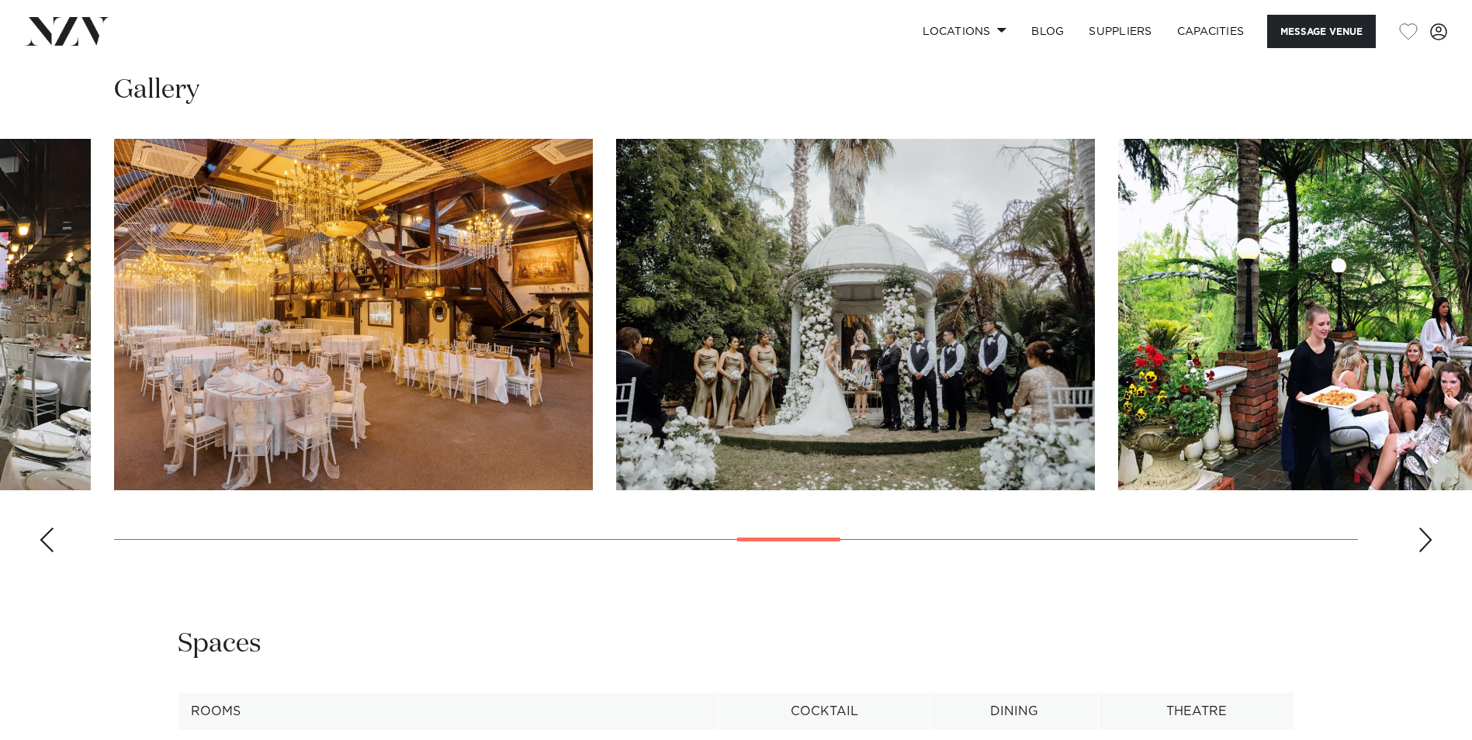
click at [1421, 546] on div "Next slide" at bounding box center [1426, 540] width 16 height 25
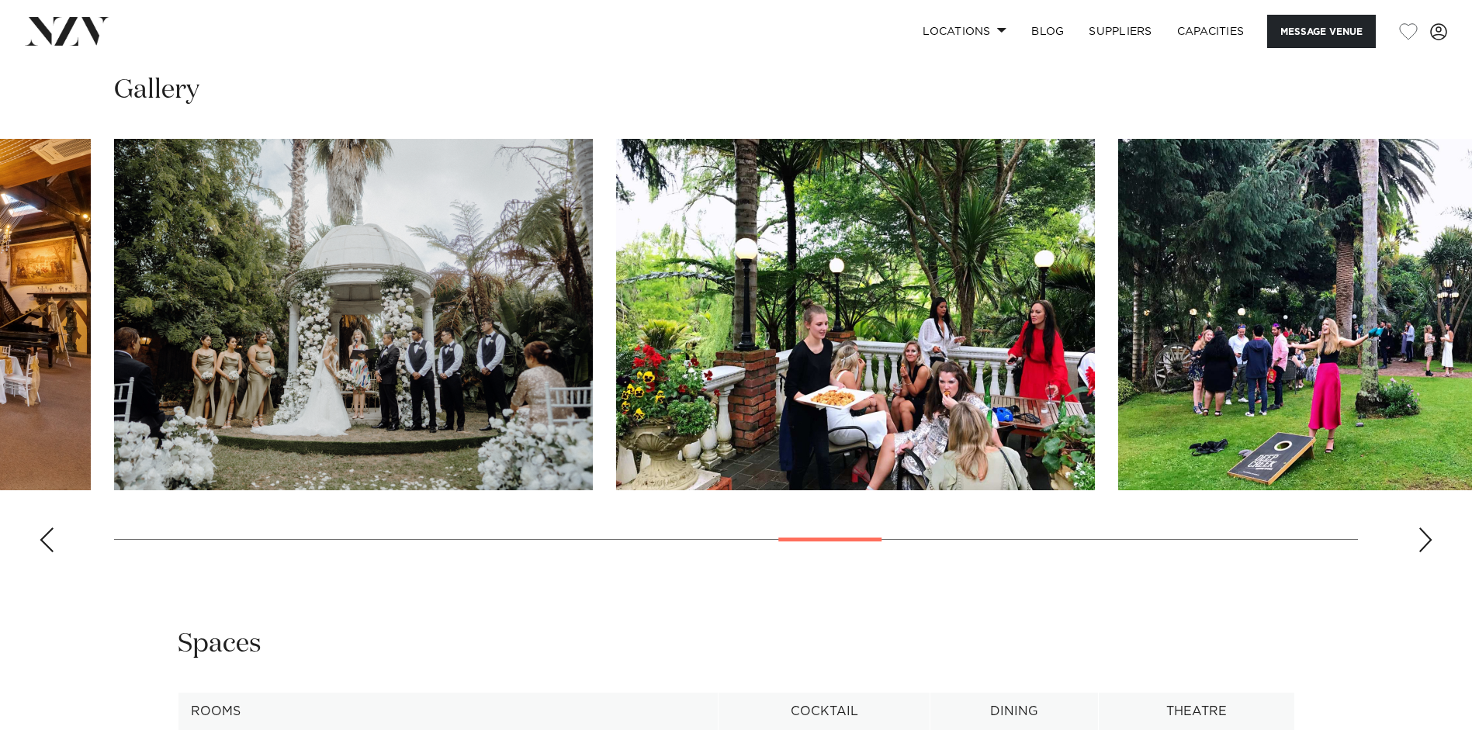
click at [1421, 546] on div "Next slide" at bounding box center [1426, 540] width 16 height 25
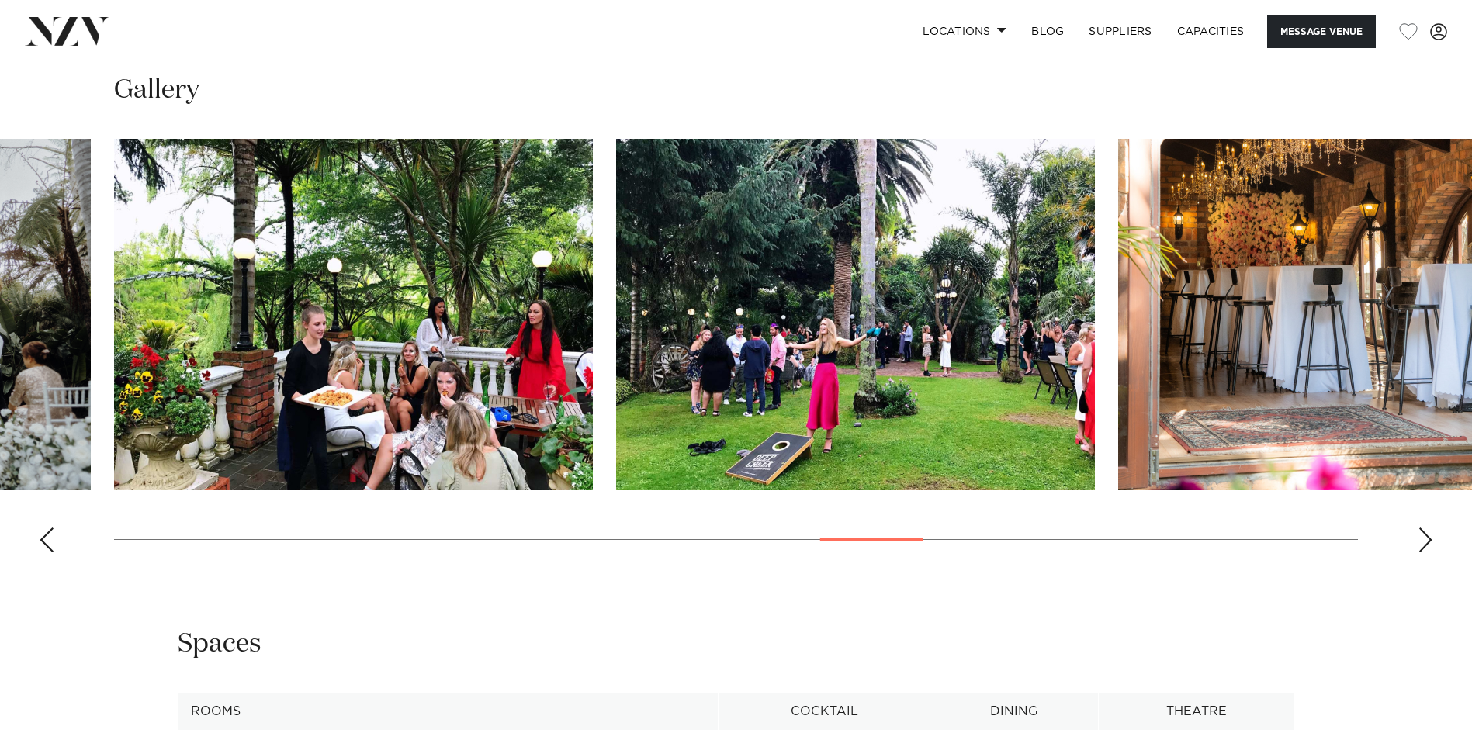
click at [1421, 546] on div "Next slide" at bounding box center [1426, 540] width 16 height 25
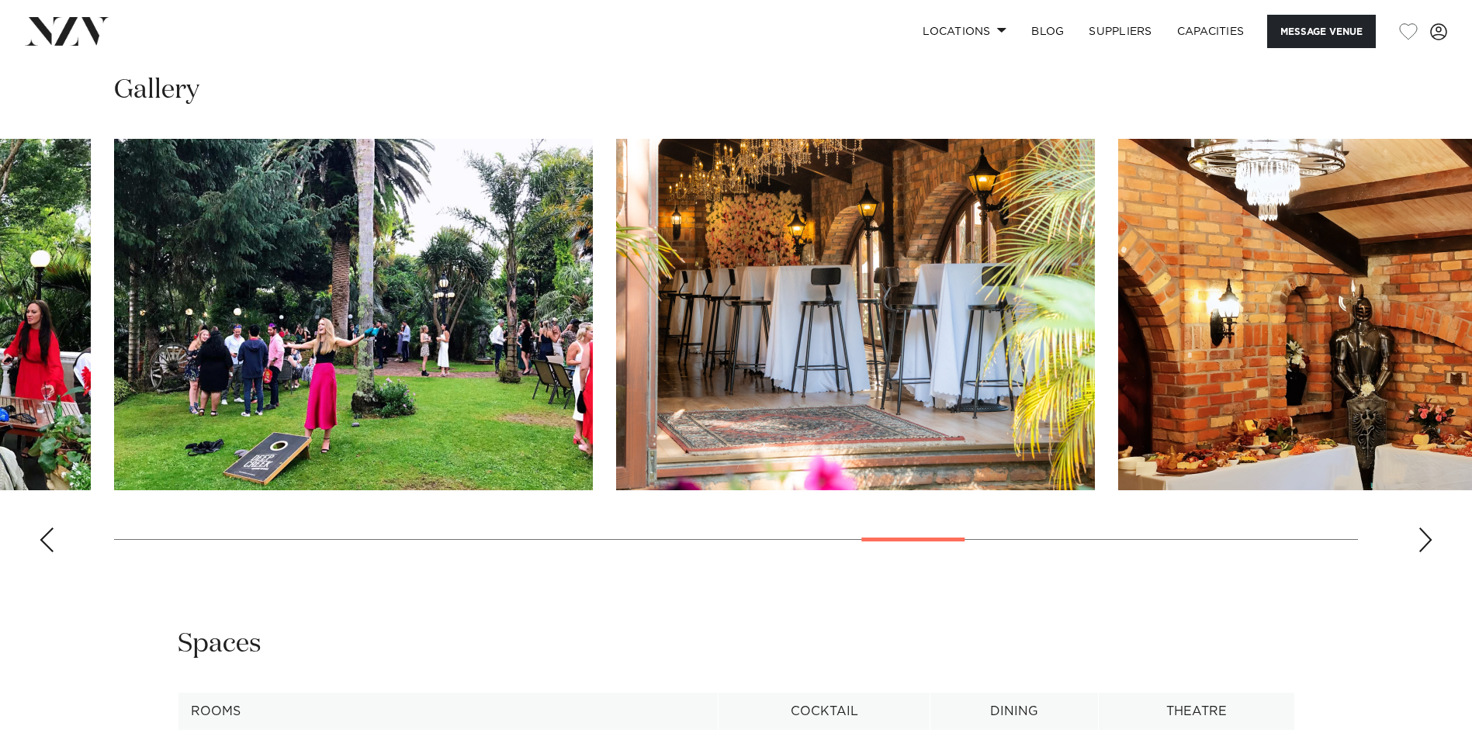
click at [1421, 546] on div "Next slide" at bounding box center [1426, 540] width 16 height 25
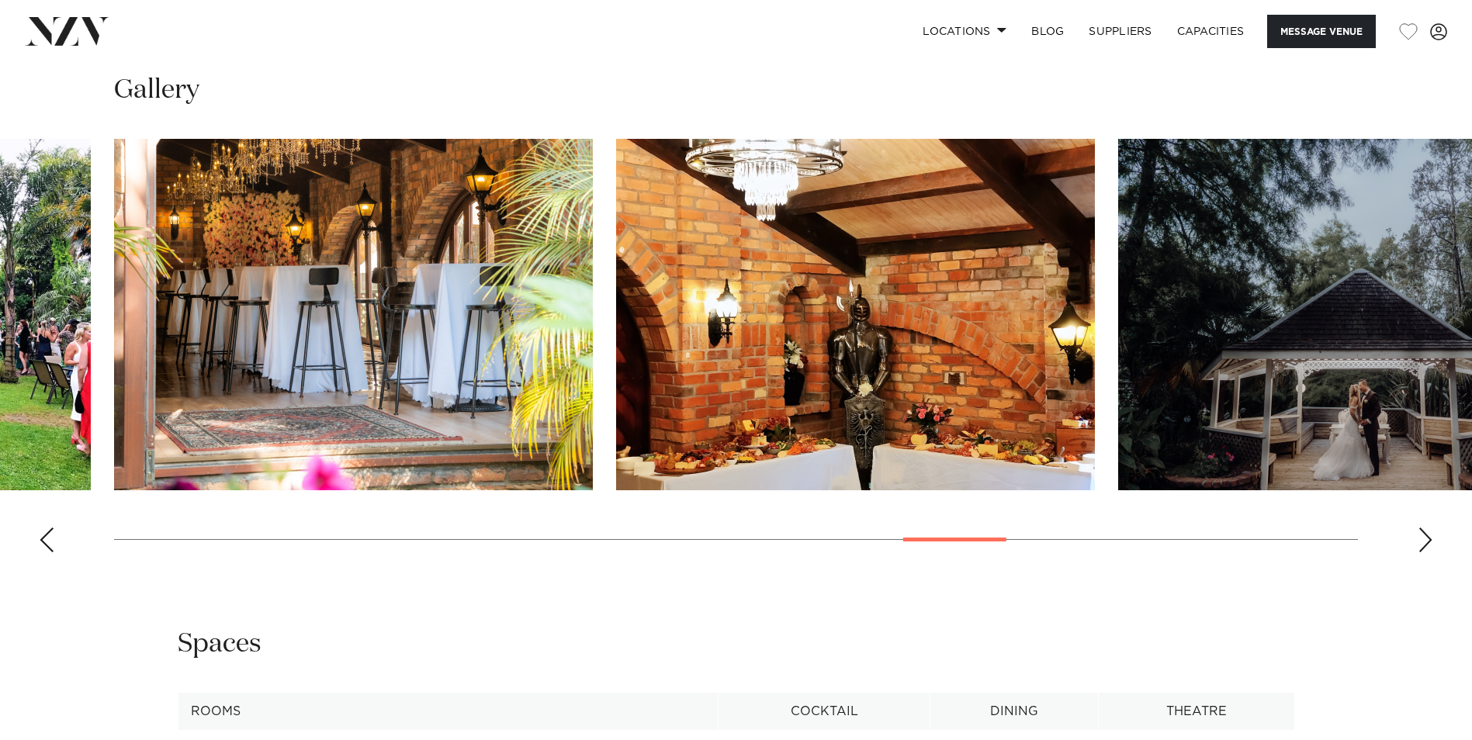
click at [1421, 546] on div "Next slide" at bounding box center [1426, 540] width 16 height 25
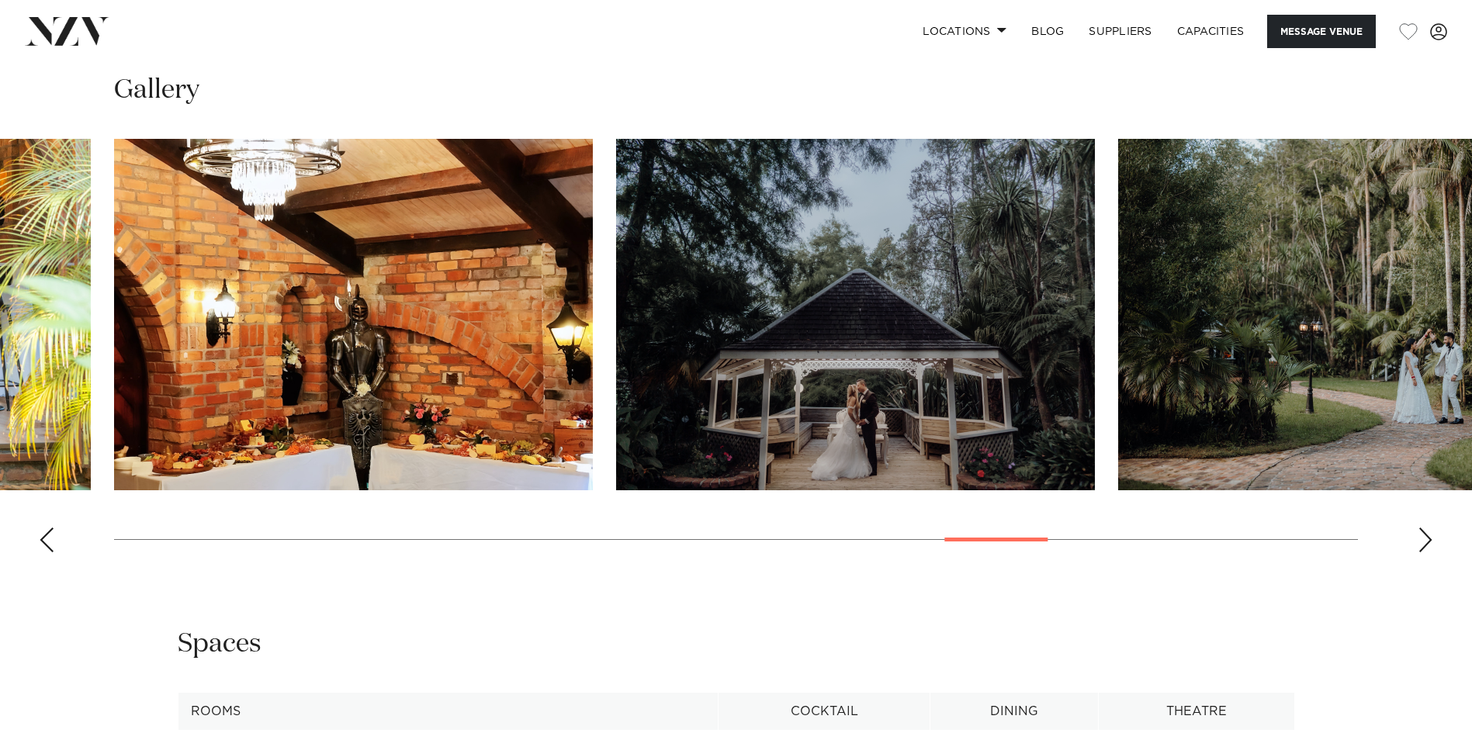
click at [1421, 546] on div "Next slide" at bounding box center [1426, 540] width 16 height 25
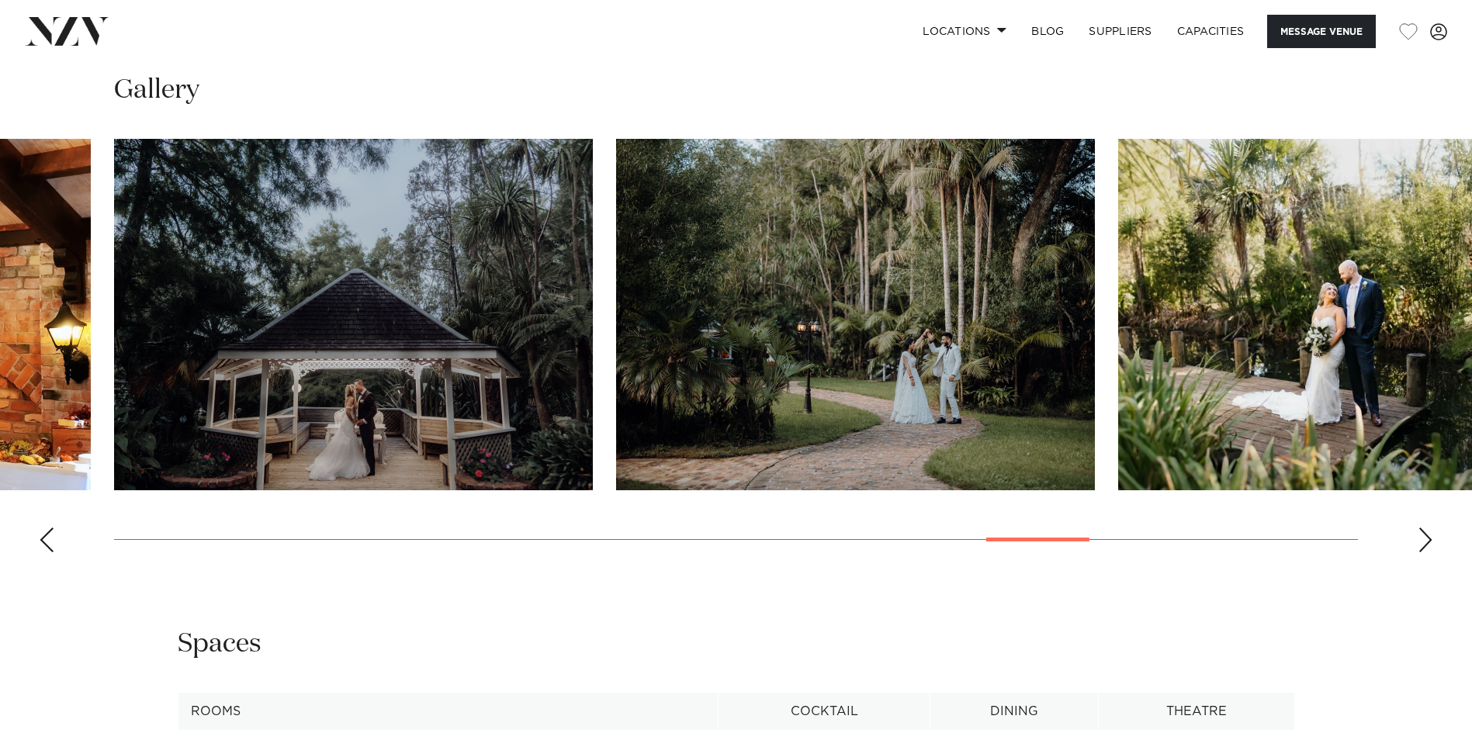
click at [1421, 546] on div "Next slide" at bounding box center [1426, 540] width 16 height 25
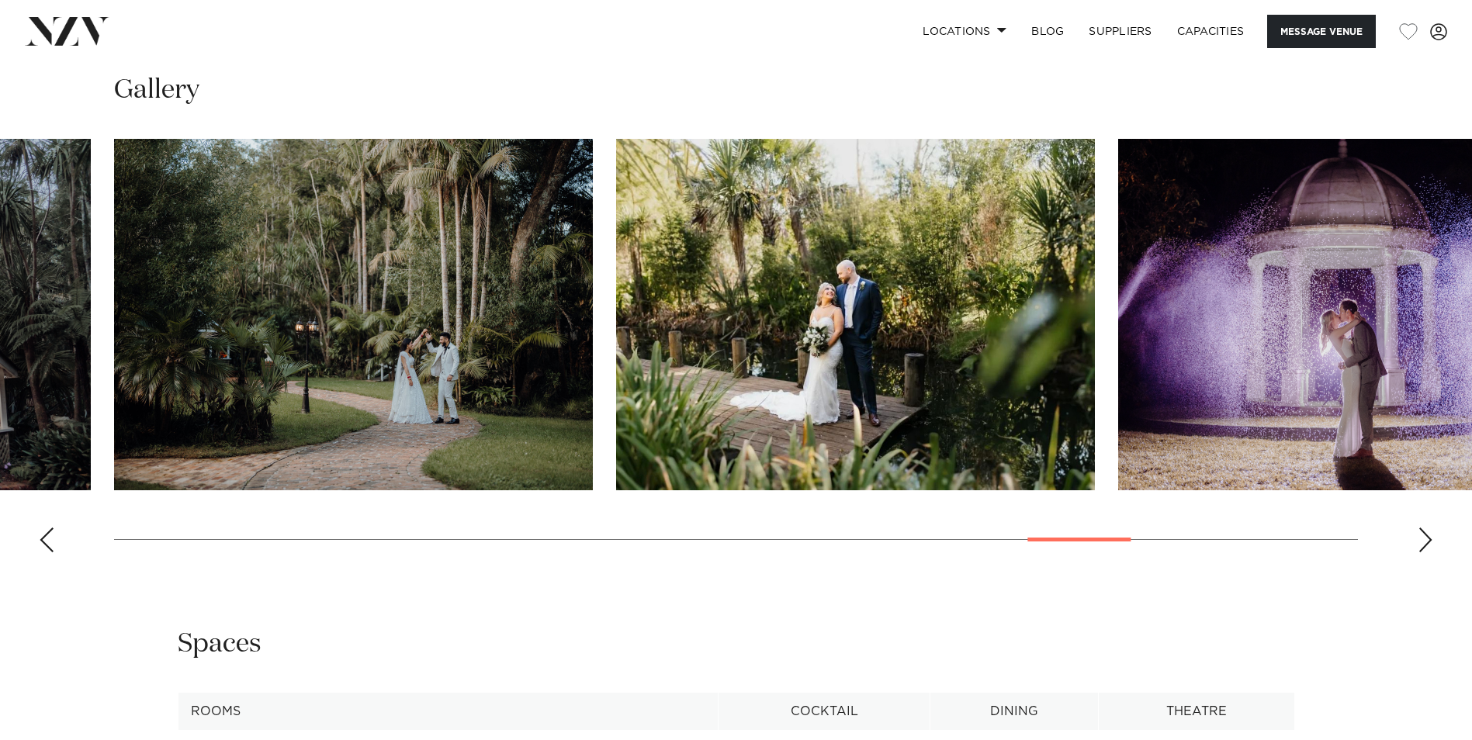
click at [1421, 546] on div "Next slide" at bounding box center [1426, 540] width 16 height 25
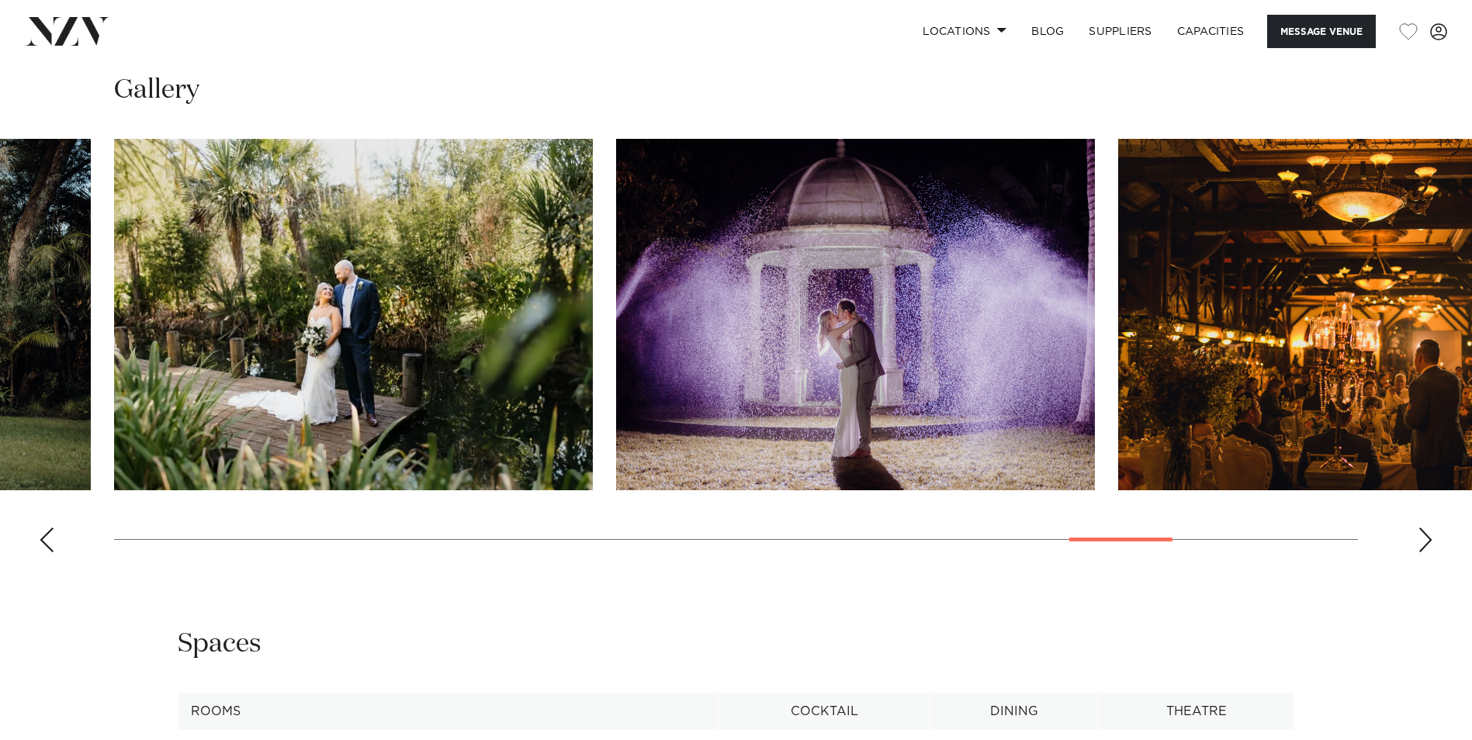
click at [1421, 546] on div "Next slide" at bounding box center [1426, 540] width 16 height 25
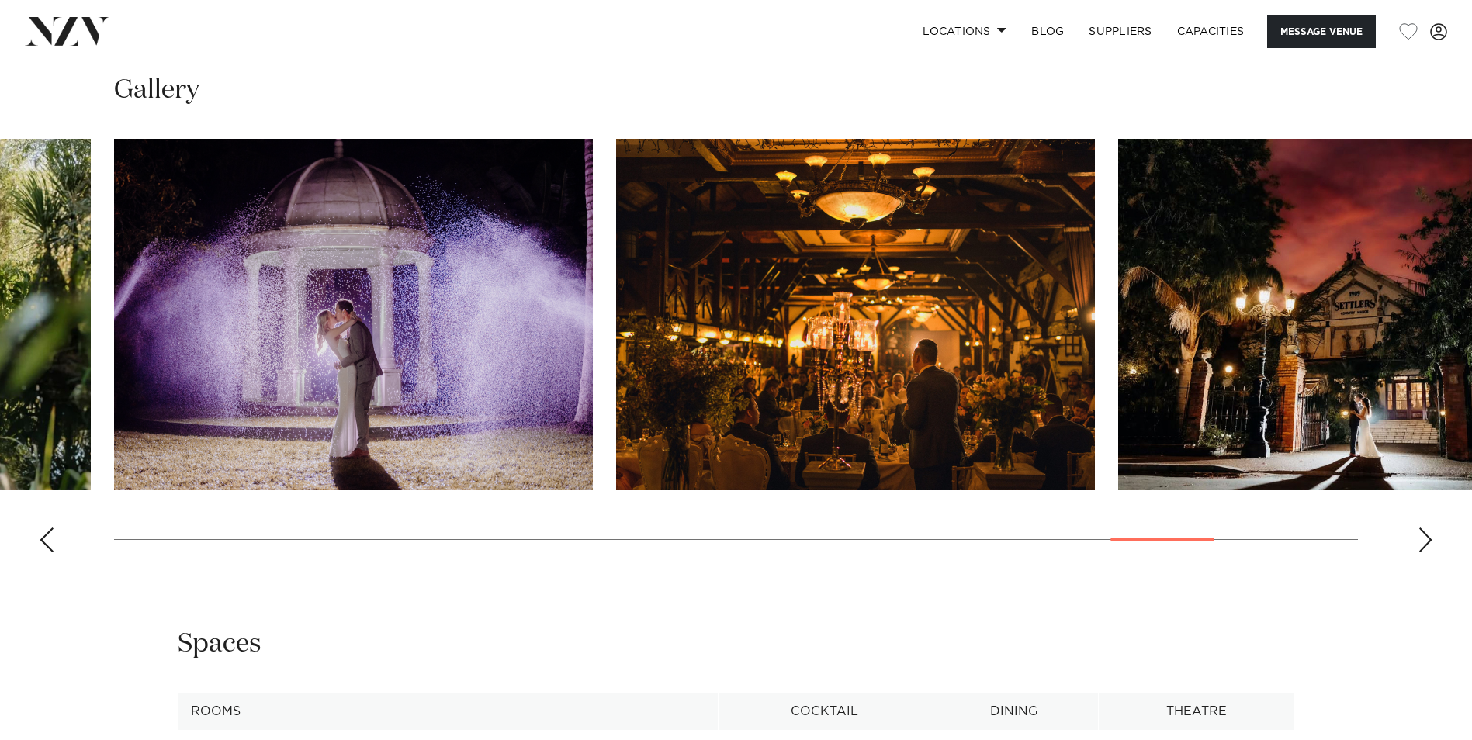
click at [1421, 546] on div "Next slide" at bounding box center [1426, 540] width 16 height 25
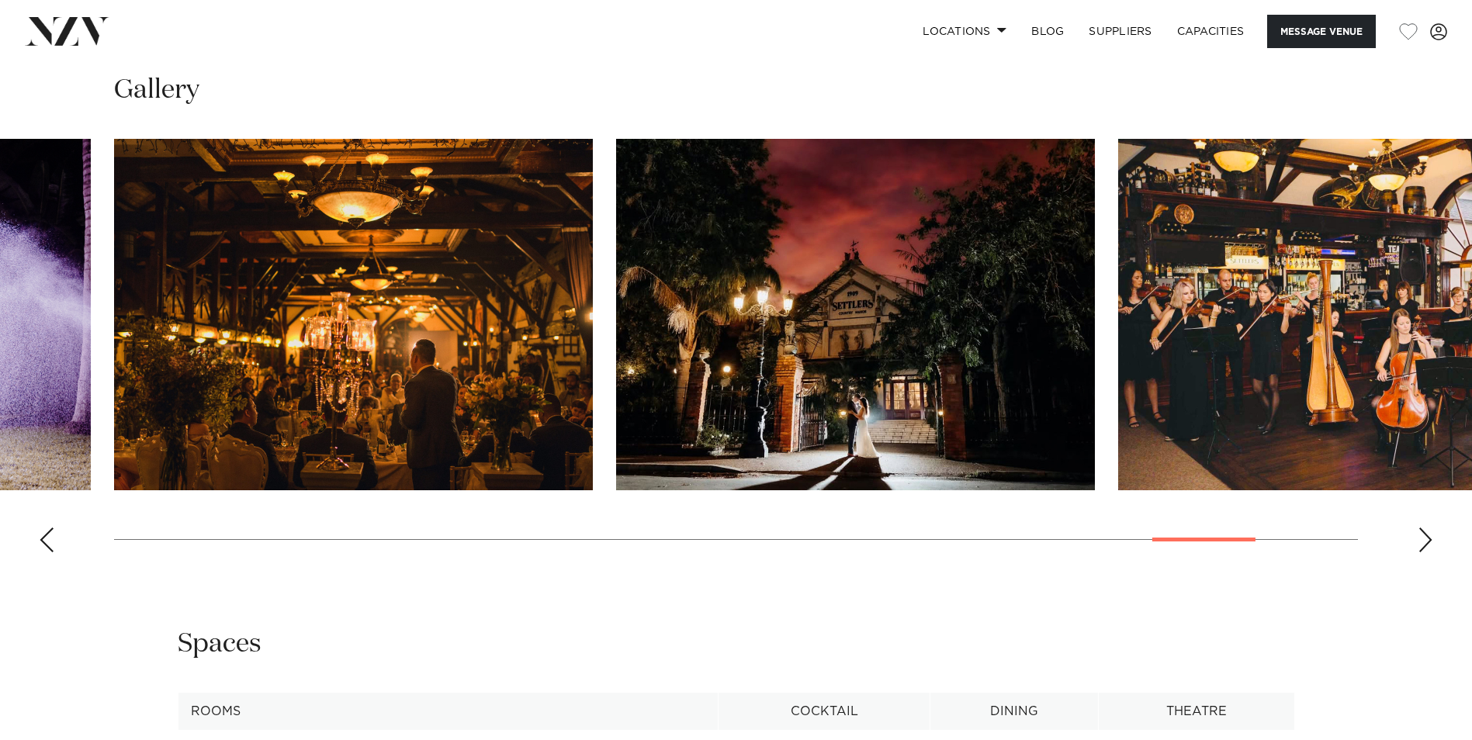
click at [1421, 546] on div "Next slide" at bounding box center [1426, 540] width 16 height 25
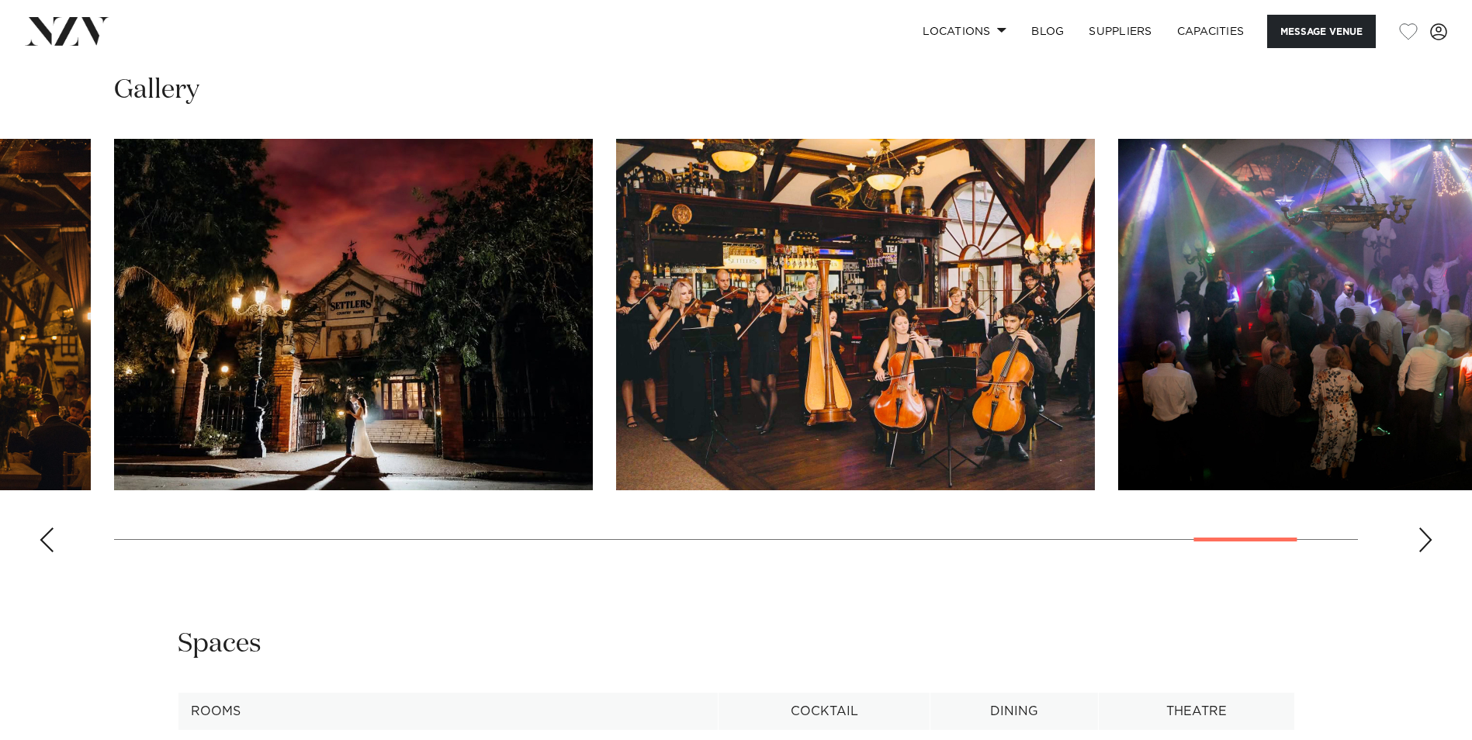
click at [1421, 546] on div "Next slide" at bounding box center [1426, 540] width 16 height 25
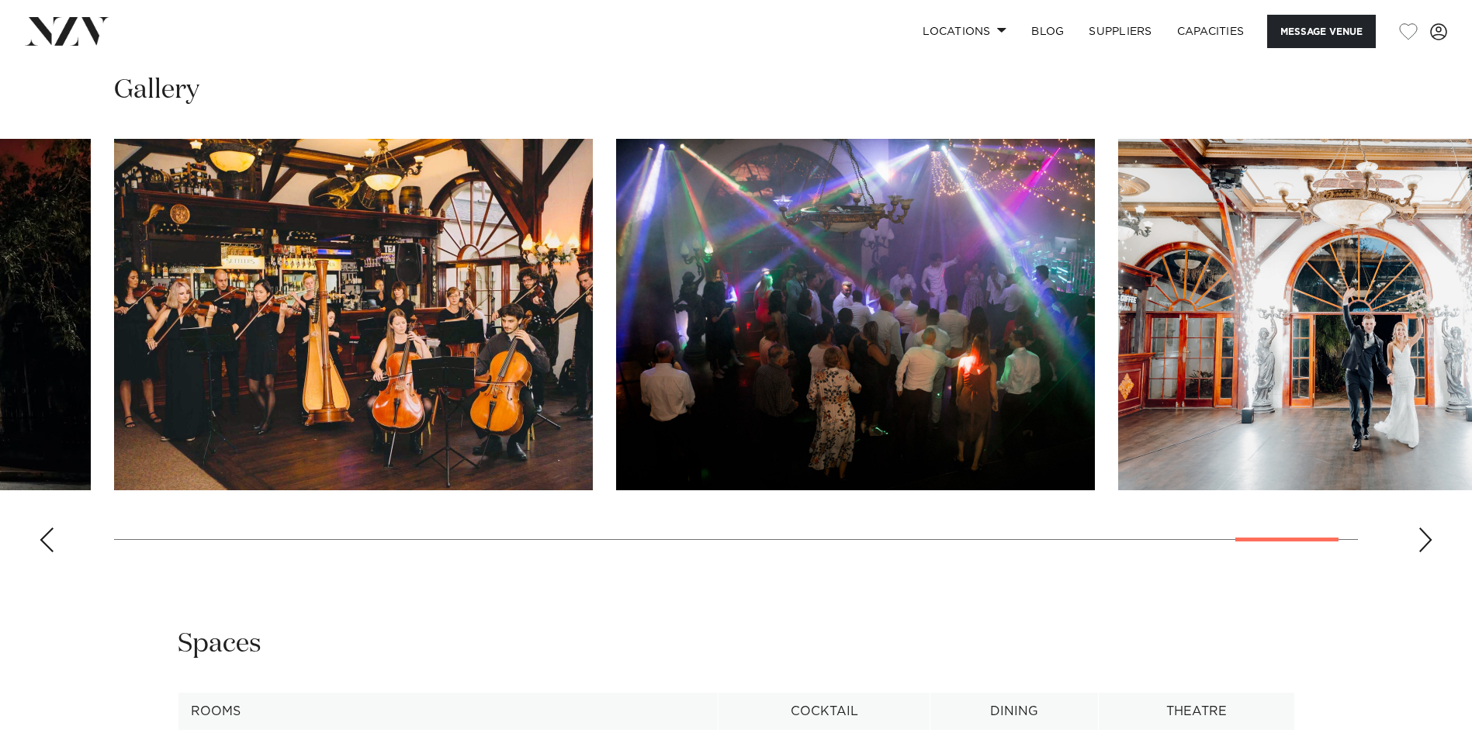
click at [1421, 546] on div "Next slide" at bounding box center [1426, 540] width 16 height 25
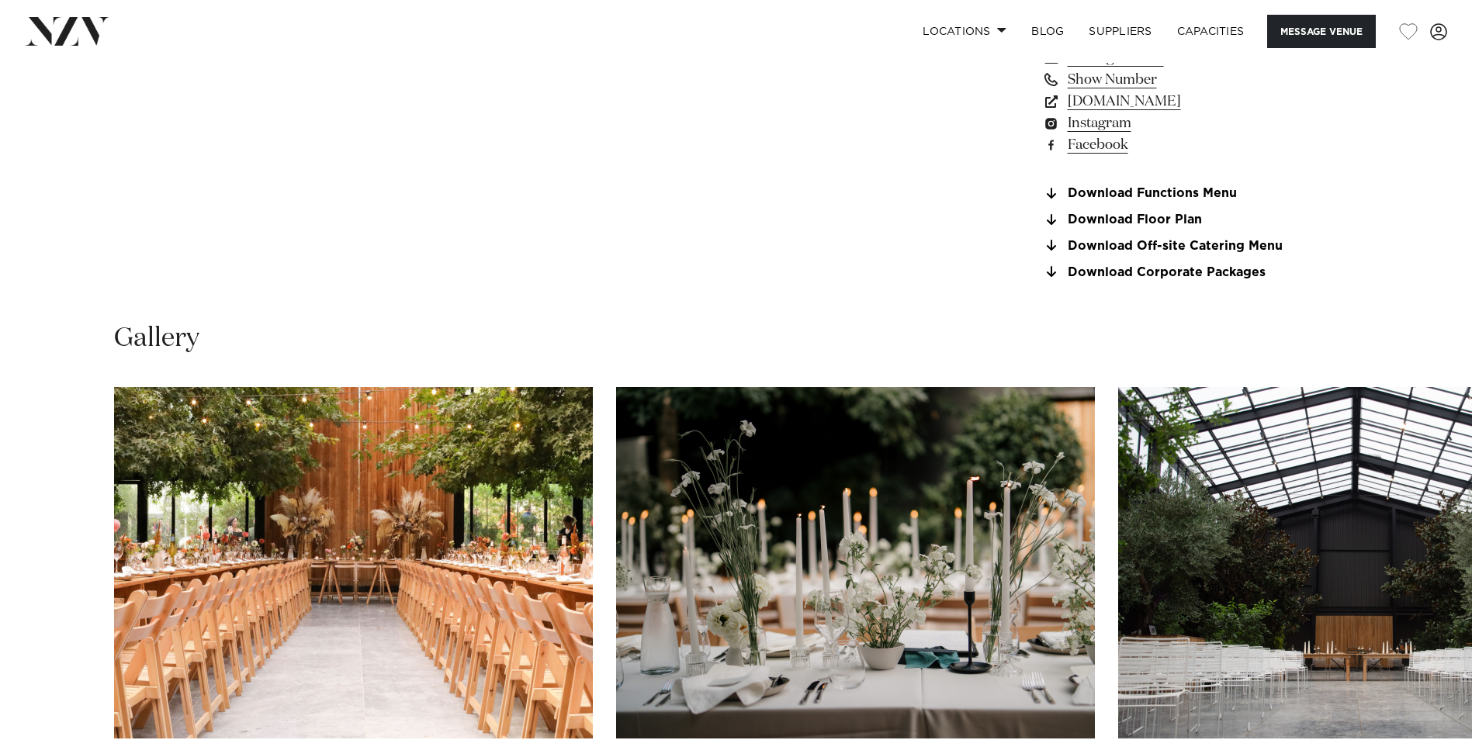
scroll to position [1397, 0]
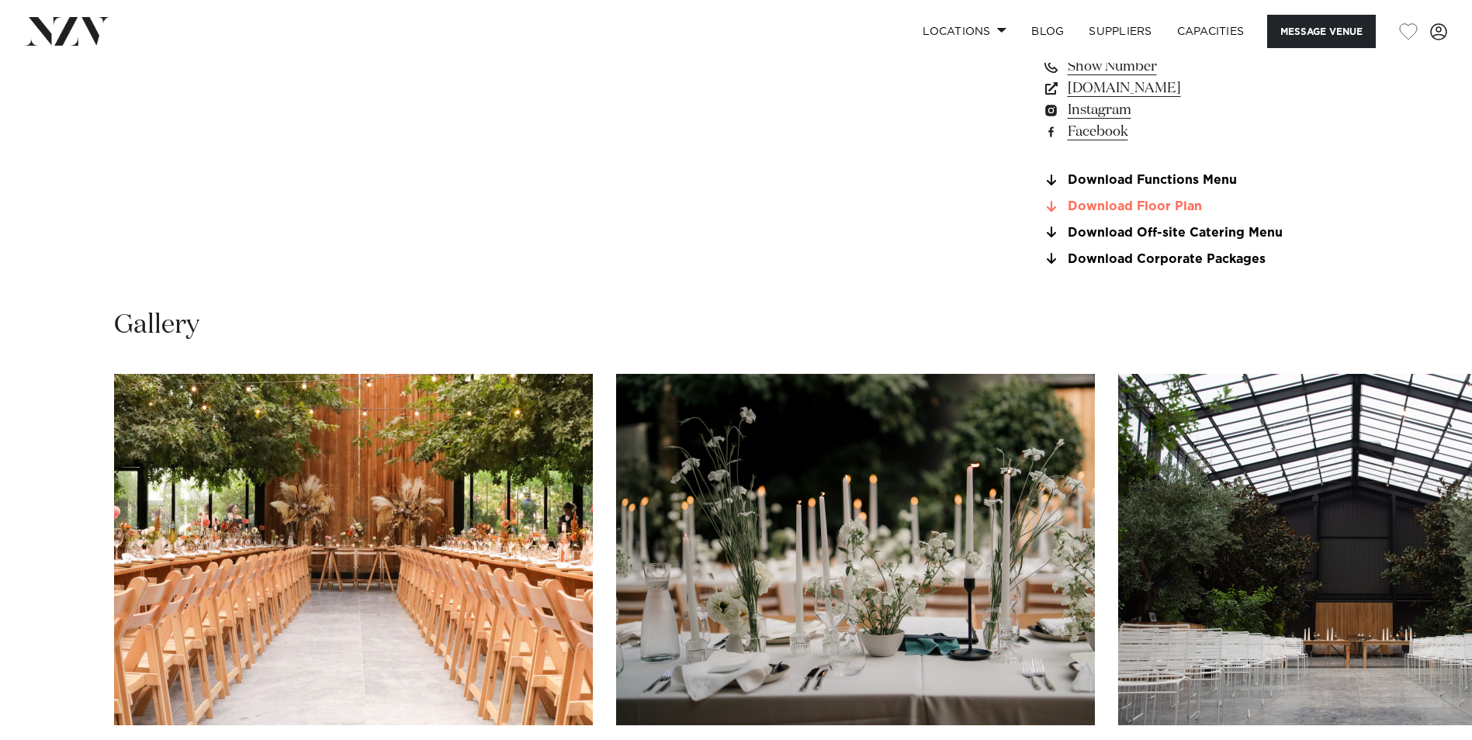
click at [1144, 206] on link "Download Floor Plan" at bounding box center [1168, 207] width 253 height 14
click at [1171, 256] on link "Download Corporate Packages" at bounding box center [1168, 259] width 253 height 14
click at [1123, 182] on link "Download Functions Menu" at bounding box center [1168, 181] width 253 height 14
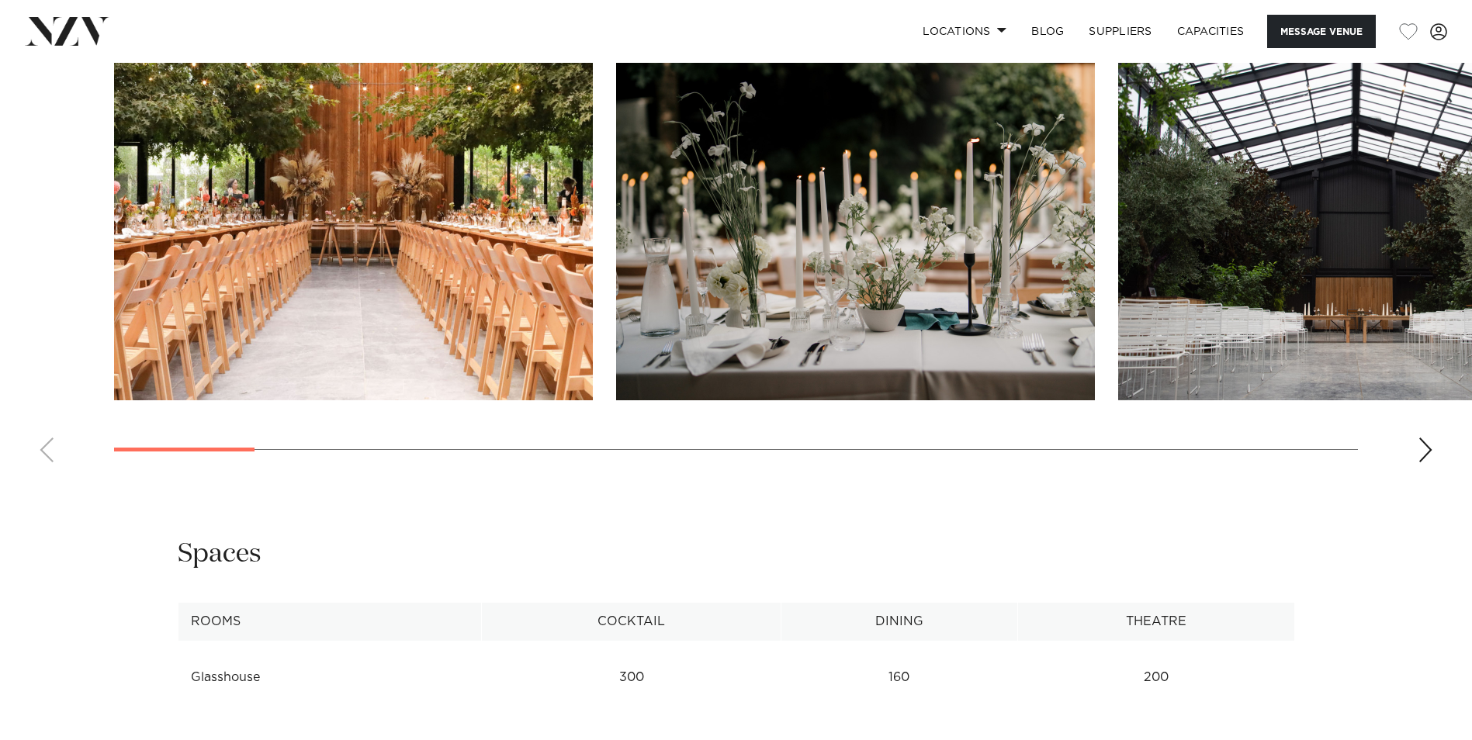
scroll to position [1629, 0]
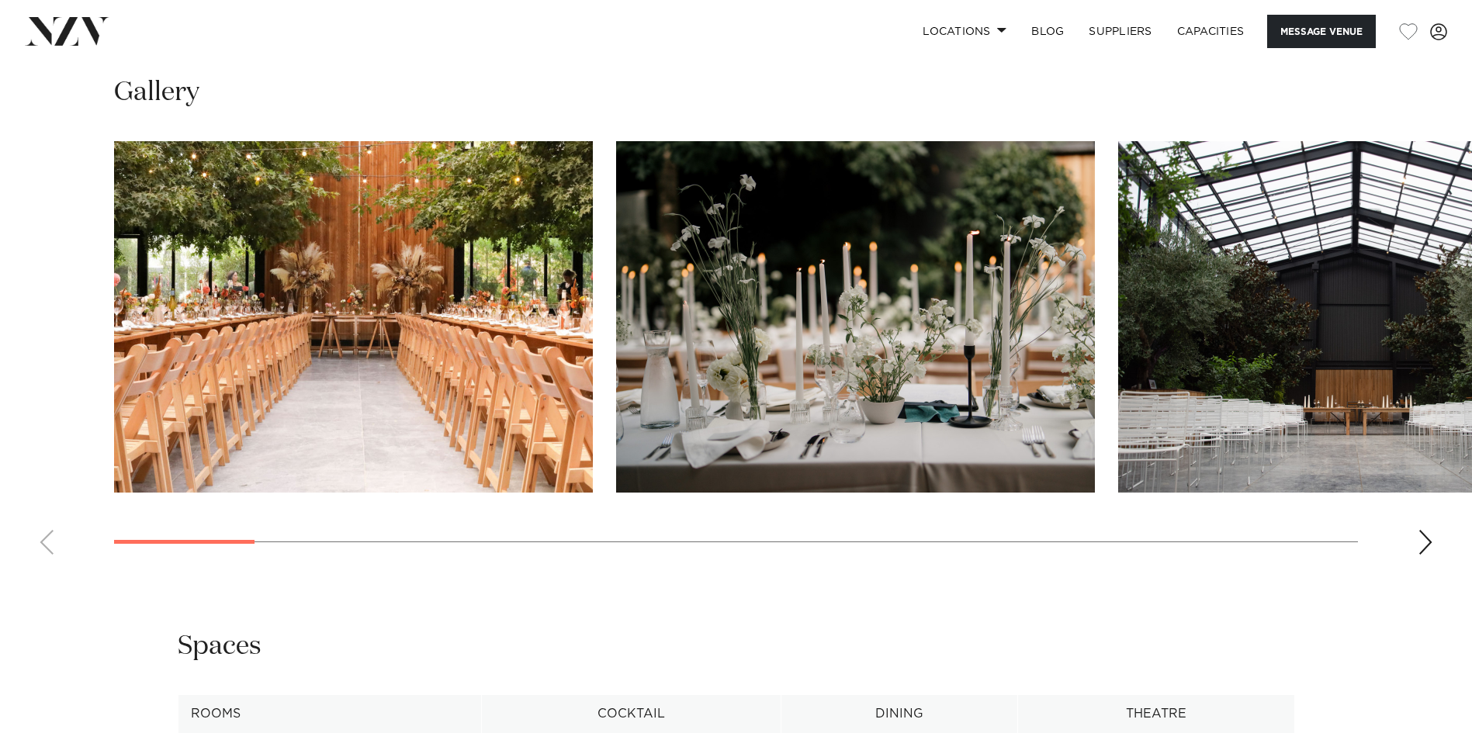
click at [503, 305] on img "1 / 22" at bounding box center [353, 316] width 479 height 351
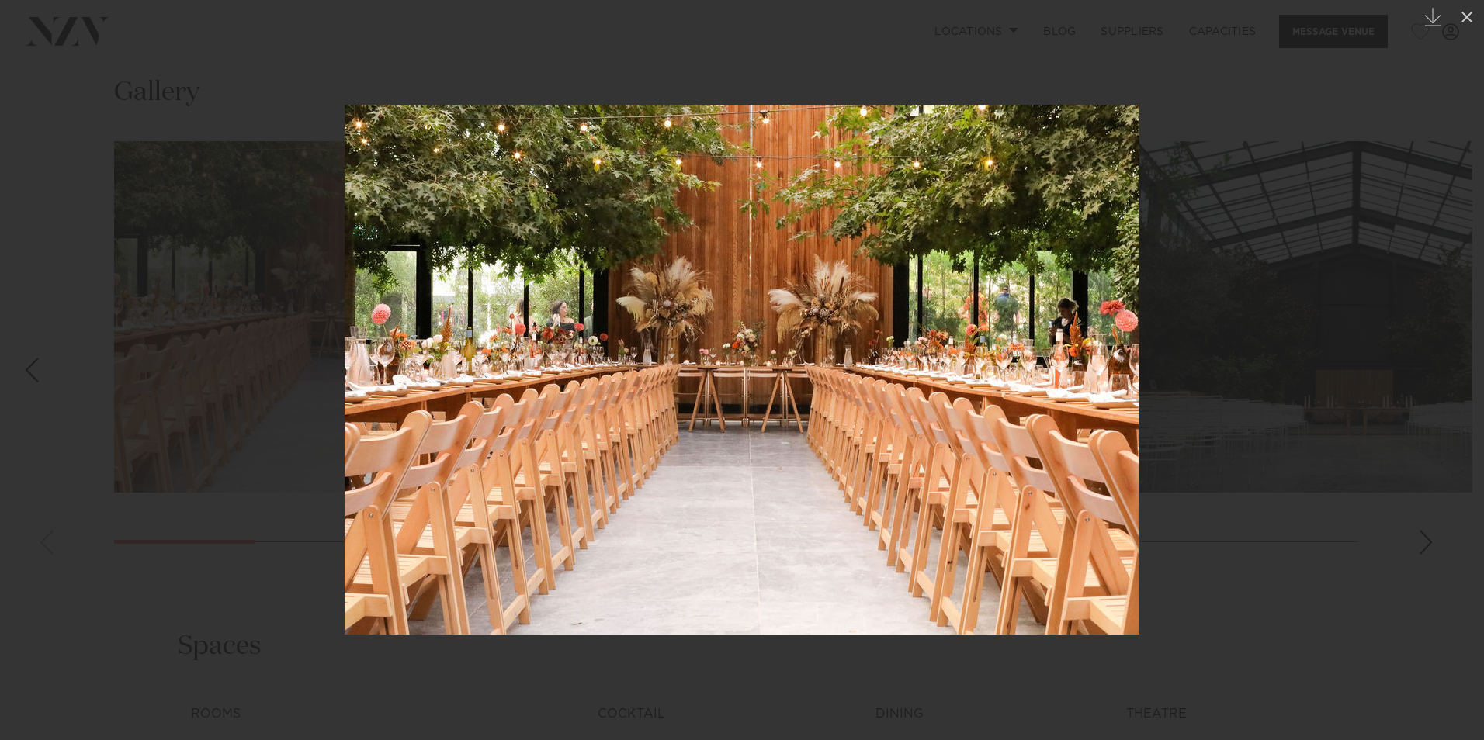
click at [1172, 332] on div at bounding box center [742, 370] width 1484 height 740
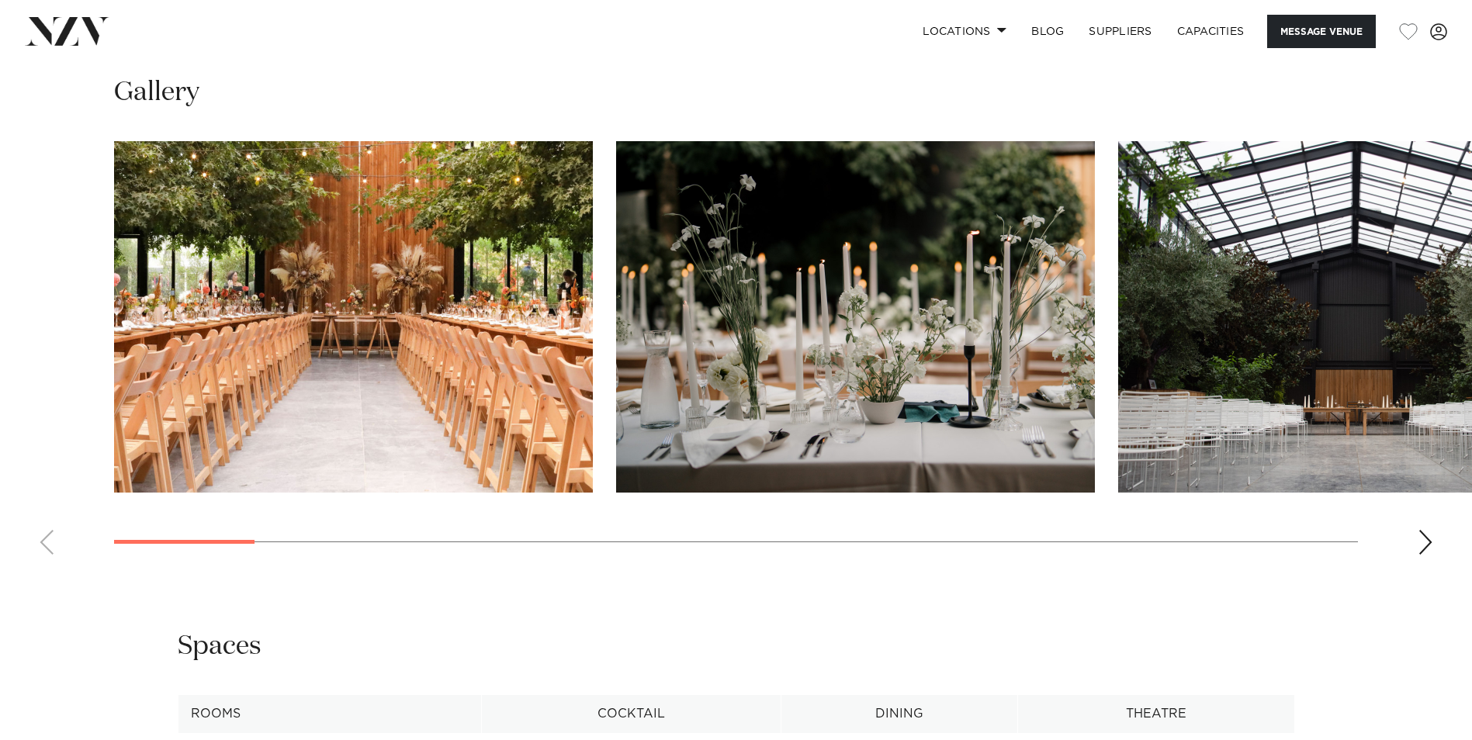
click at [1338, 404] on img "3 / 22" at bounding box center [1357, 316] width 479 height 351
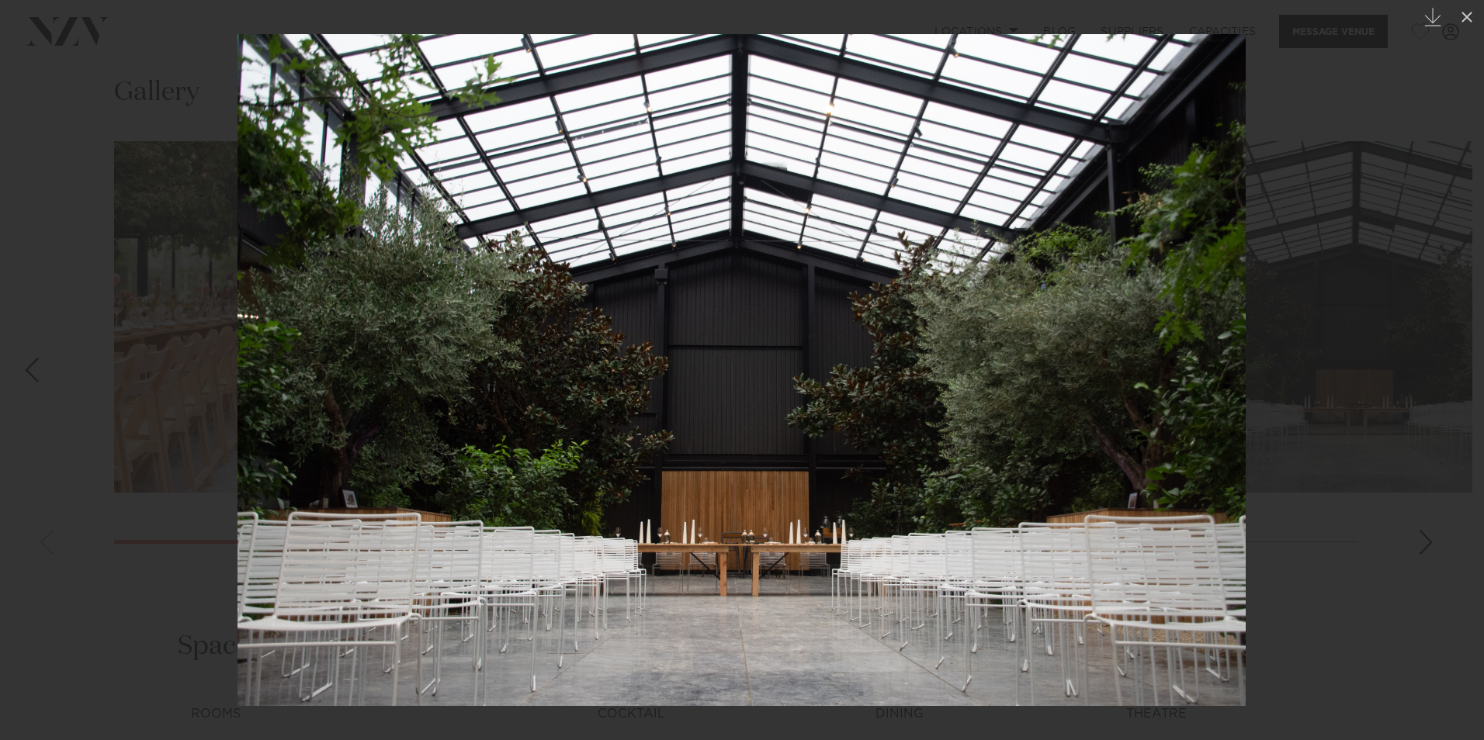
click at [1302, 251] on div at bounding box center [742, 370] width 1484 height 740
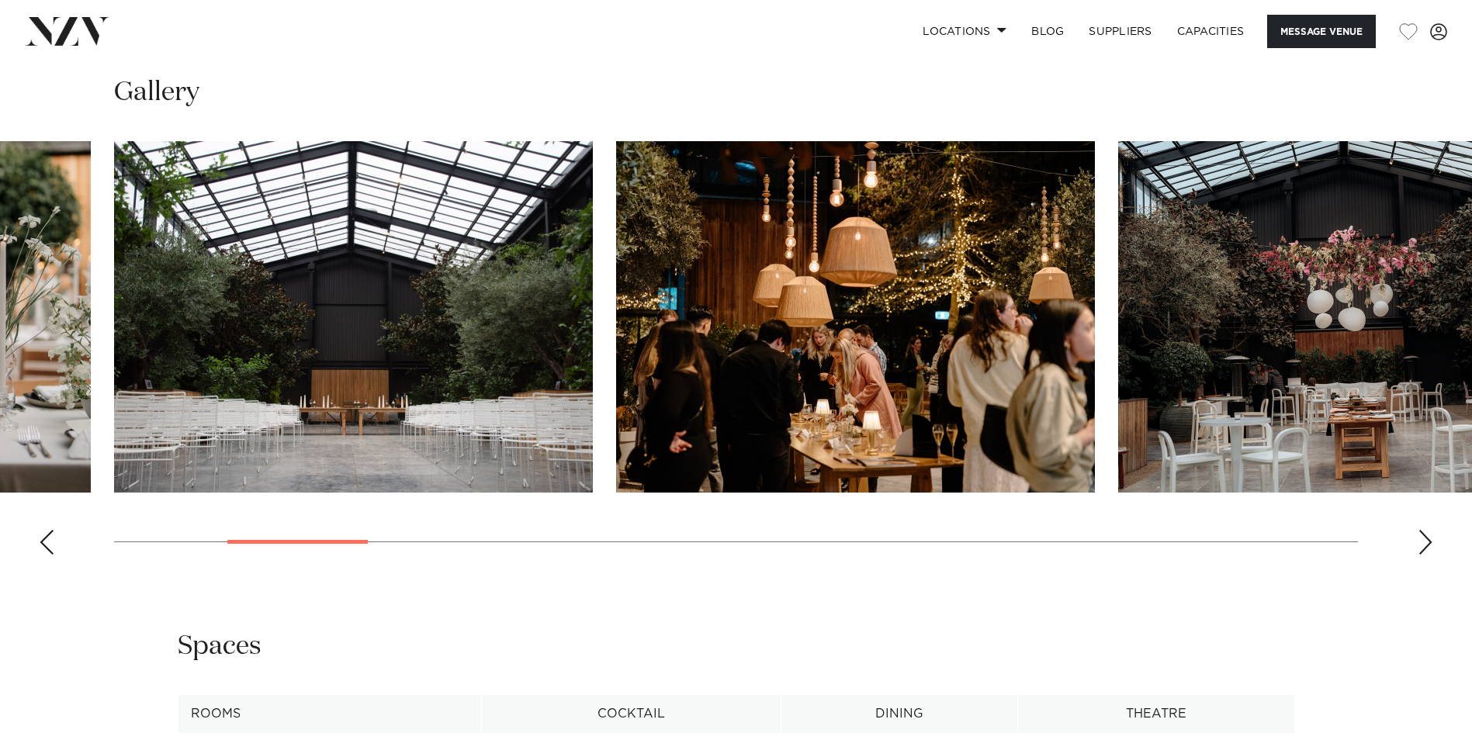
click at [1420, 539] on div "Next slide" at bounding box center [1426, 542] width 16 height 25
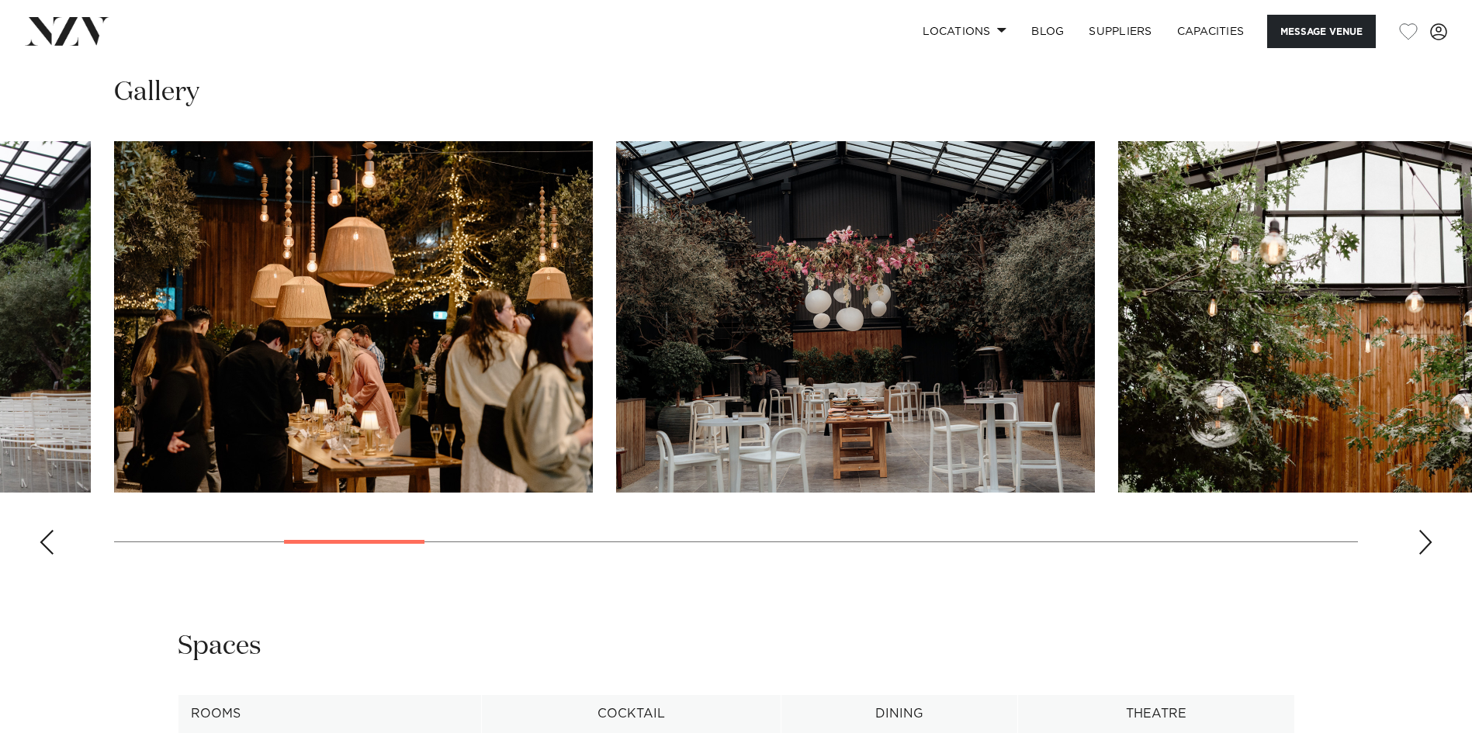
click at [1420, 538] on div "Next slide" at bounding box center [1426, 542] width 16 height 25
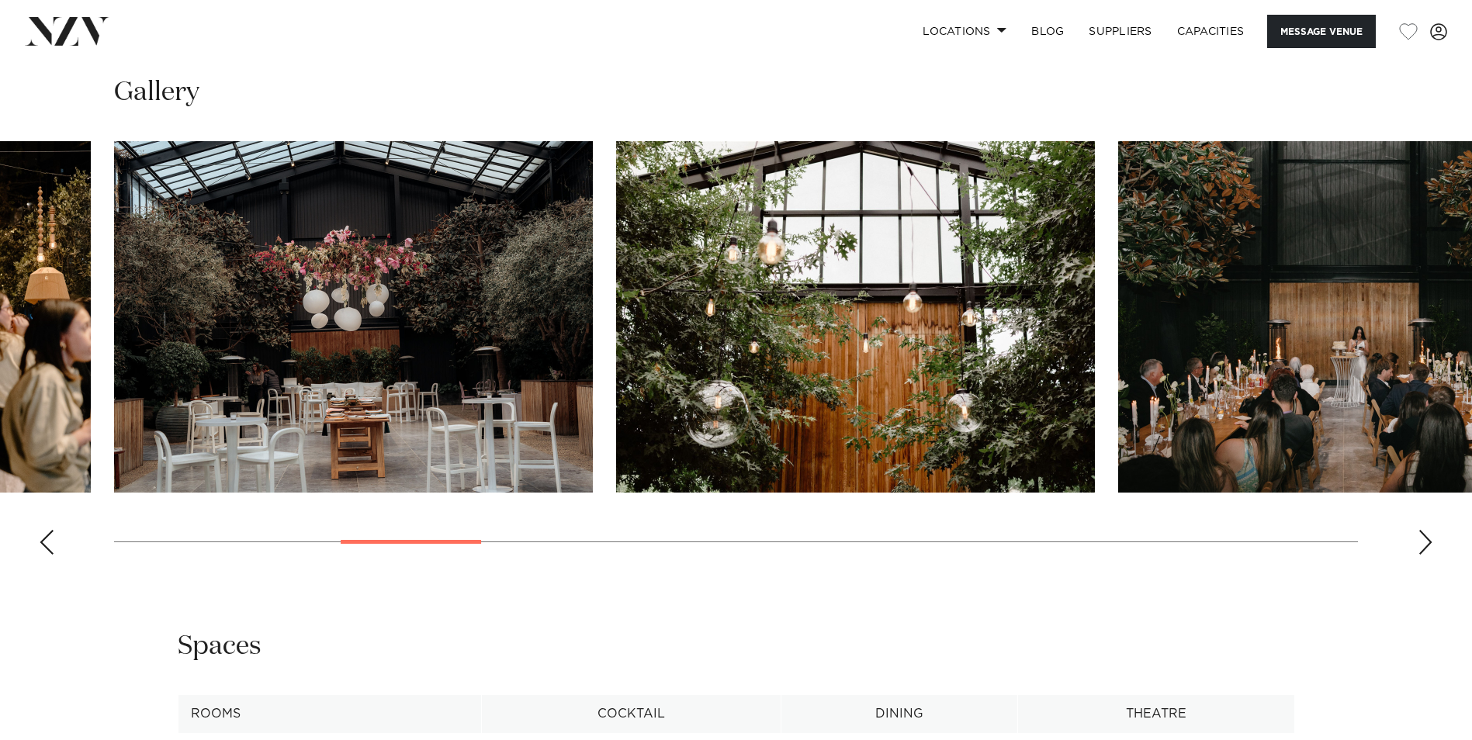
click at [1047, 425] on img "6 / 22" at bounding box center [855, 316] width 479 height 351
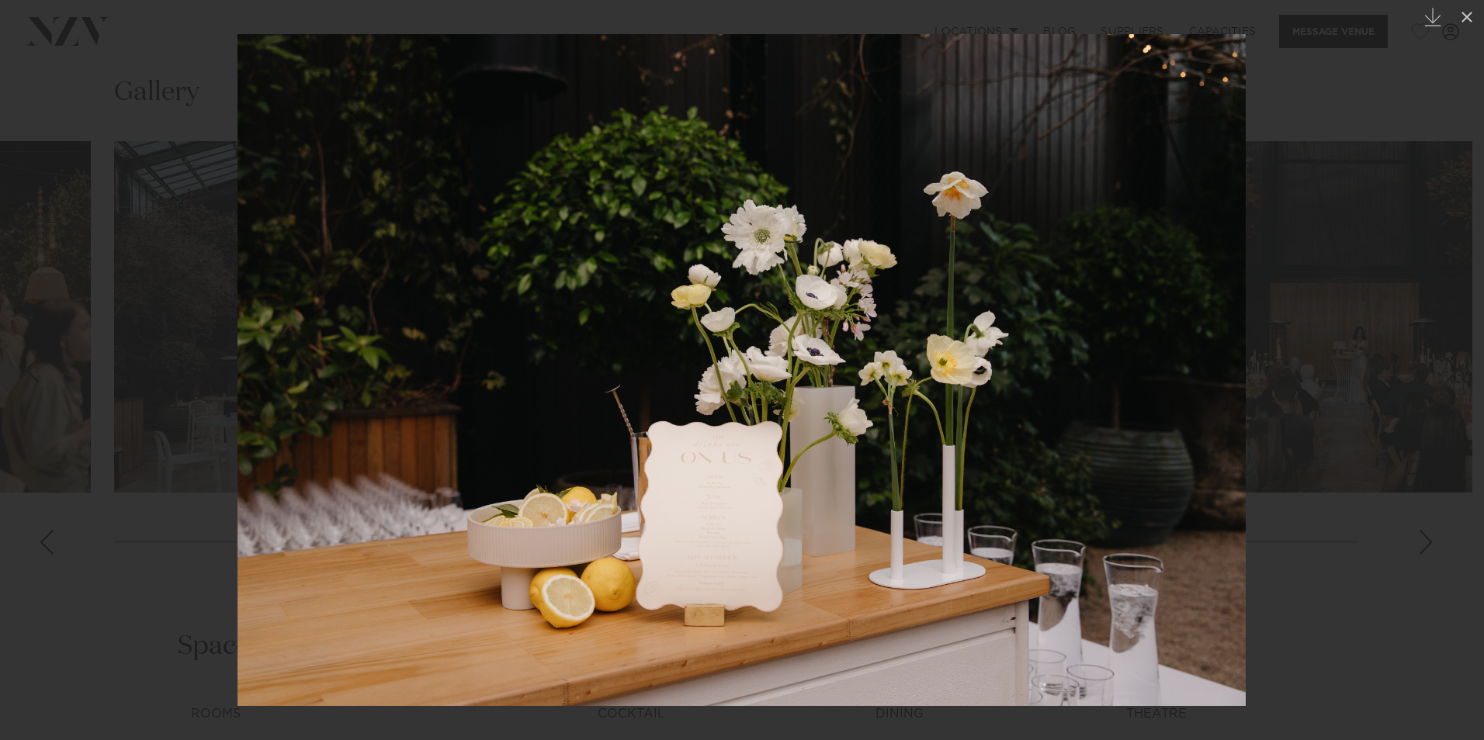
click at [1337, 262] on div at bounding box center [742, 370] width 1484 height 740
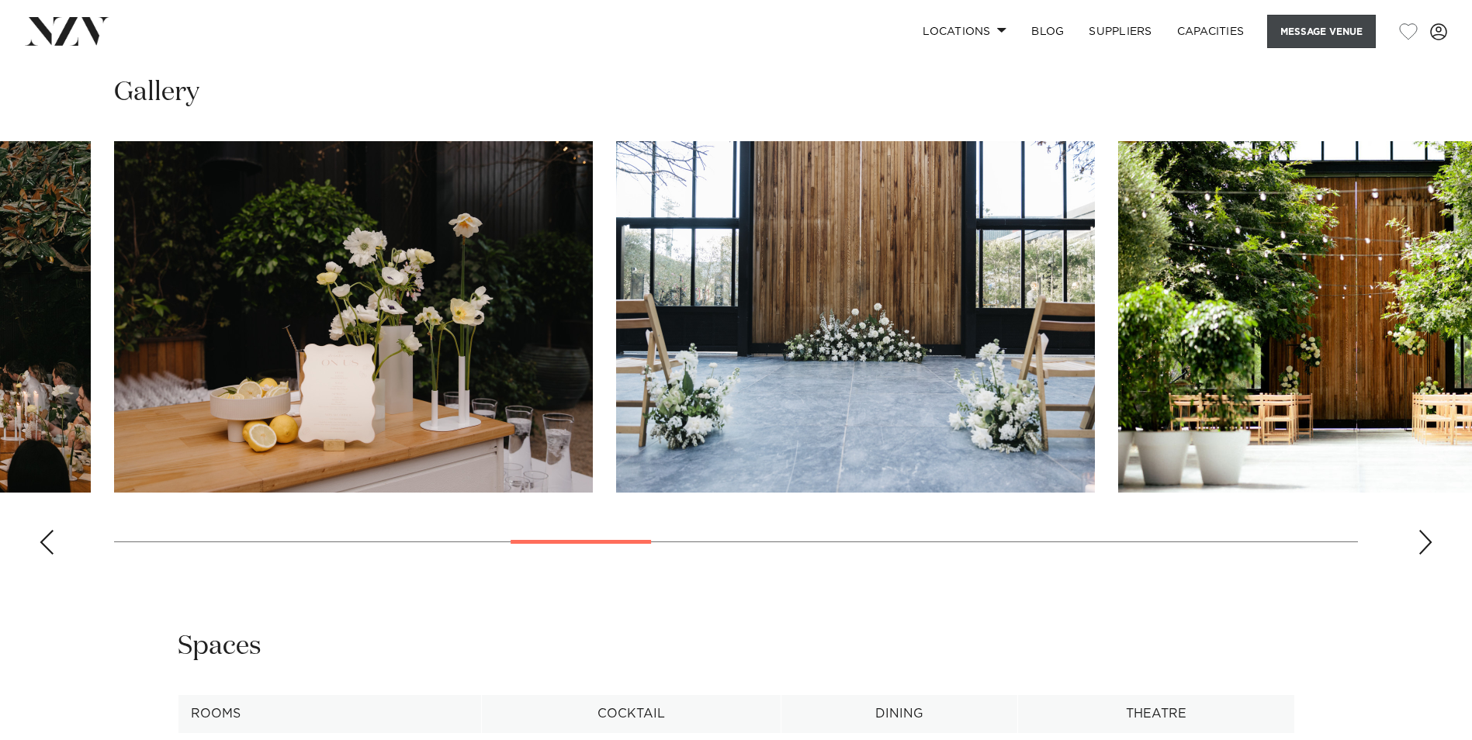
click at [1300, 41] on button "Message Venue" at bounding box center [1321, 31] width 109 height 33
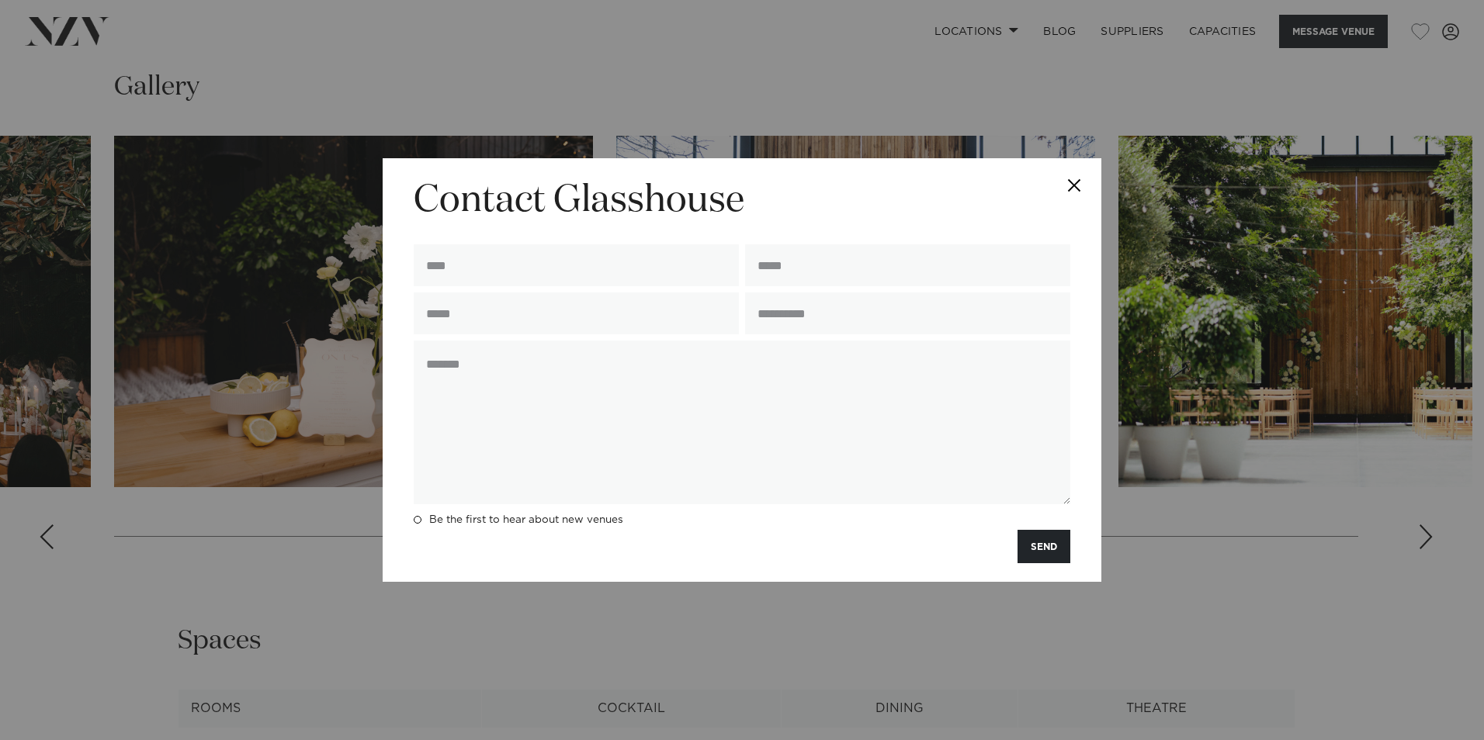
click at [1062, 187] on button "Close" at bounding box center [1074, 185] width 54 height 54
